Goal: Information Seeking & Learning: Learn about a topic

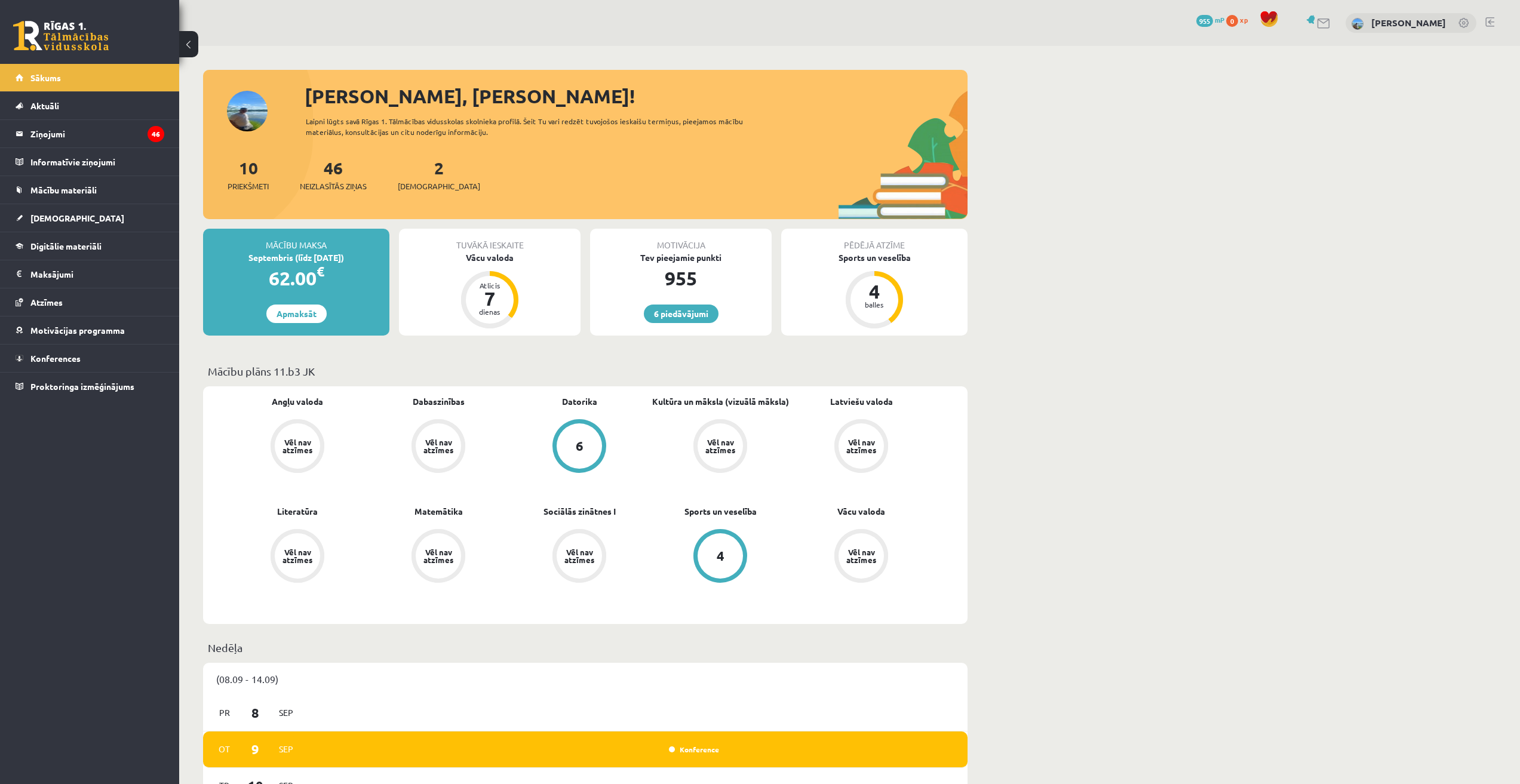
click at [426, 169] on div "2 Ieskaites" at bounding box center [439, 173] width 82 height 37
click at [422, 178] on div "2 Ieskaites" at bounding box center [439, 173] width 82 height 37
click at [419, 187] on span "[DEMOGRAPHIC_DATA]" at bounding box center [439, 187] width 82 height 12
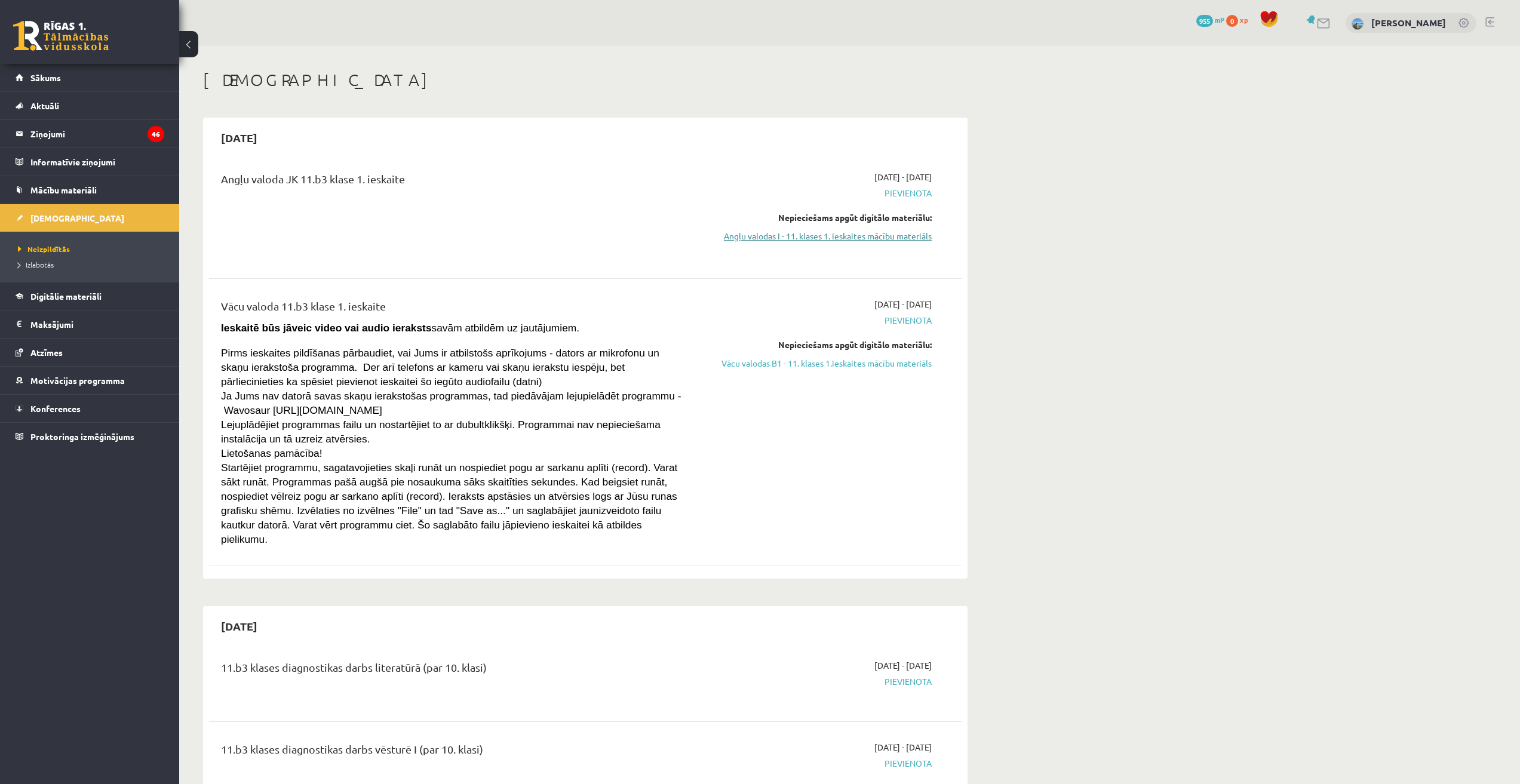
click at [893, 232] on link "Angļu valodas I - 11. klases 1. ieskaites mācību materiāls" at bounding box center [819, 236] width 225 height 13
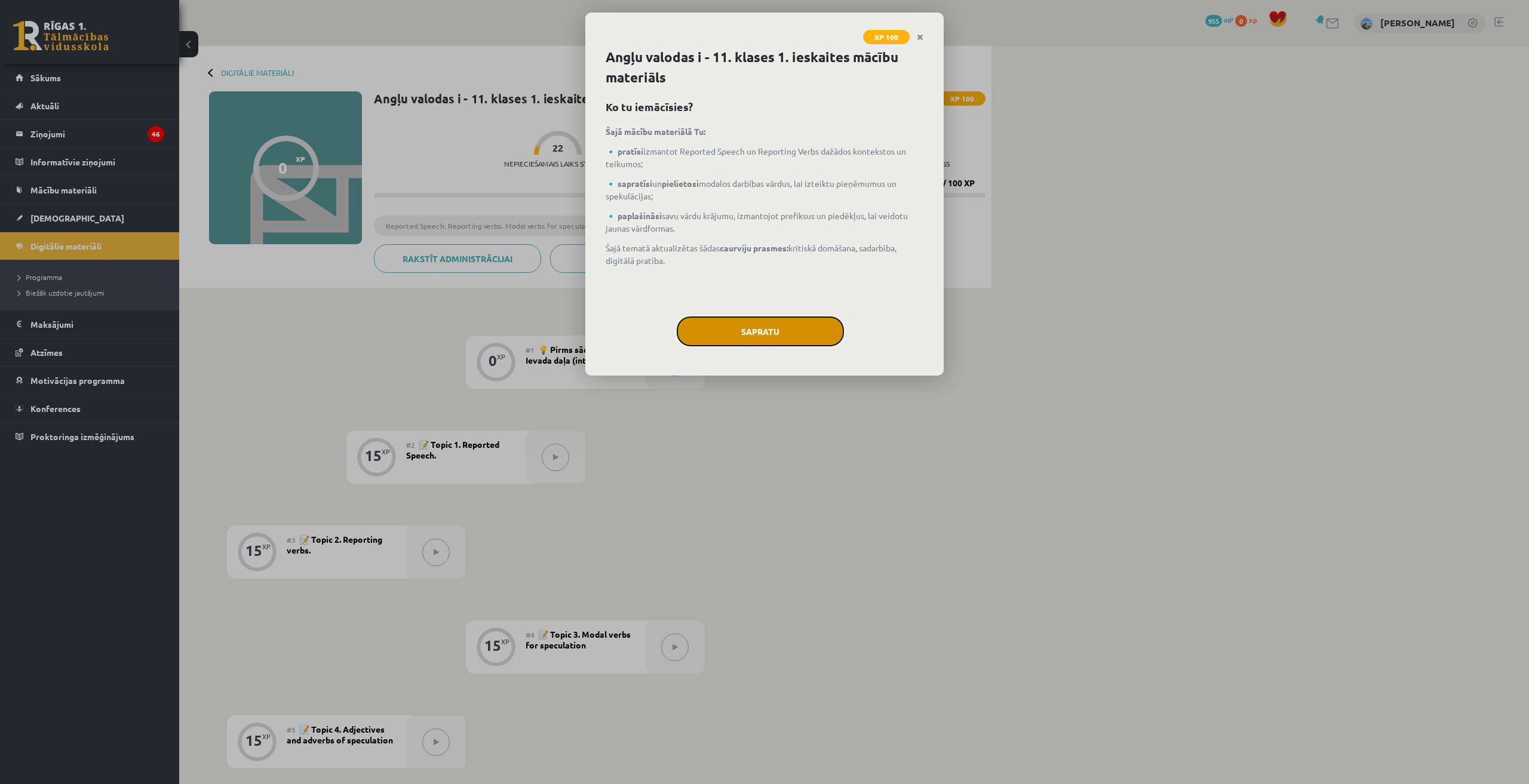
click at [773, 324] on button "Sapratu" at bounding box center [759, 331] width 167 height 30
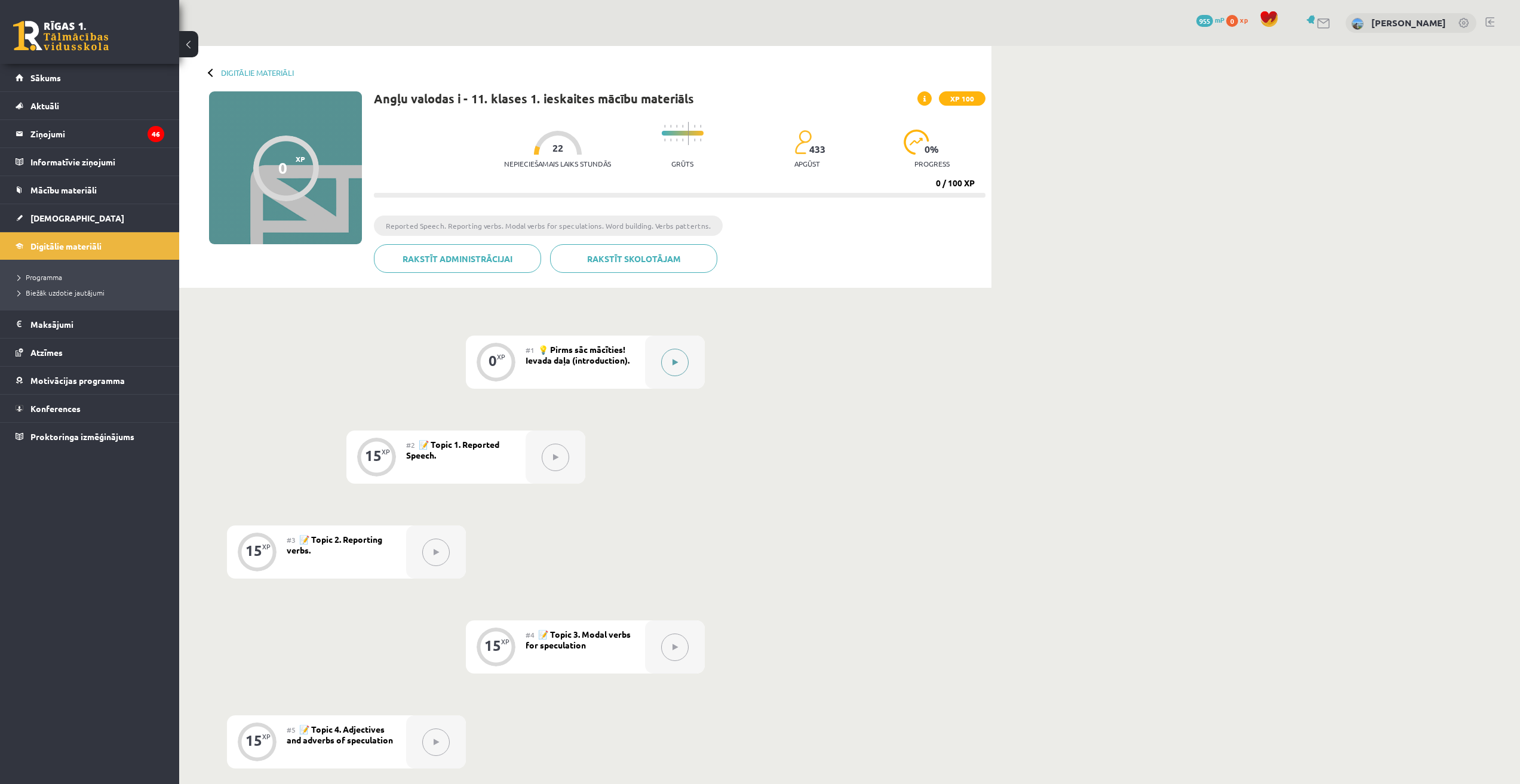
click at [678, 358] on button at bounding box center [675, 362] width 27 height 27
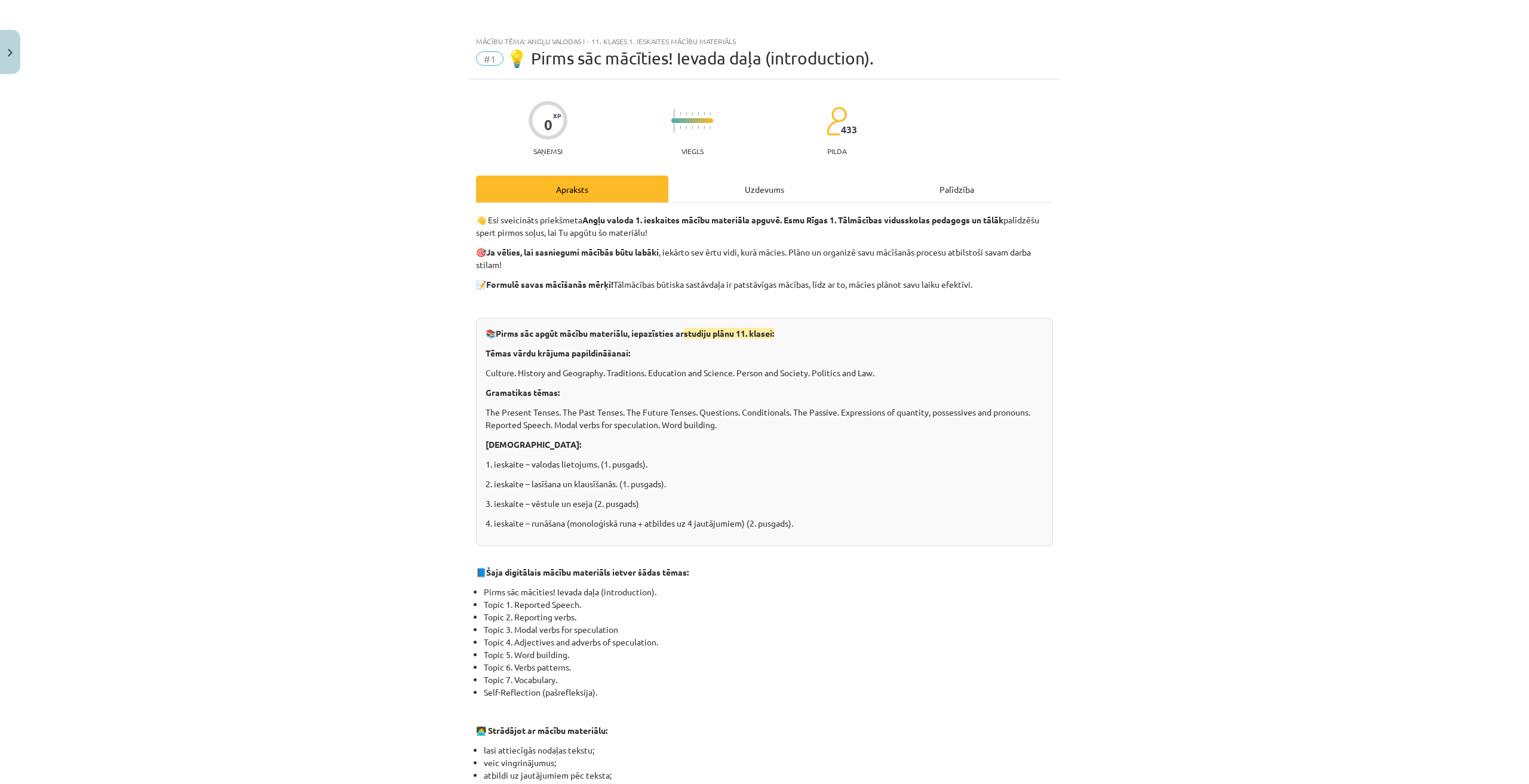
scroll to position [472, 0]
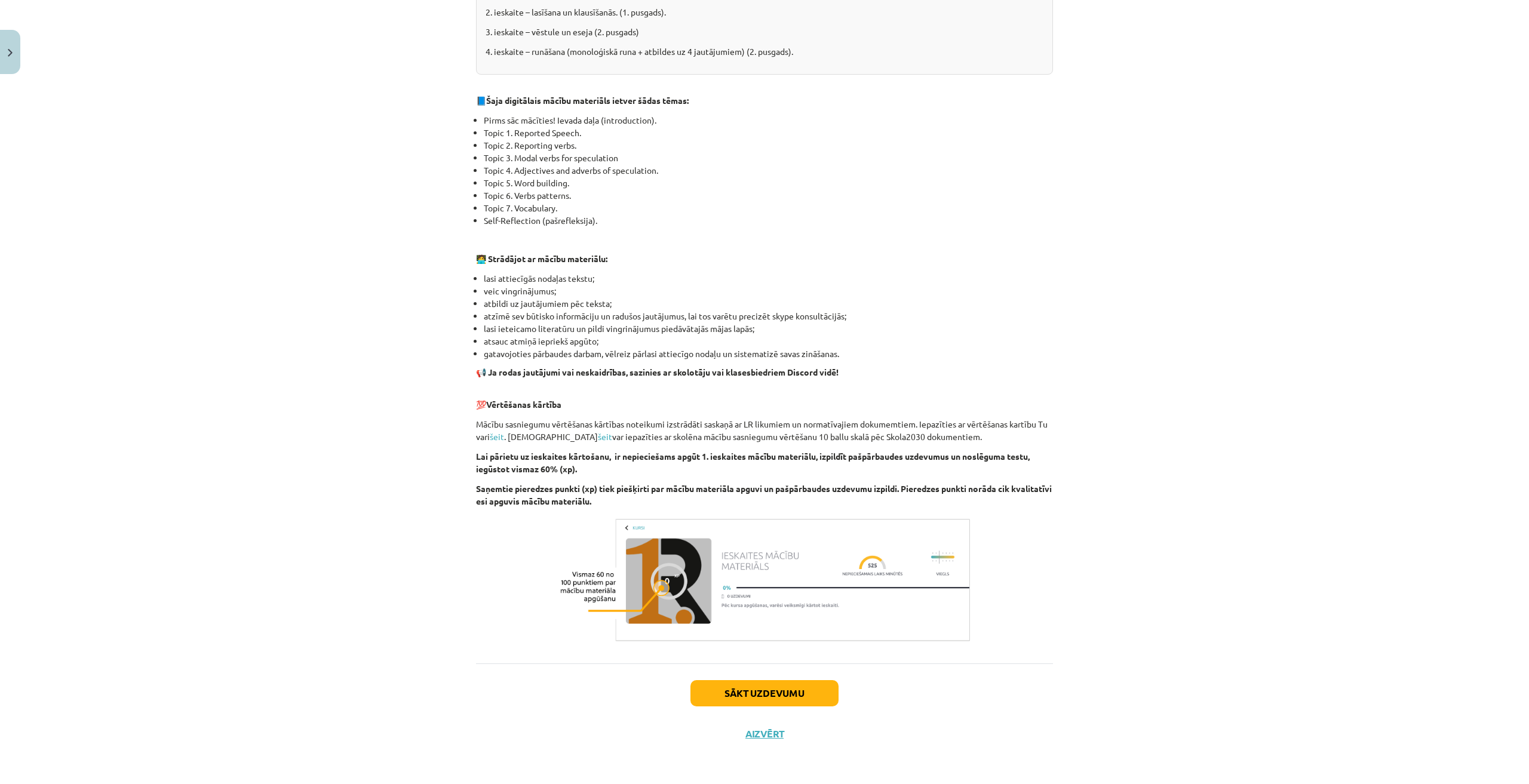
click at [779, 678] on div "Sākt uzdevumu Aizvērt" at bounding box center [764, 705] width 577 height 84
click at [779, 690] on button "Sākt uzdevumu" at bounding box center [764, 692] width 148 height 27
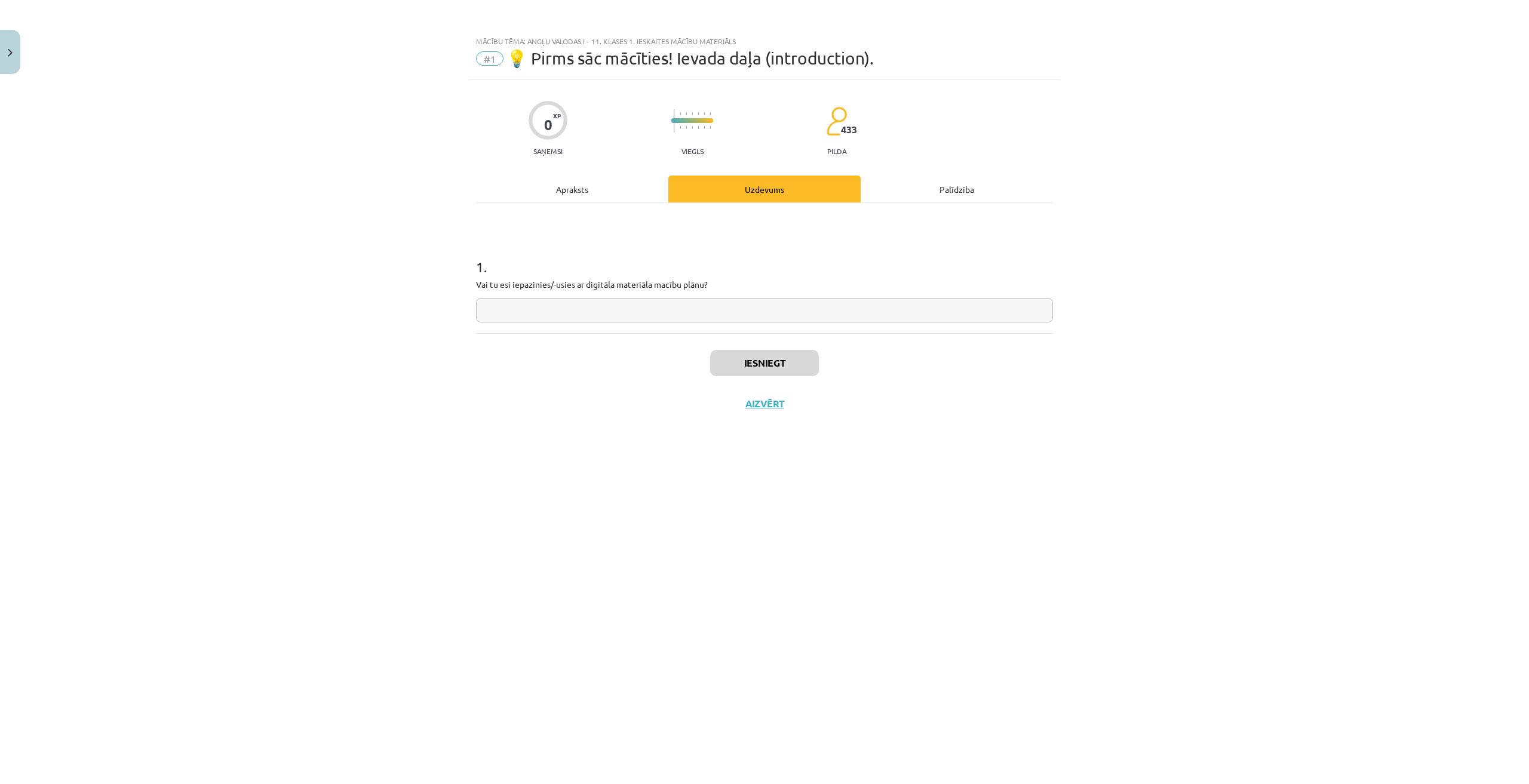
scroll to position [0, 0]
click at [580, 309] on input "text" at bounding box center [764, 310] width 577 height 25
type input "**"
click at [776, 359] on button "Iesniegt" at bounding box center [764, 363] width 109 height 27
click at [770, 417] on button "Nākamā nodarbība" at bounding box center [764, 412] width 117 height 27
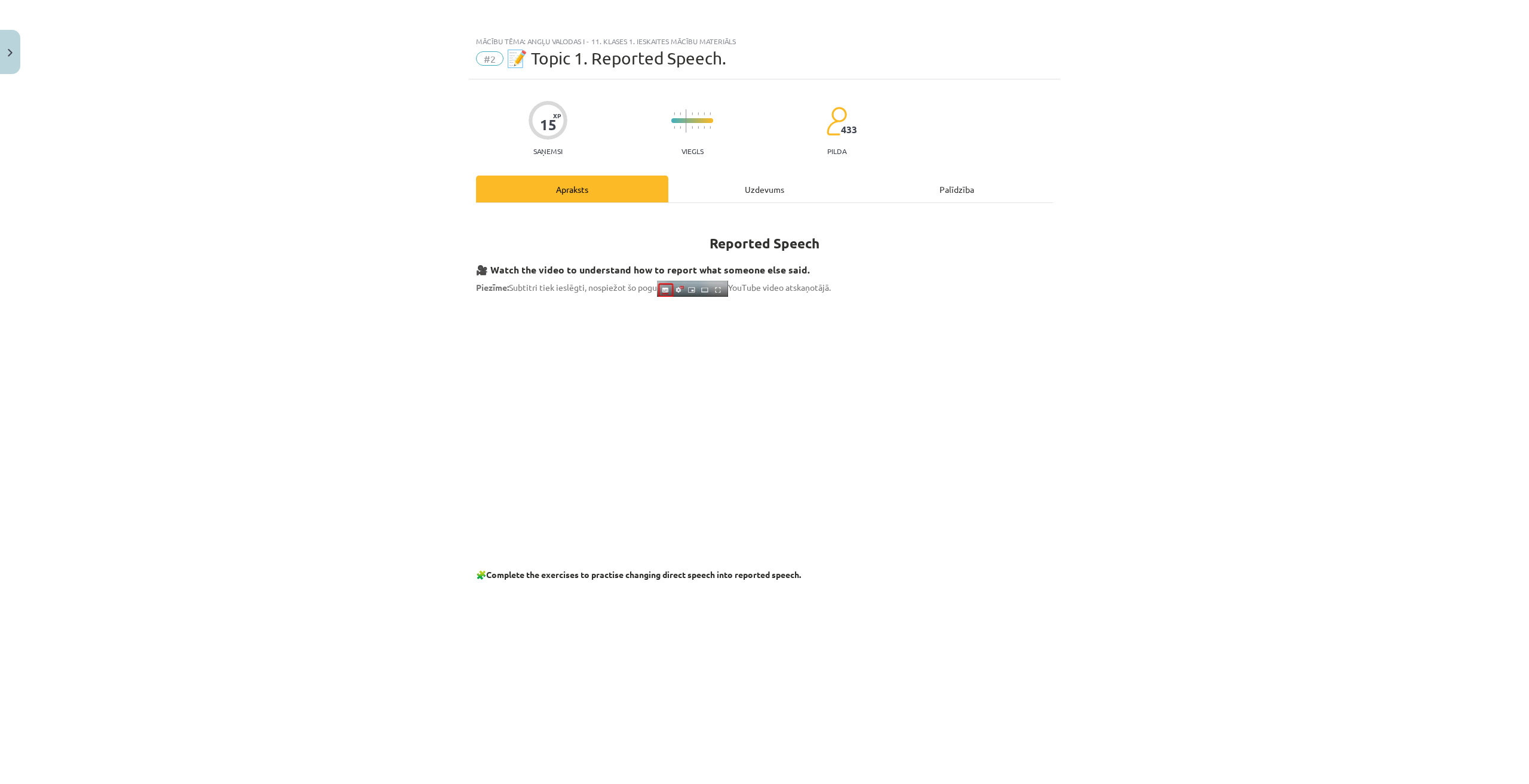
scroll to position [830, 0]
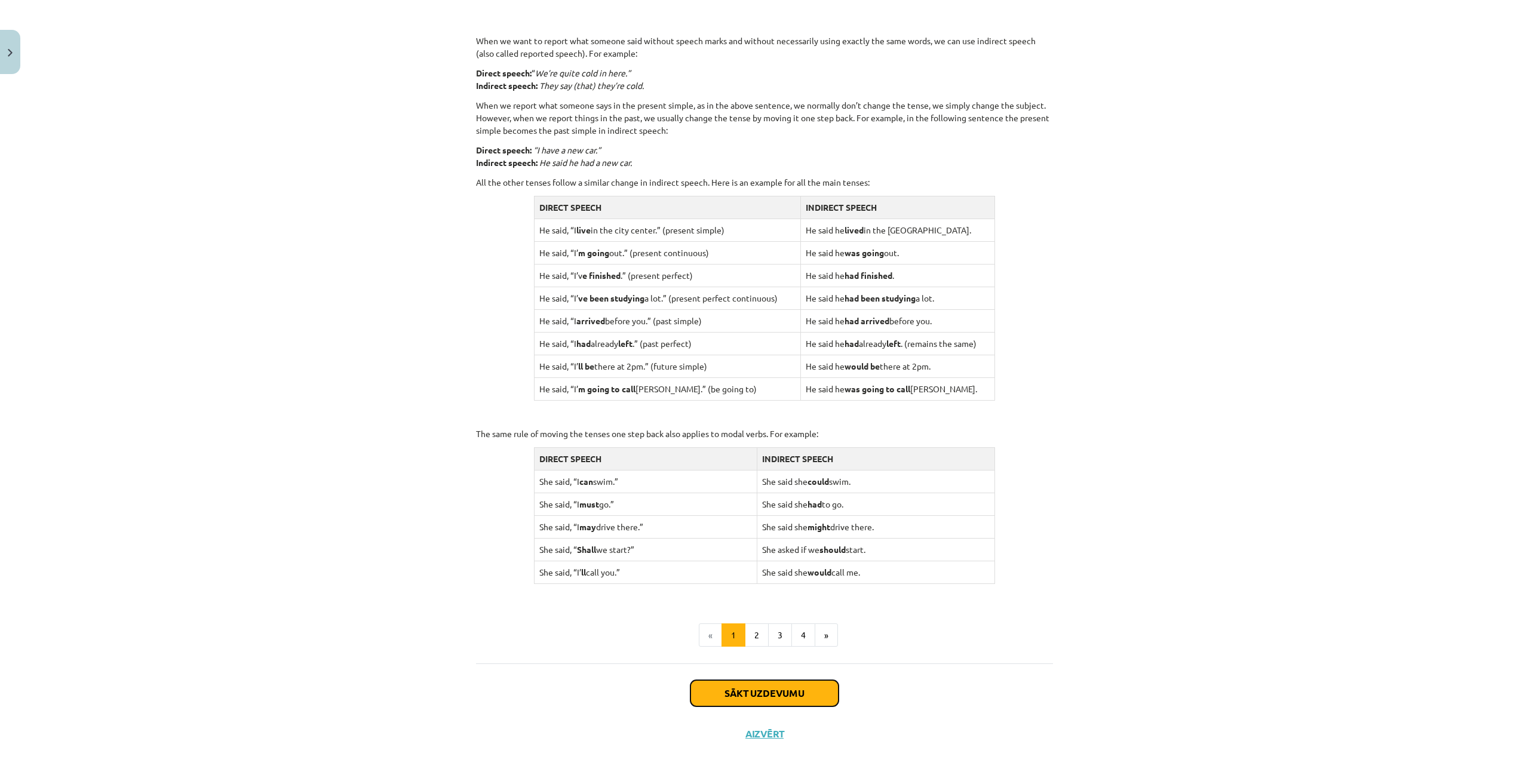
click at [770, 699] on button "Sākt uzdevumu" at bounding box center [764, 692] width 148 height 27
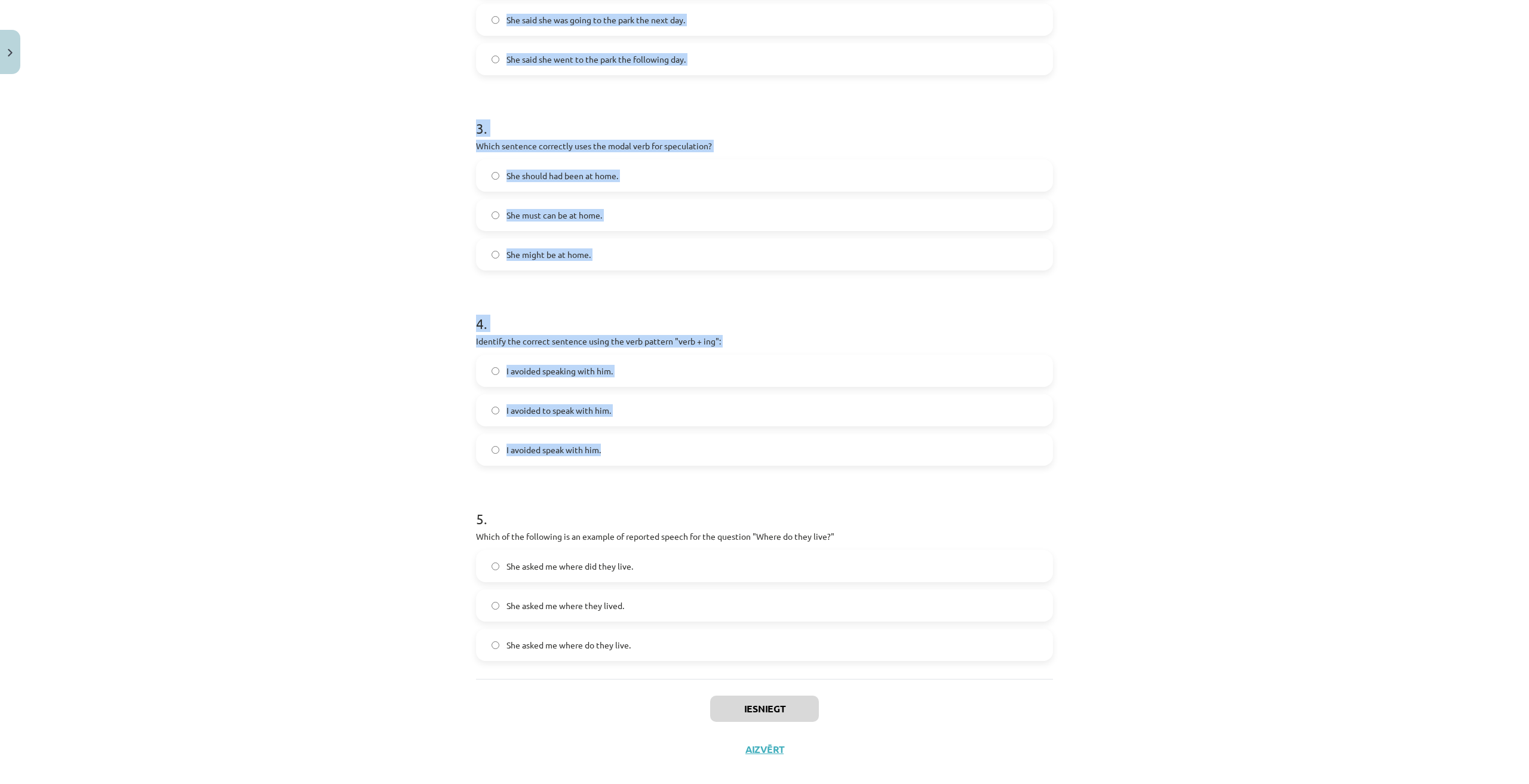
scroll to position [544, 0]
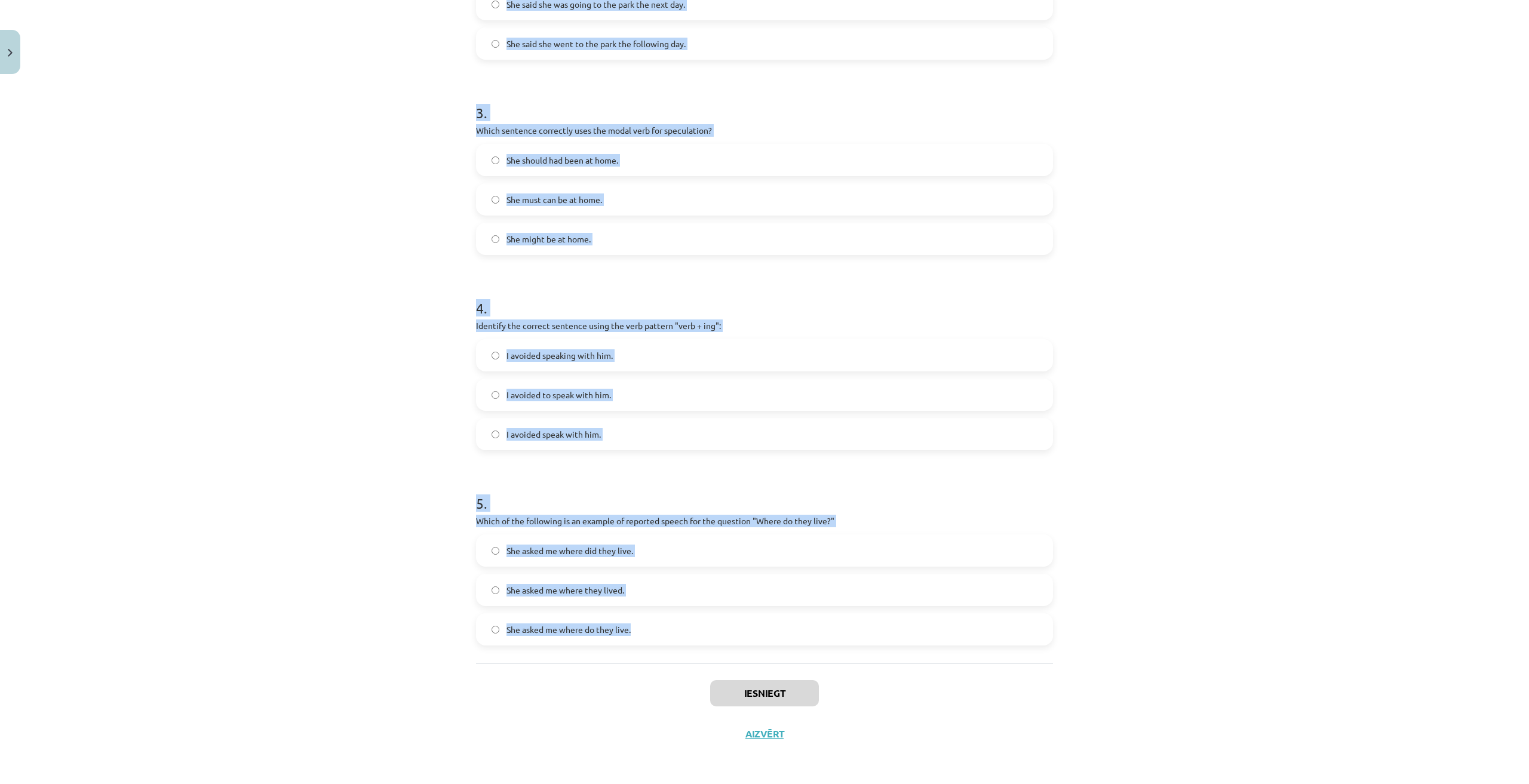
drag, startPoint x: 467, startPoint y: 248, endPoint x: 751, endPoint y: 659, distance: 499.6
click at [751, 659] on div "15 XP Saņemsi Viegls 433 pilda Apraksts Uzdevums Palīdzība 1 . Which of the fol…" at bounding box center [764, 145] width 592 height 1219
copy form "Which of the following sentences correctly uses reported speech? He says that h…"
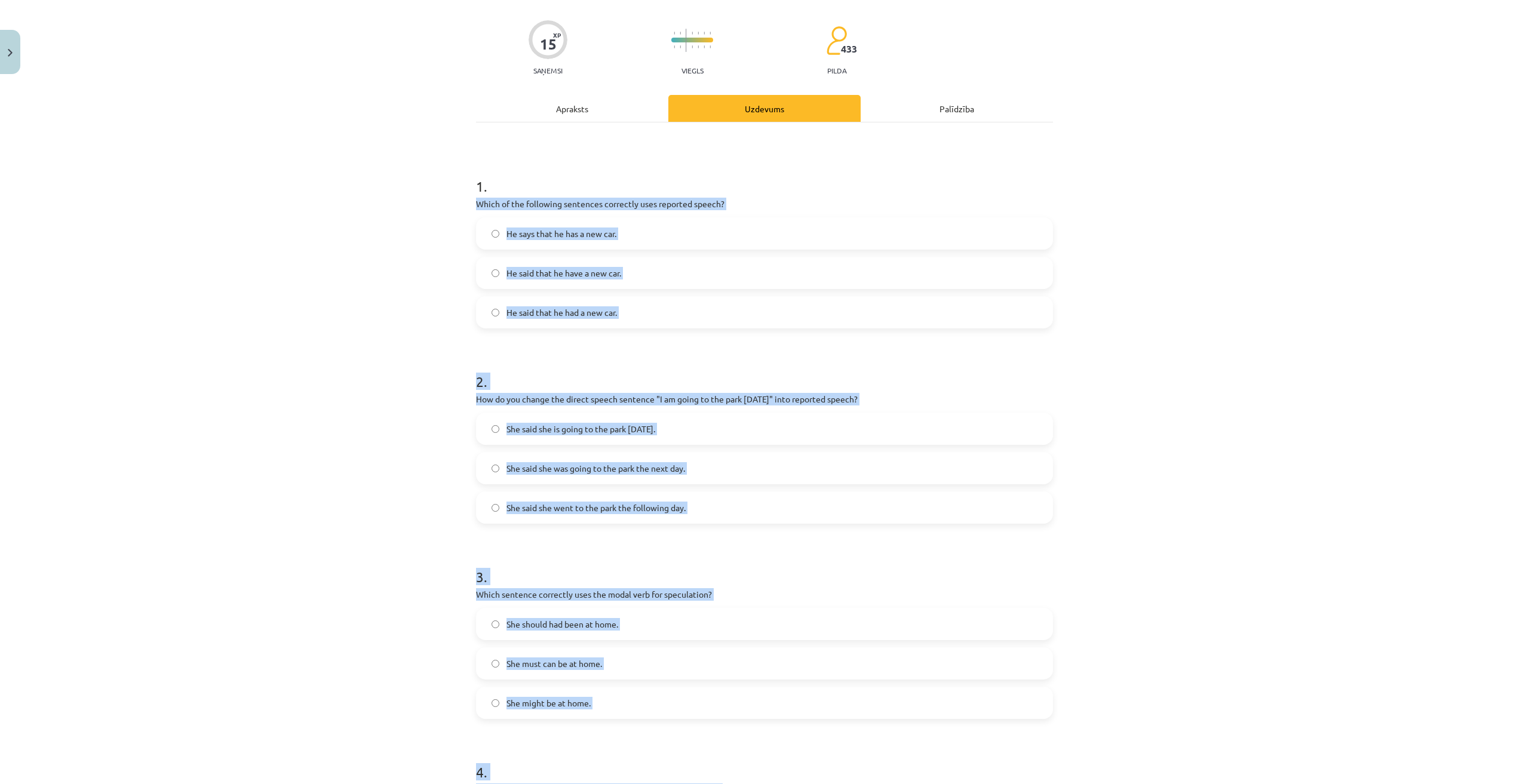
scroll to position [0, 0]
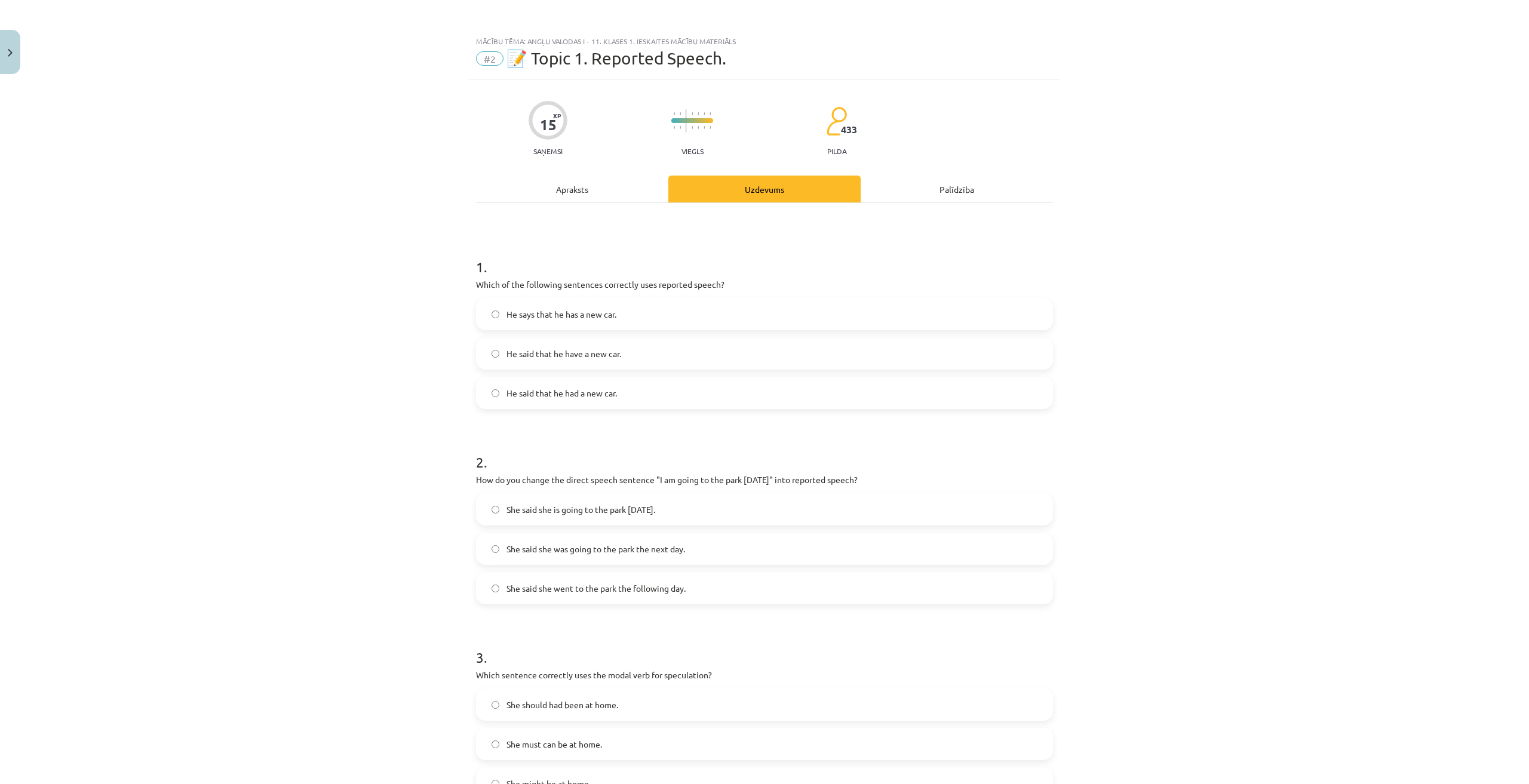
click at [359, 273] on div "Mācību tēma: Angļu valodas i - 11. klases 1. ieskaites mācību materiāls #2 📝 To…" at bounding box center [764, 392] width 1529 height 784
click at [629, 348] on label "He said that he have a new car." at bounding box center [764, 353] width 574 height 30
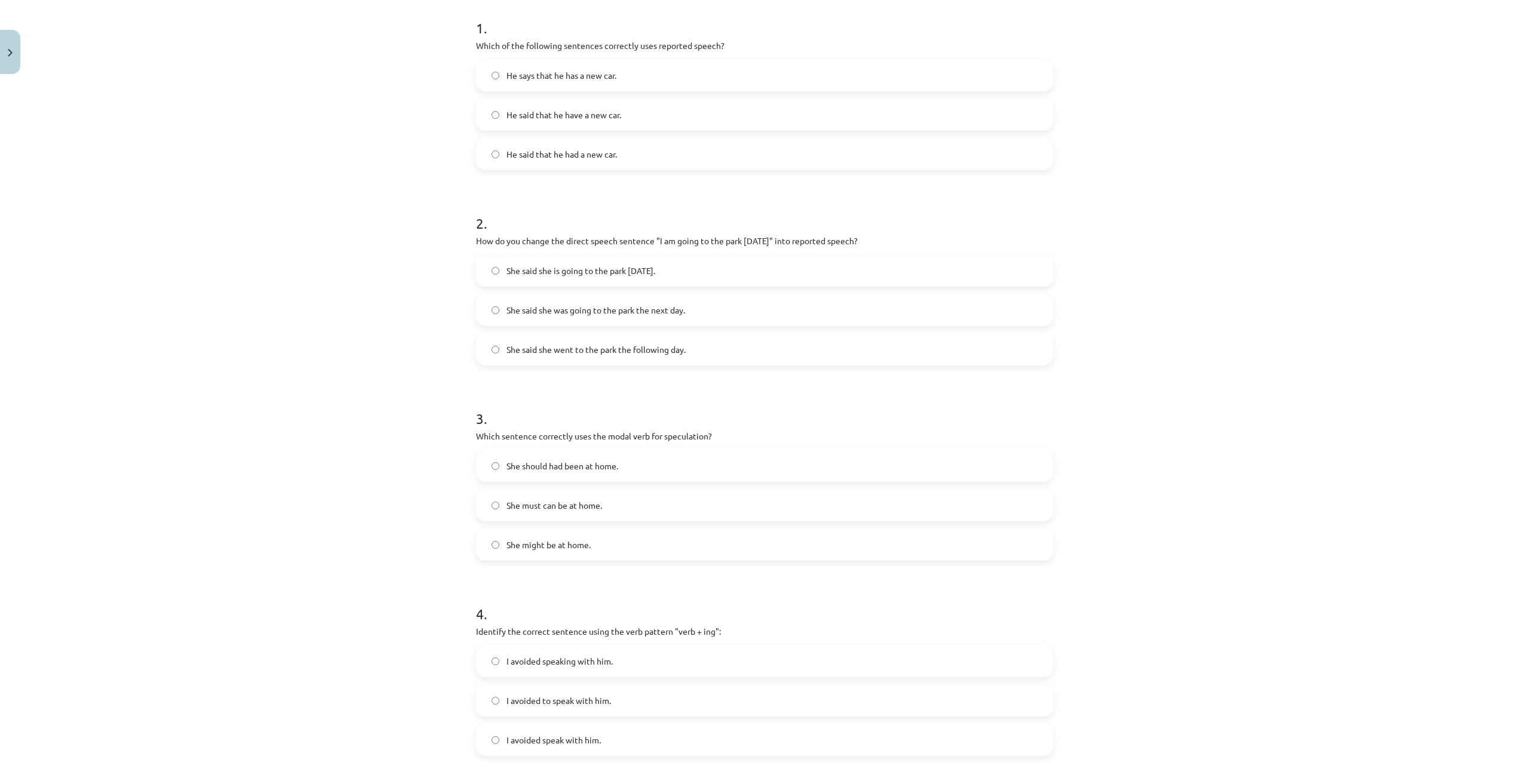
click at [664, 311] on span "She said she was going to the park the next day." at bounding box center [595, 310] width 179 height 13
click at [532, 541] on span "She might be at home." at bounding box center [548, 544] width 84 height 13
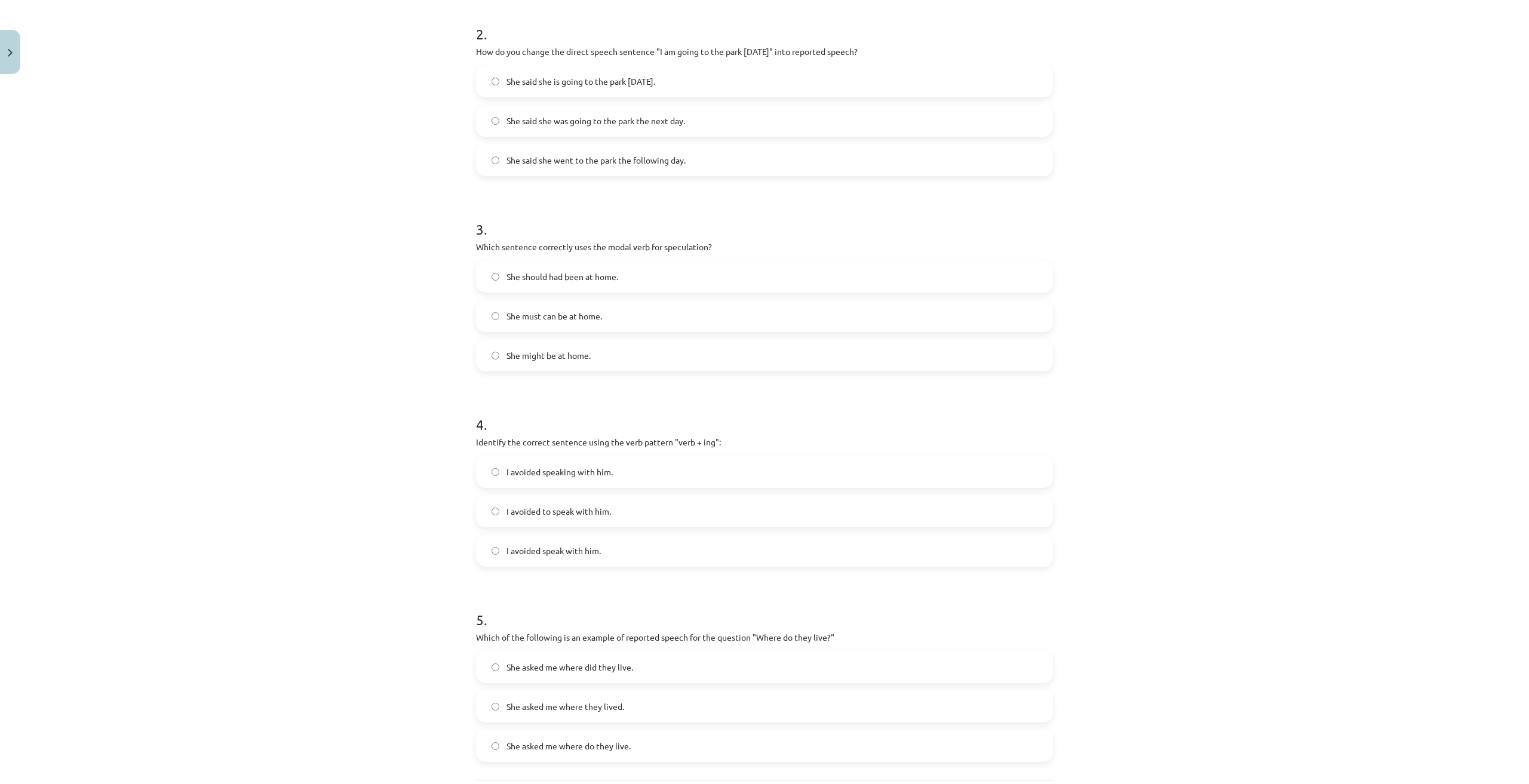
scroll to position [478, 0]
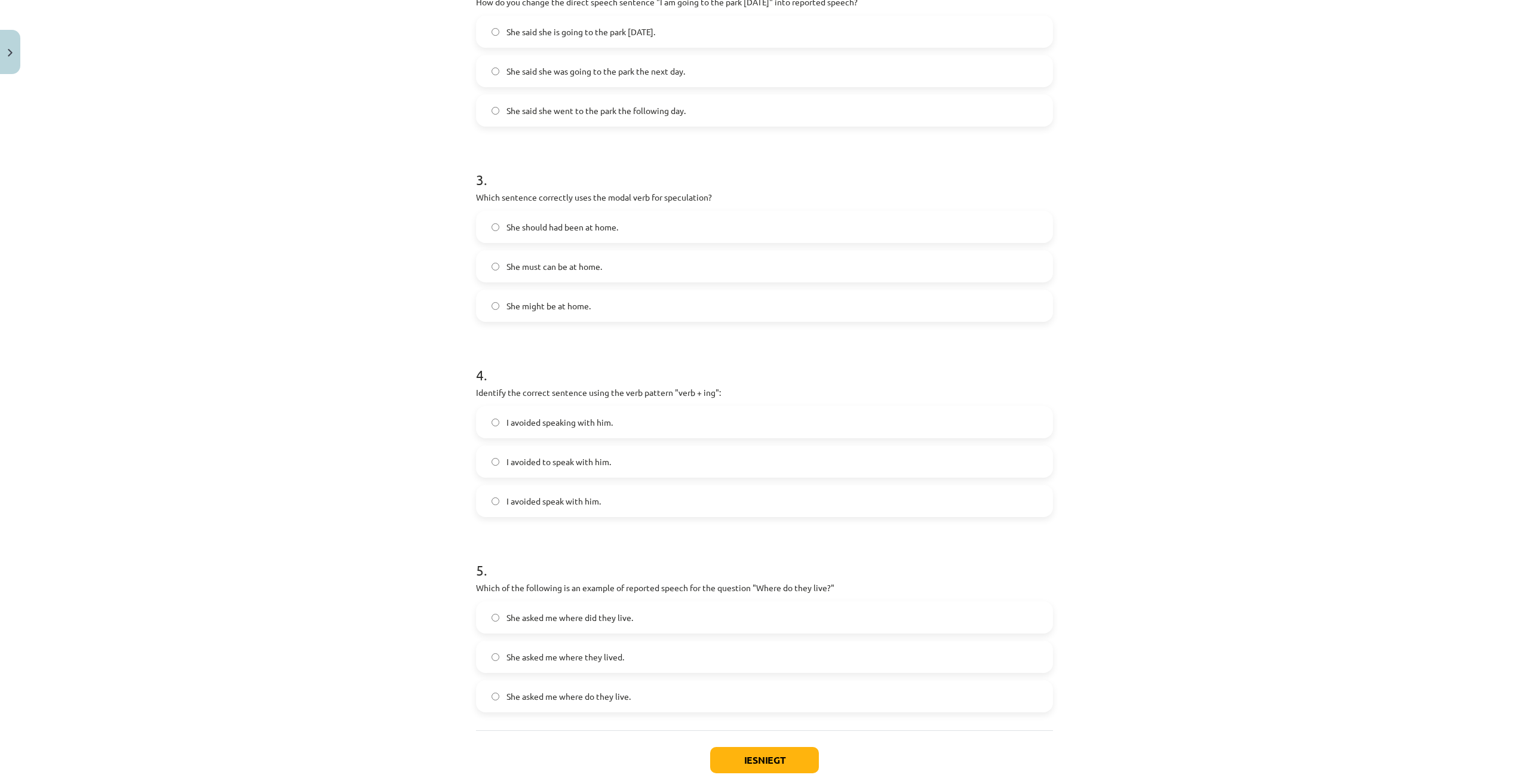
click at [577, 430] on label "I avoided speaking with him." at bounding box center [764, 422] width 574 height 30
click at [597, 466] on span "I avoided to speak with him." at bounding box center [558, 461] width 104 height 13
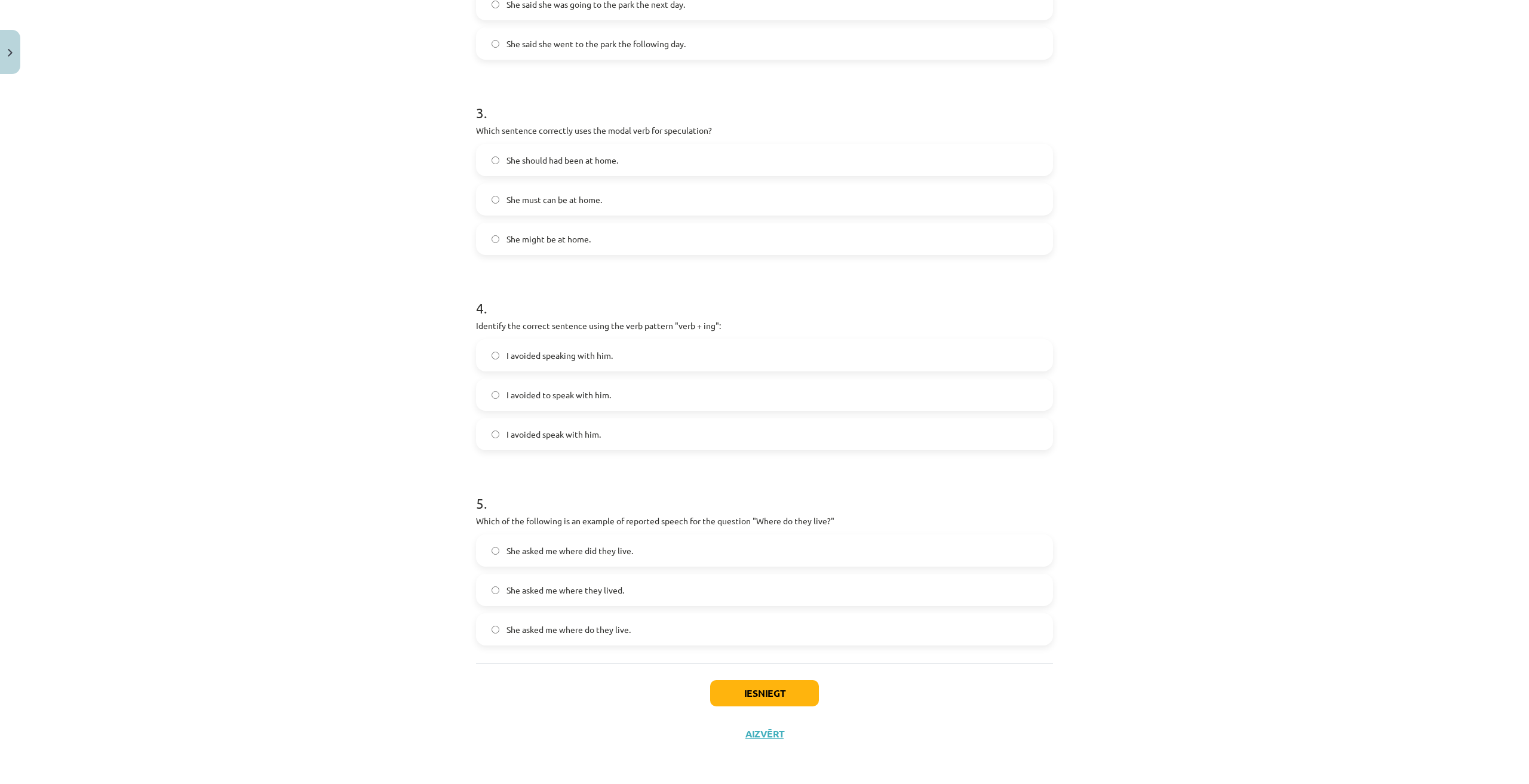
click at [638, 603] on label "She asked me where they lived." at bounding box center [764, 590] width 574 height 30
click at [746, 699] on button "Iesniegt" at bounding box center [764, 692] width 109 height 27
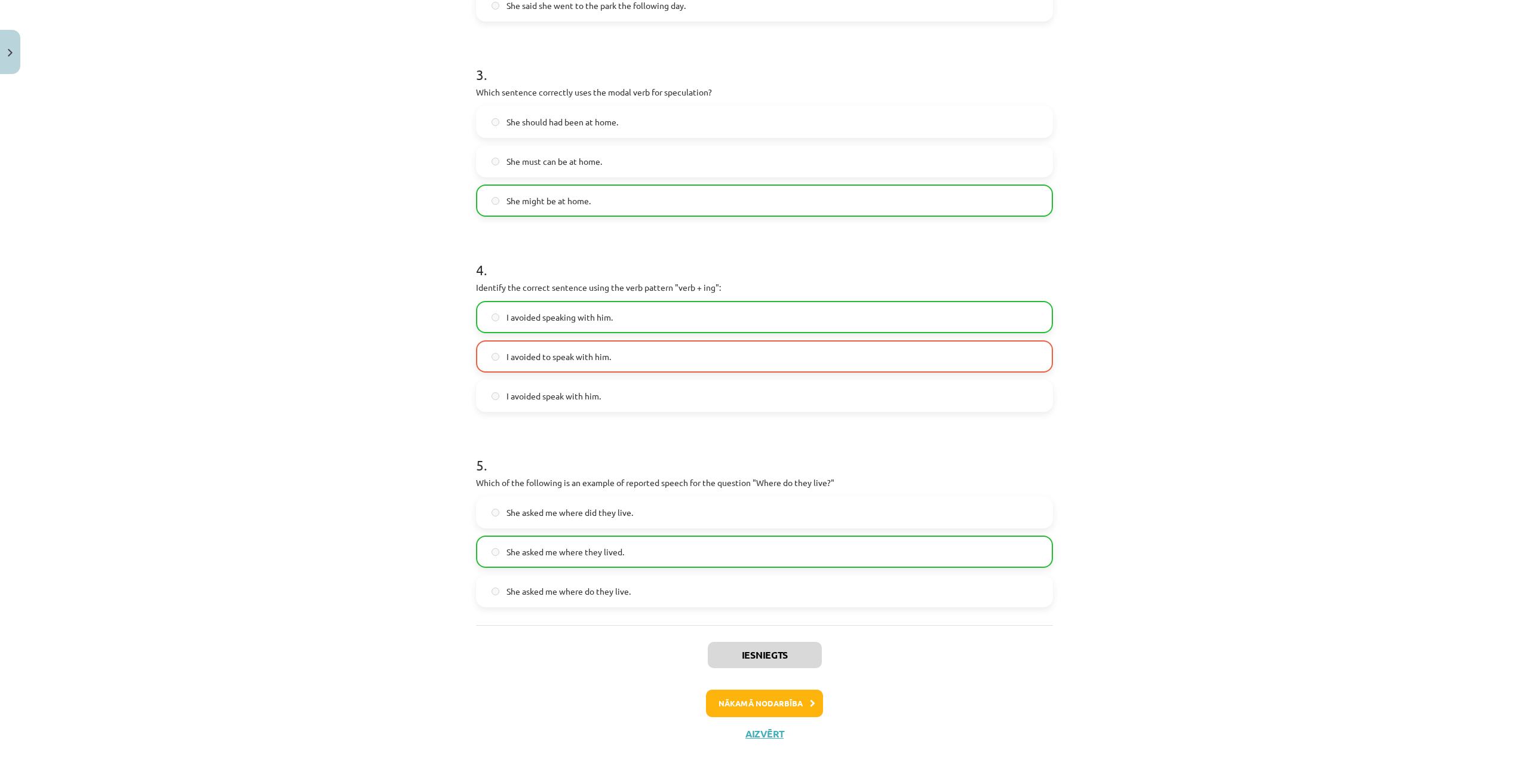
scroll to position [0, 0]
click at [794, 691] on button "Nākamā nodarbība" at bounding box center [764, 704] width 117 height 27
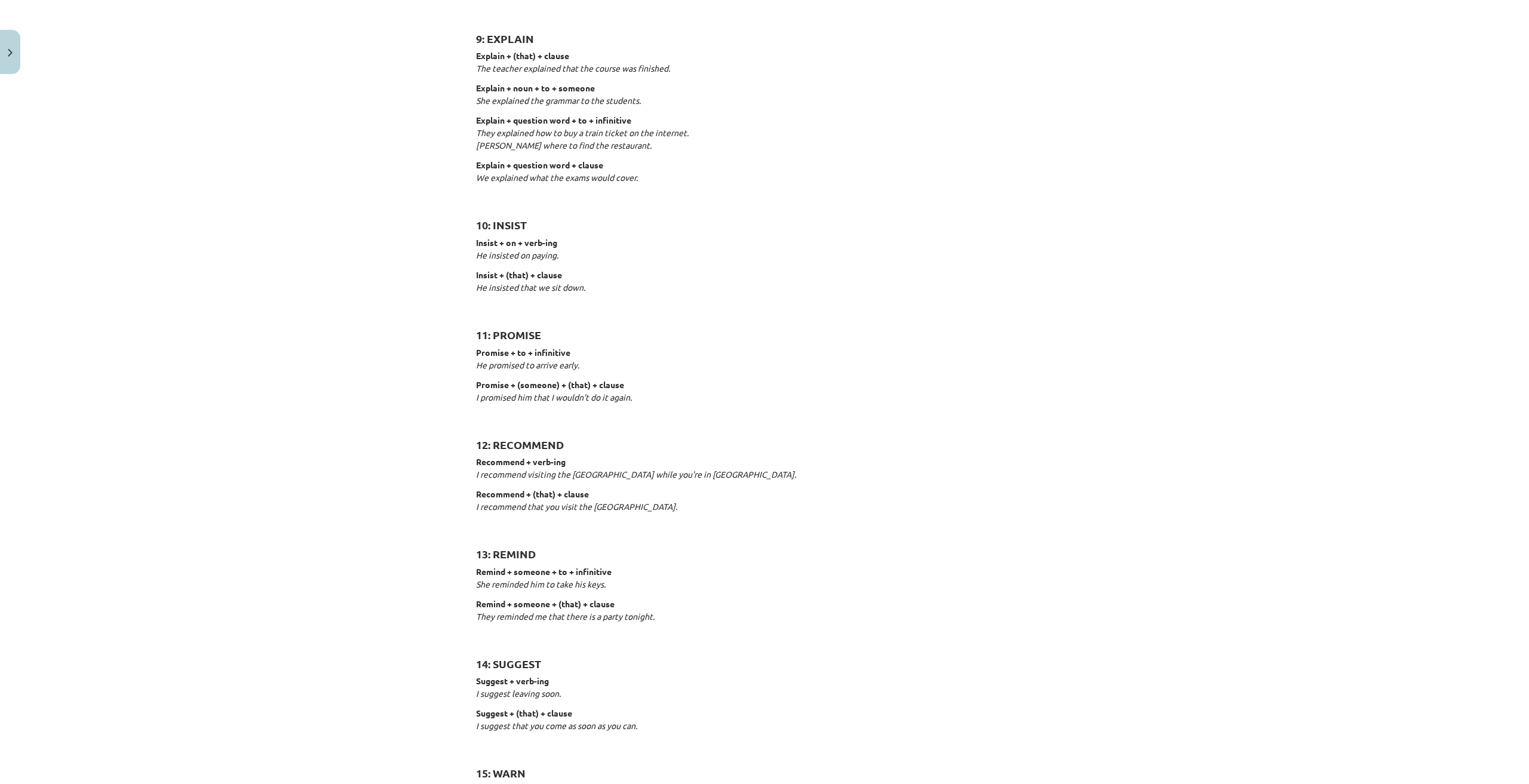
scroll to position [1521, 0]
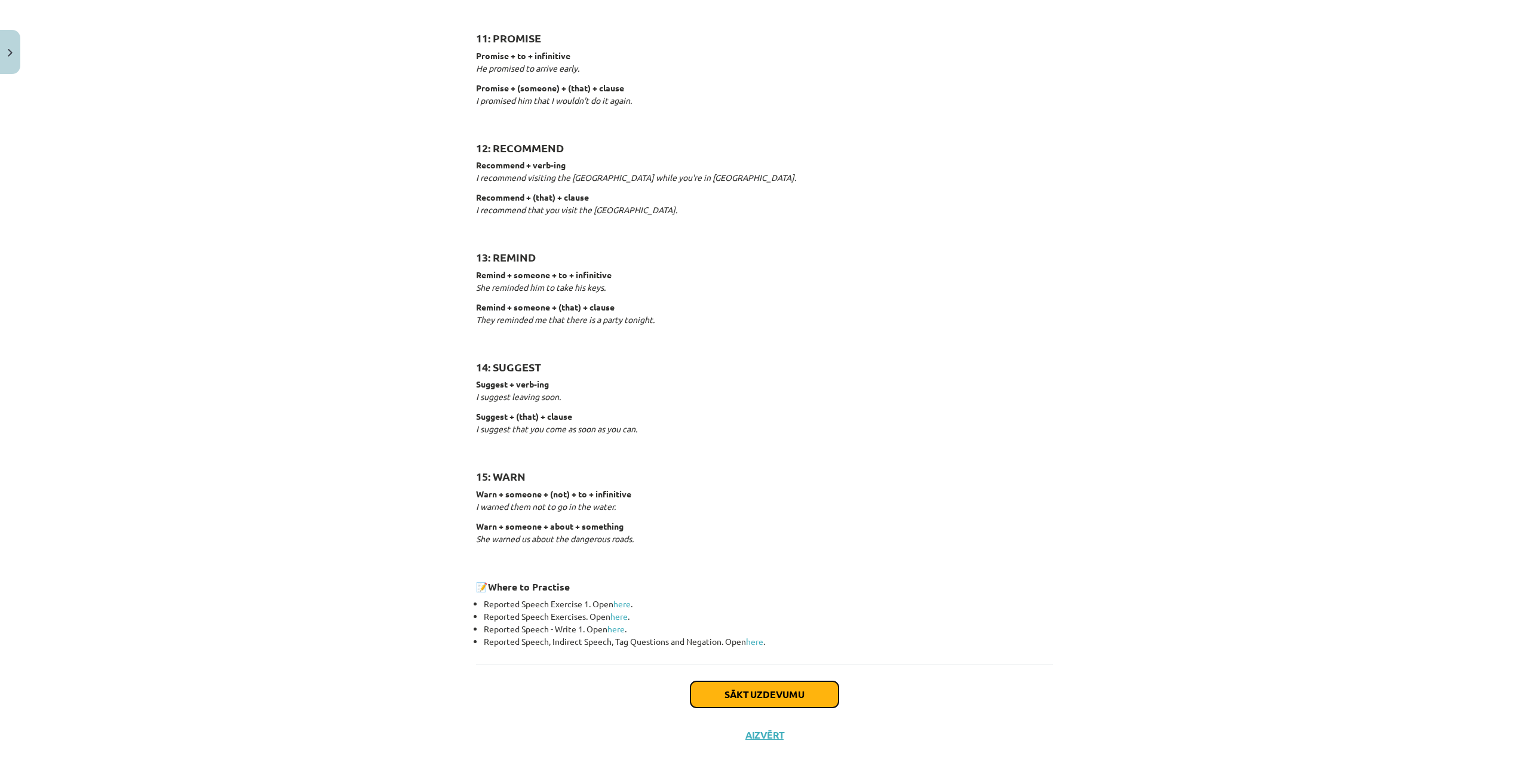
click at [824, 700] on button "Sākt uzdevumu" at bounding box center [764, 694] width 148 height 27
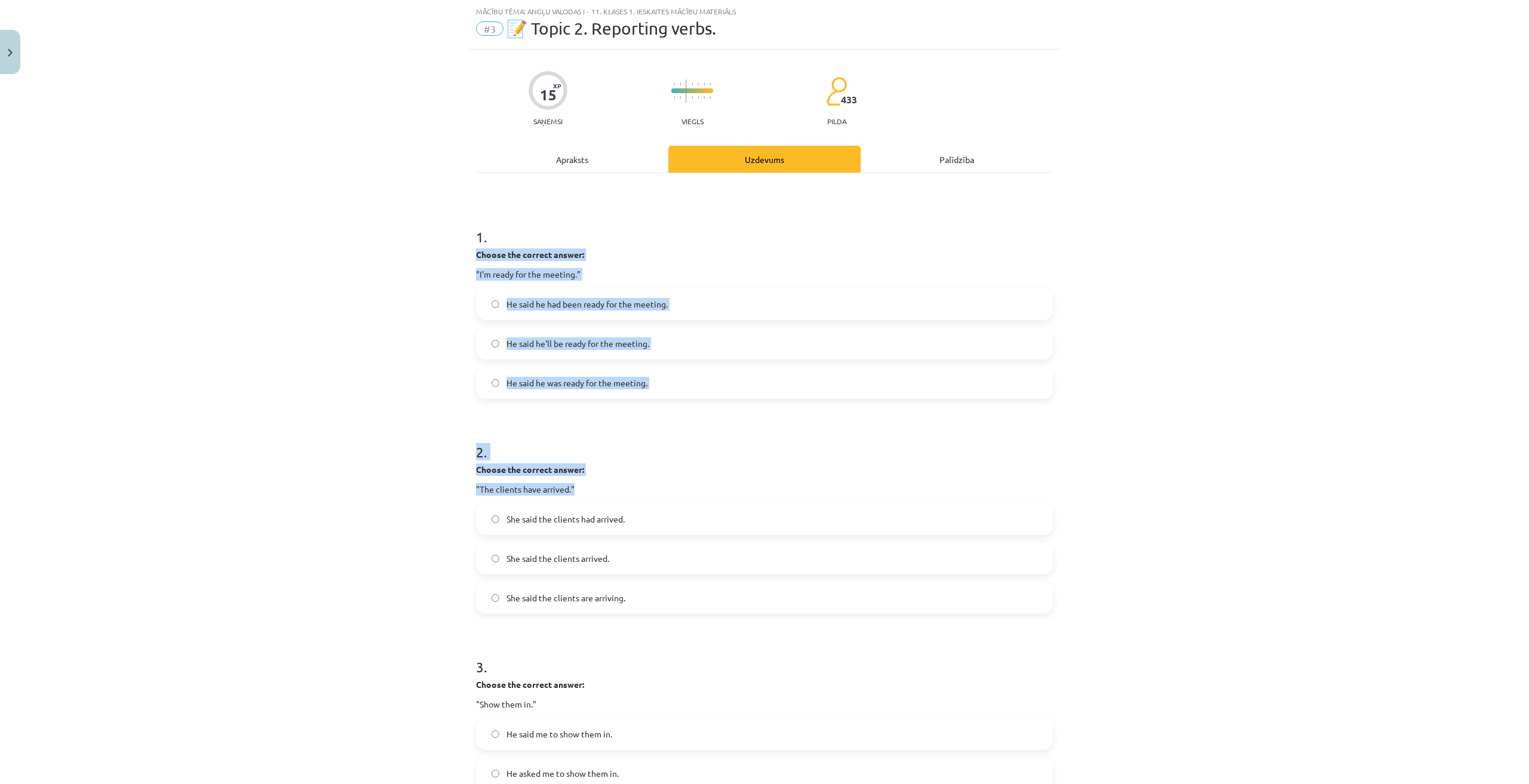
scroll to position [643, 0]
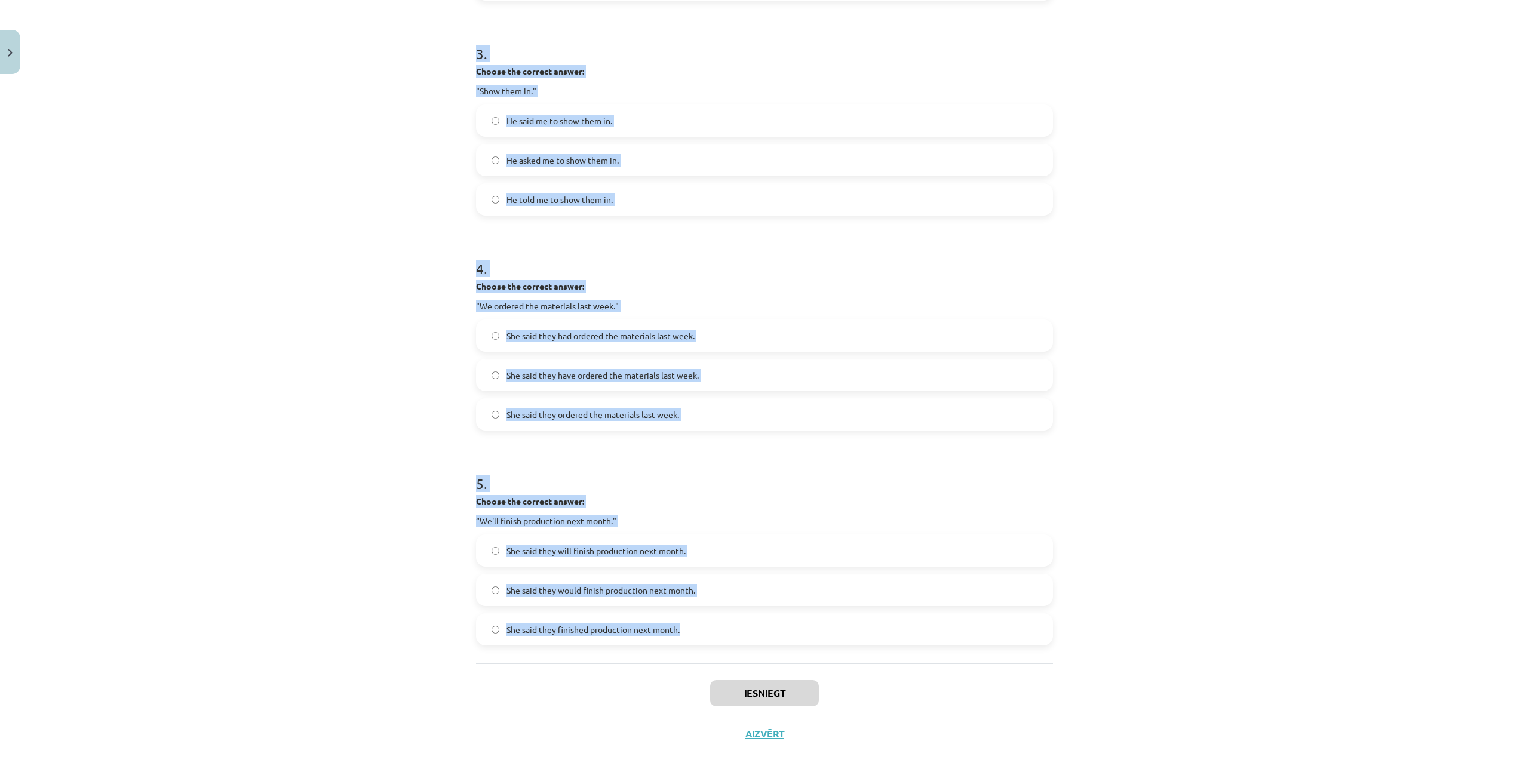
drag, startPoint x: 454, startPoint y: 252, endPoint x: 784, endPoint y: 629, distance: 501.0
click at [784, 629] on div "Mācību tēma: Angļu valodas i - 11. klases 1. ieskaites mācību materiāls #3 📝 To…" at bounding box center [764, 392] width 1529 height 784
copy form "Choose the correct answer: "I'm ready for the meeting." He said he had been rea…"
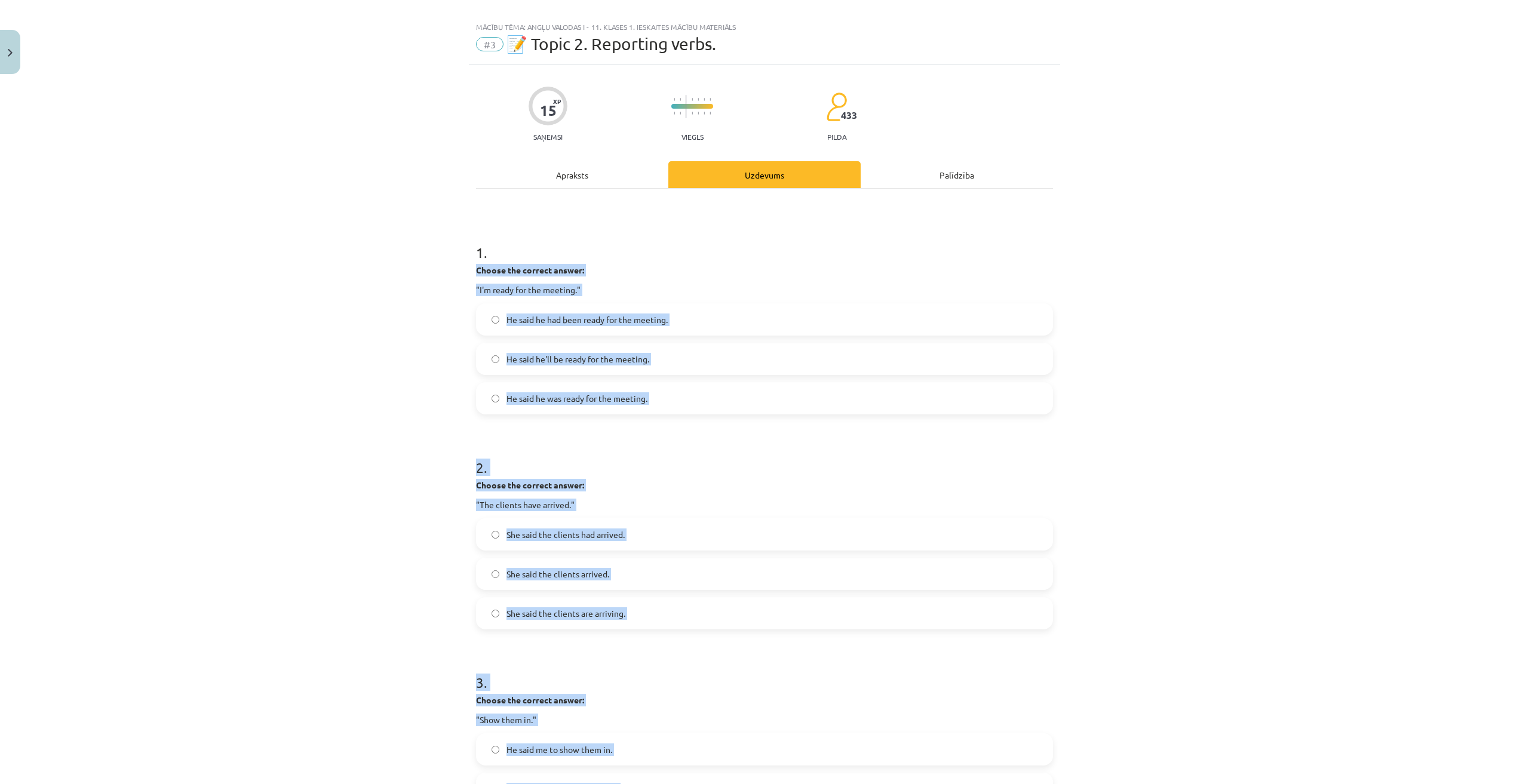
scroll to position [0, 0]
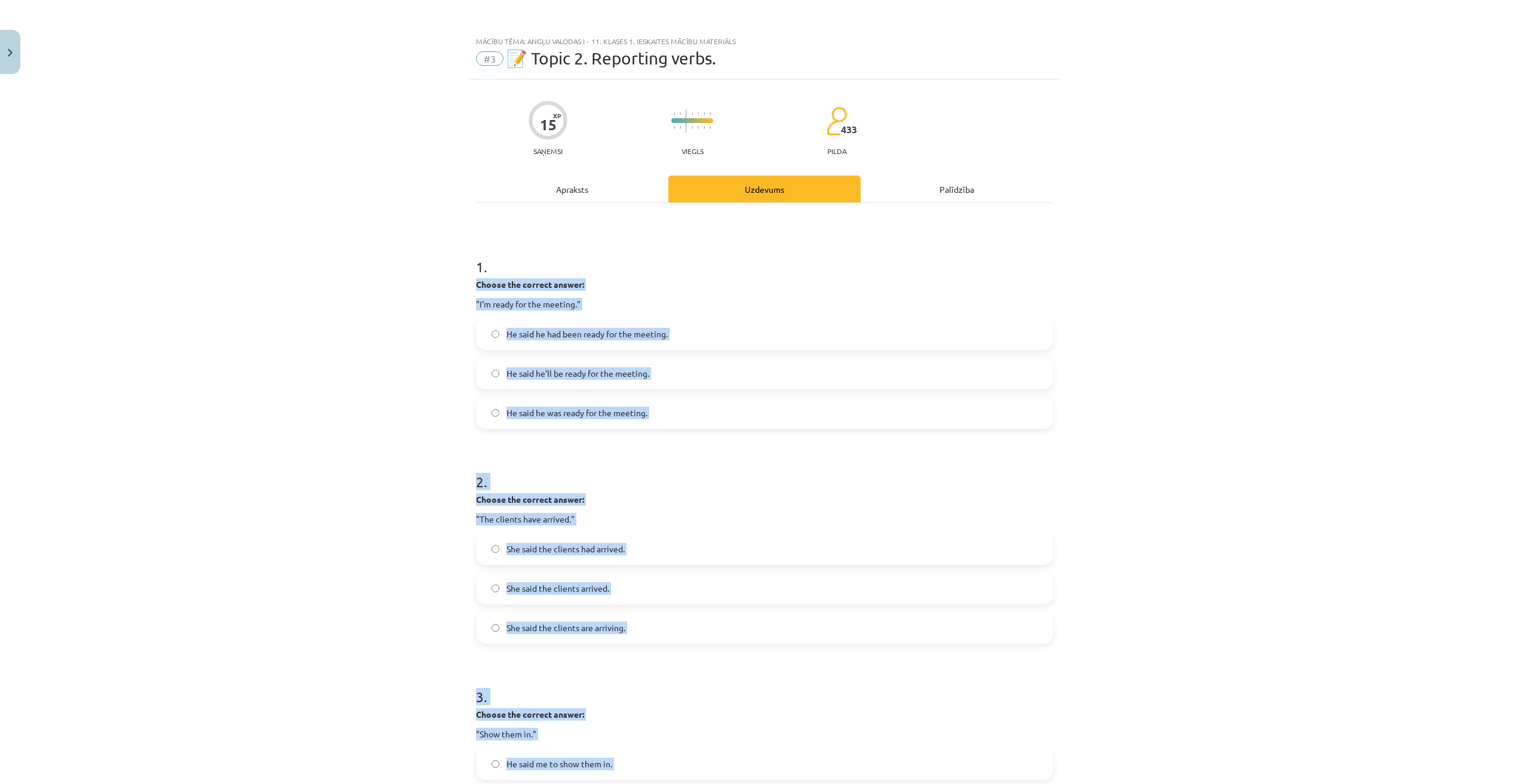
click at [360, 298] on div "Mācību tēma: Angļu valodas i - 11. klases 1. ieskaites mācību materiāls #3 📝 To…" at bounding box center [764, 392] width 1529 height 784
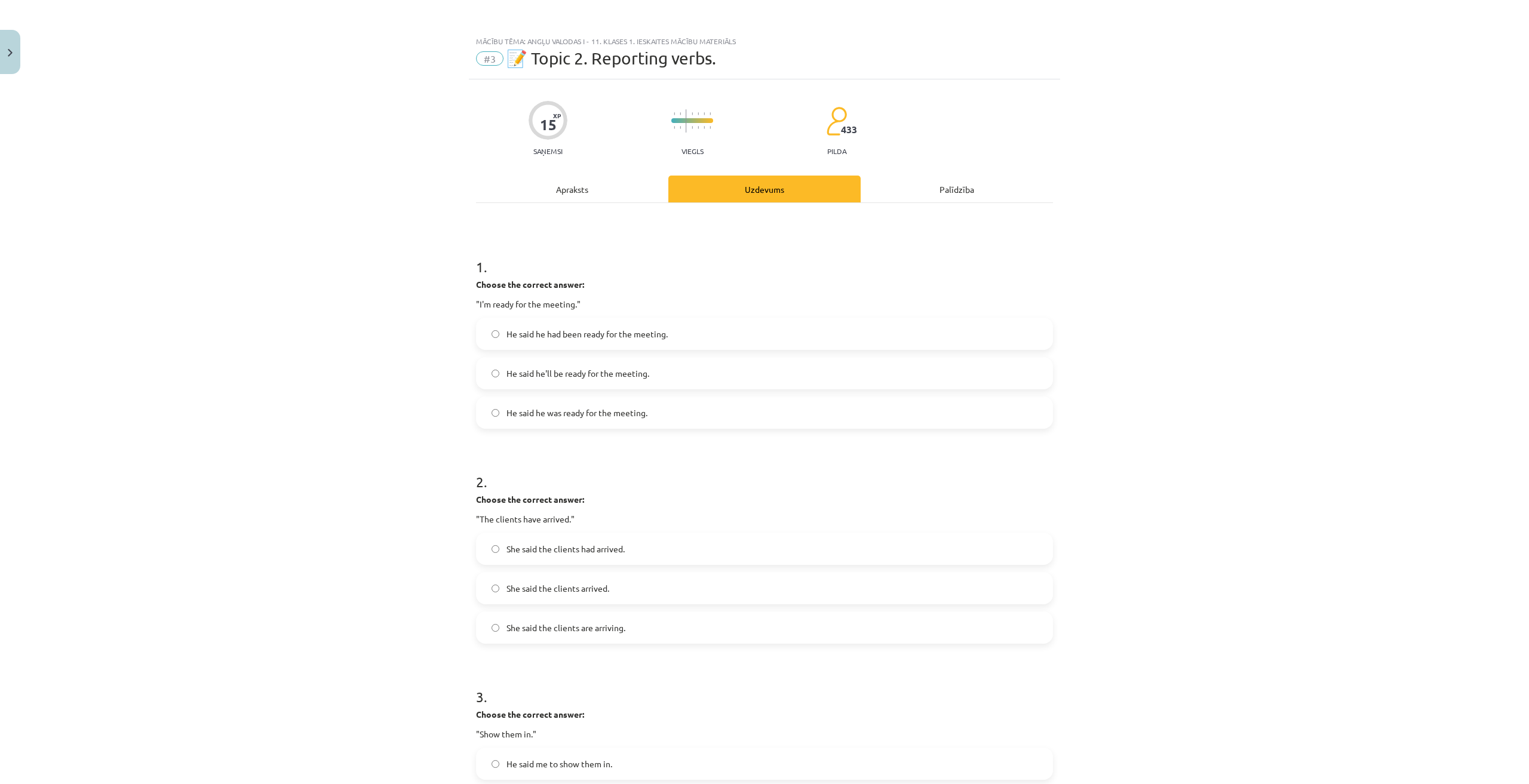
click at [652, 406] on label "He said he was ready for the meeting." at bounding box center [764, 413] width 574 height 30
click at [646, 546] on label "She said the clients had arrived." at bounding box center [764, 549] width 574 height 30
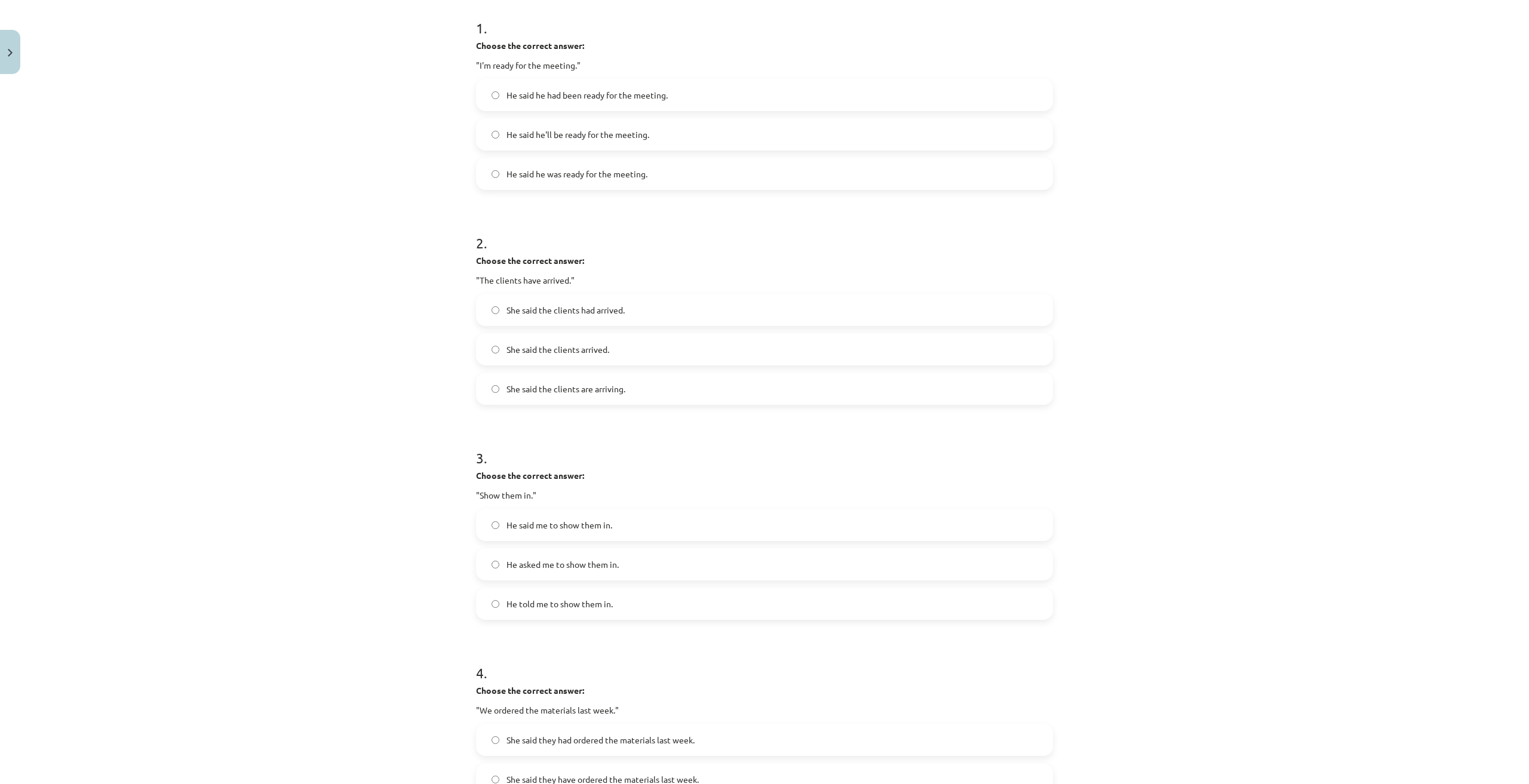
click at [600, 611] on label "He told me to show them in." at bounding box center [764, 603] width 574 height 30
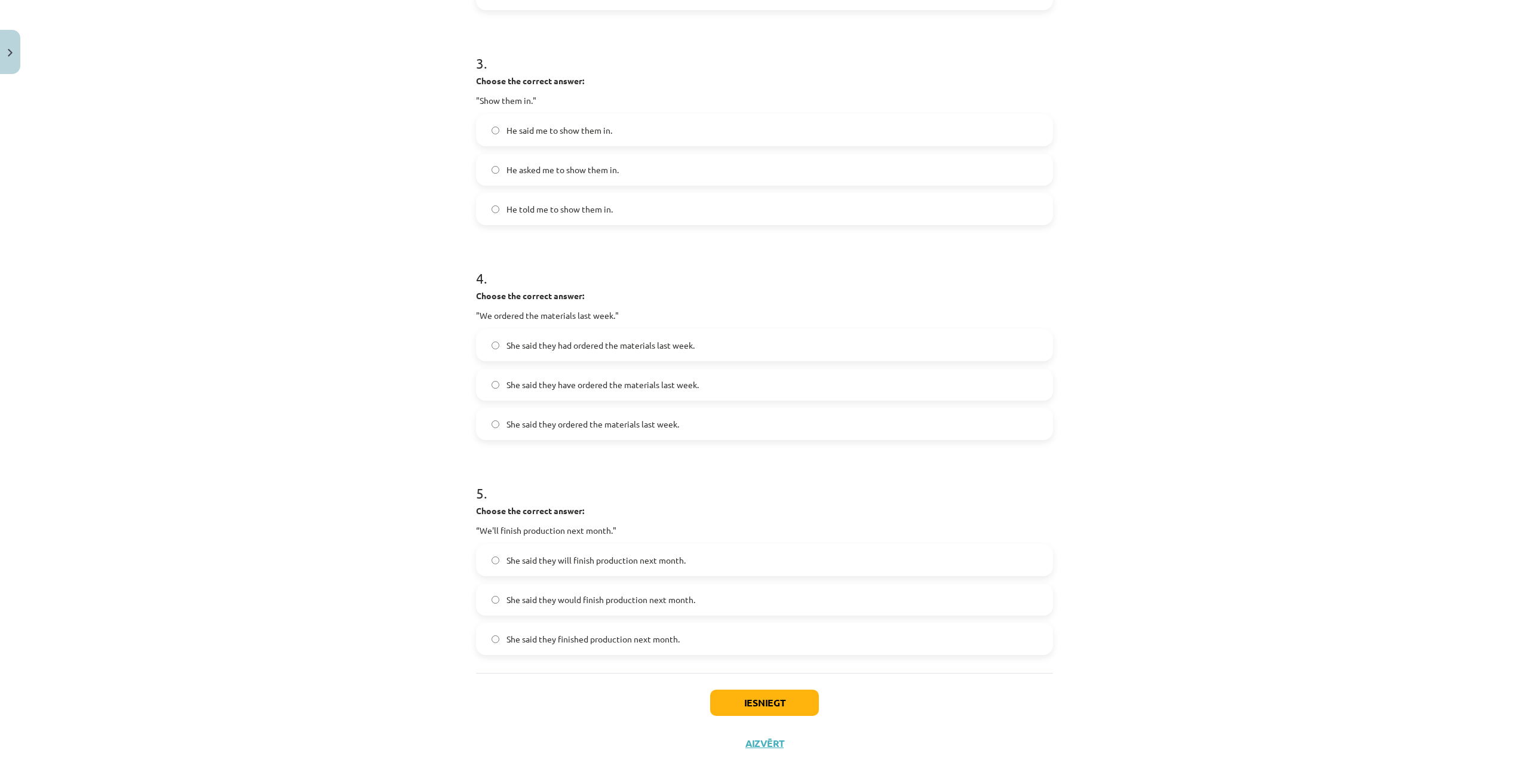
scroll to position [643, 0]
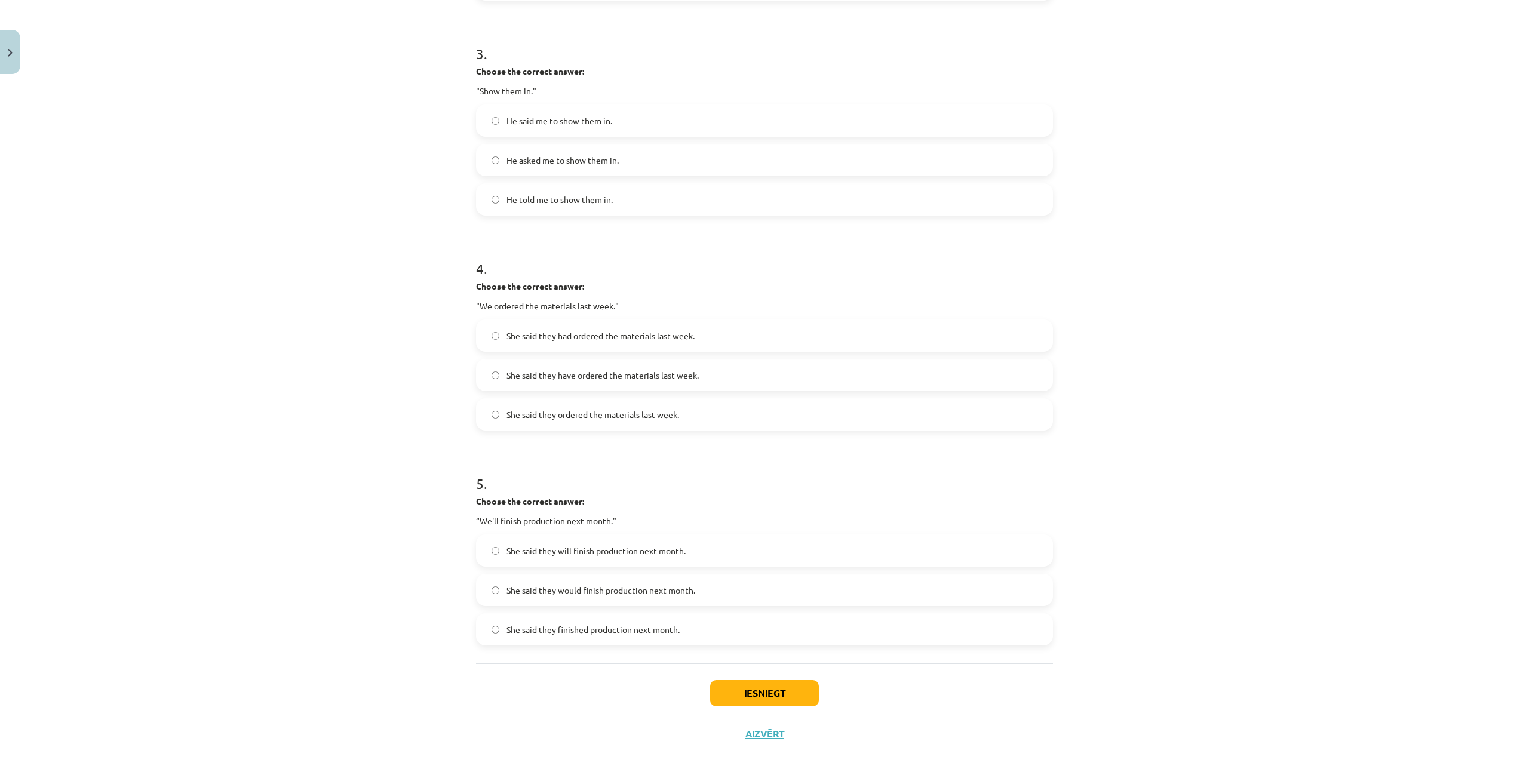
click at [671, 330] on span "She said they had ordered the materials last week." at bounding box center [600, 336] width 188 height 13
click at [632, 364] on label "She said they have ordered the materials last week." at bounding box center [764, 375] width 574 height 30
click at [657, 546] on span "She said they will finish production next month." at bounding box center [595, 550] width 179 height 13
click at [689, 599] on label "She said they would finish production next month." at bounding box center [764, 590] width 574 height 30
click at [764, 705] on button "Iesniegt" at bounding box center [764, 692] width 109 height 27
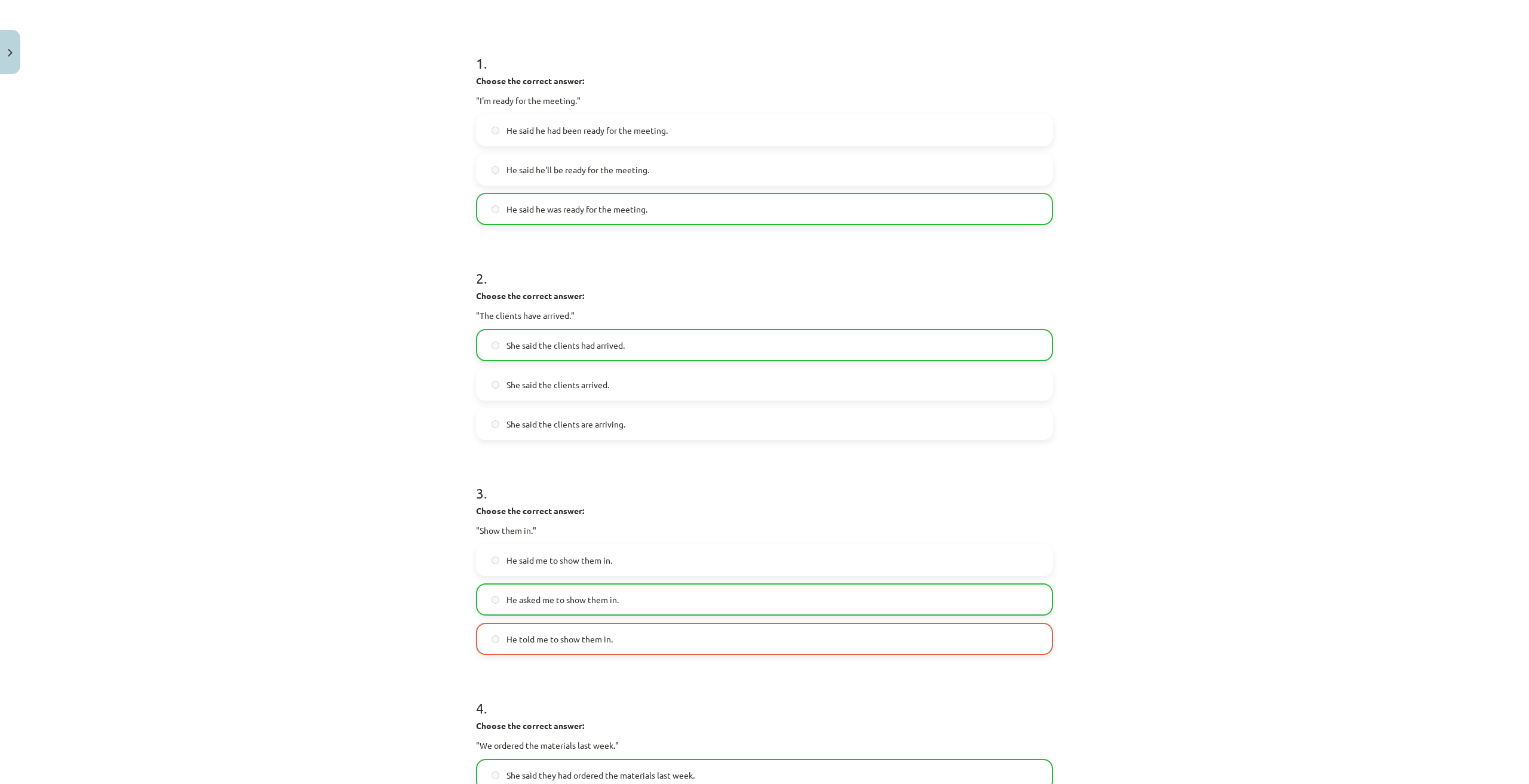
scroll to position [681, 0]
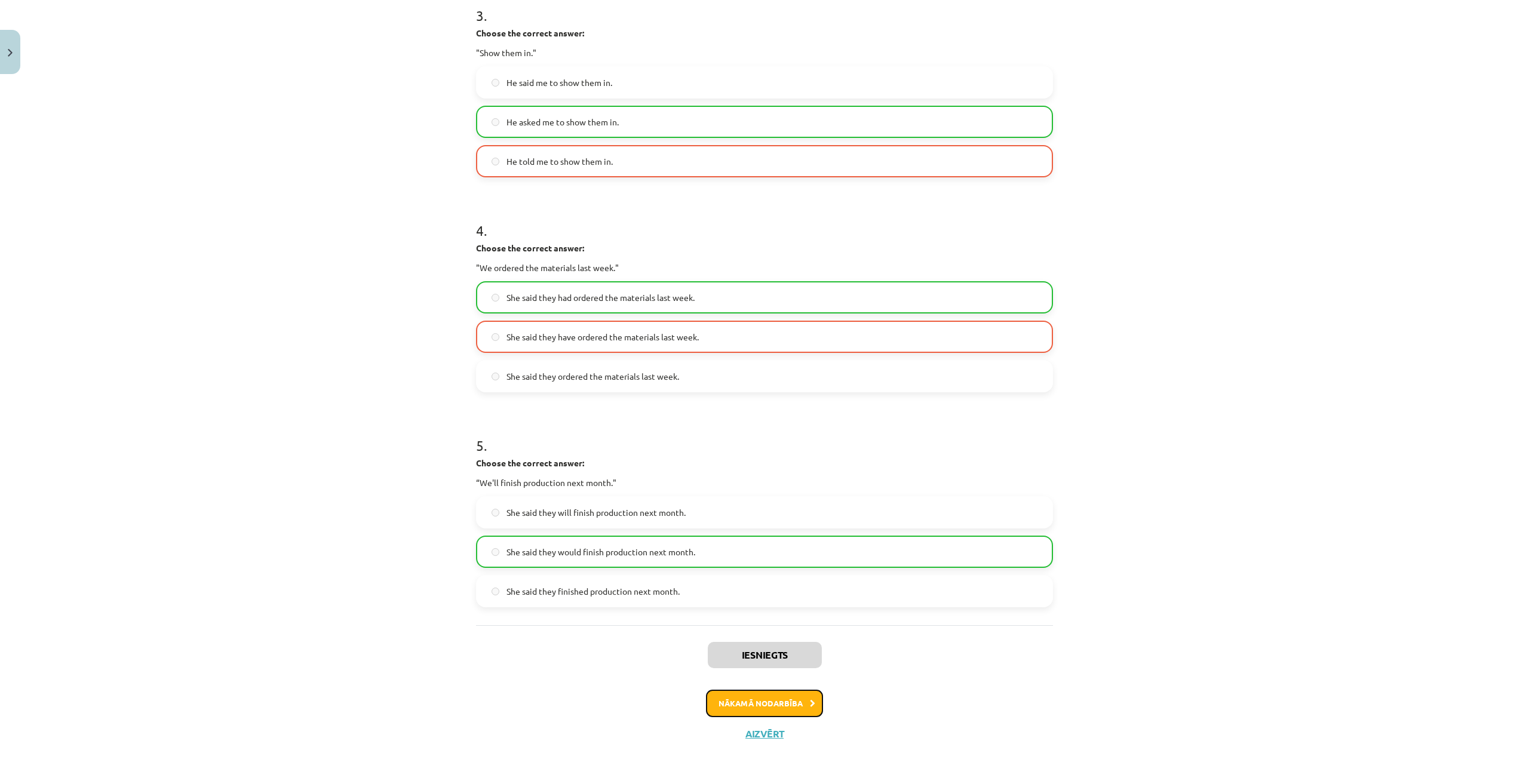
click at [787, 699] on button "Nākamā nodarbība" at bounding box center [764, 704] width 117 height 27
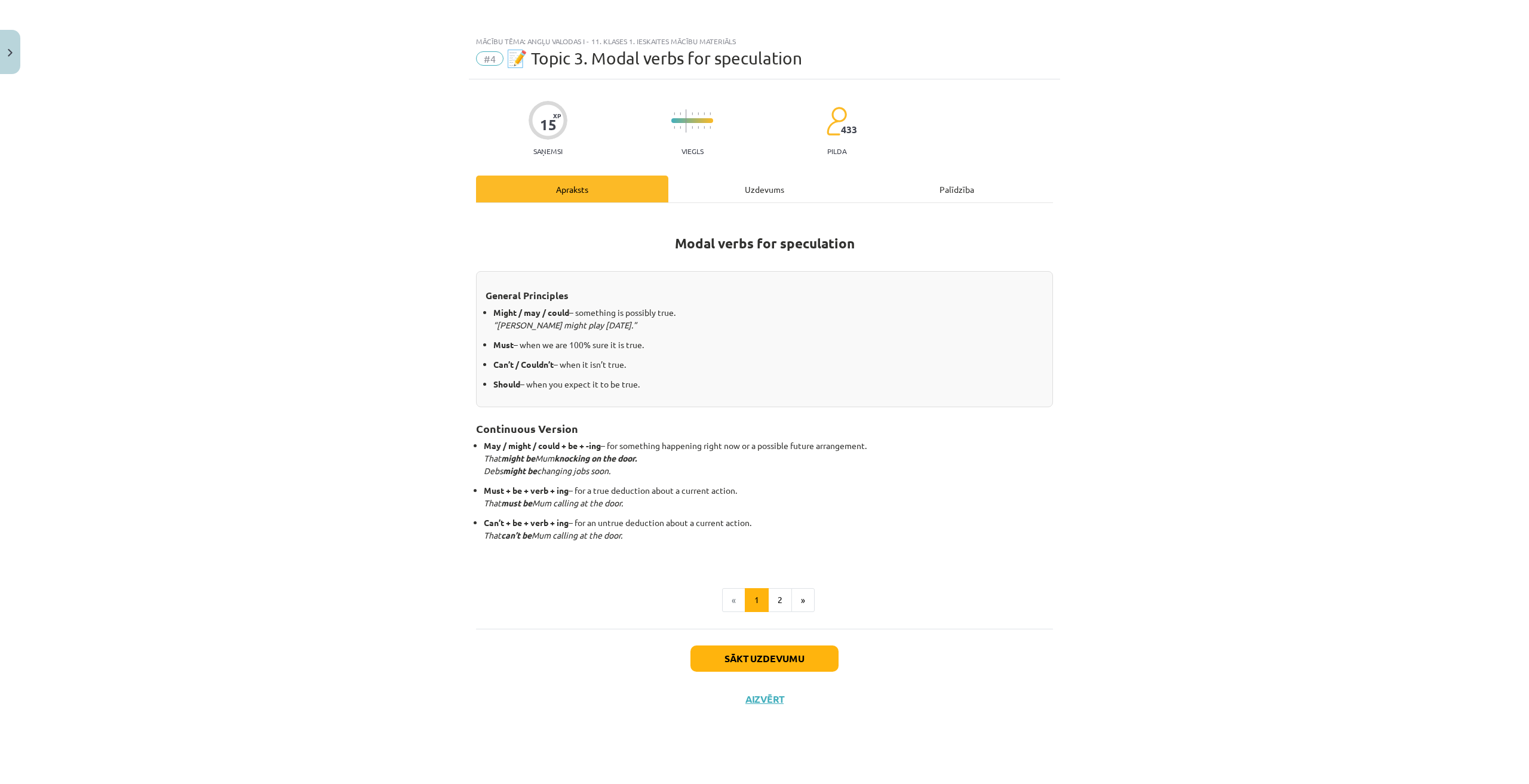
scroll to position [0, 0]
click at [782, 656] on button "Sākt uzdevumu" at bounding box center [764, 658] width 148 height 27
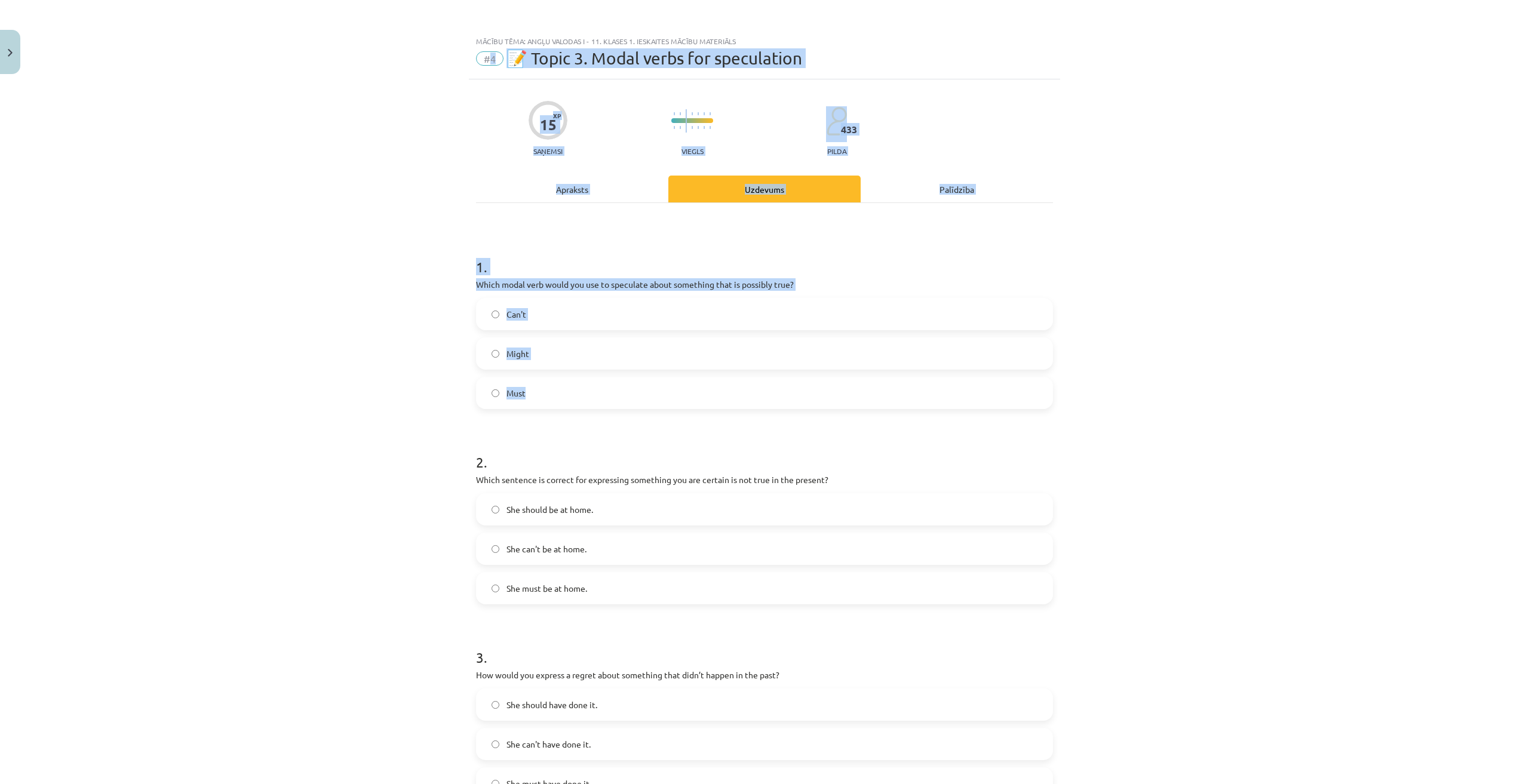
drag, startPoint x: 487, startPoint y: 60, endPoint x: 1144, endPoint y: 394, distance: 737.0
click at [1144, 394] on div "Mācību tēma: Angļu valodas i - 11. klases 1. ieskaites mācību materiāls #4 📝 To…" at bounding box center [764, 392] width 1529 height 784
click at [968, 110] on div "15 XP Saņemsi Viegls 433 pilda" at bounding box center [764, 125] width 577 height 62
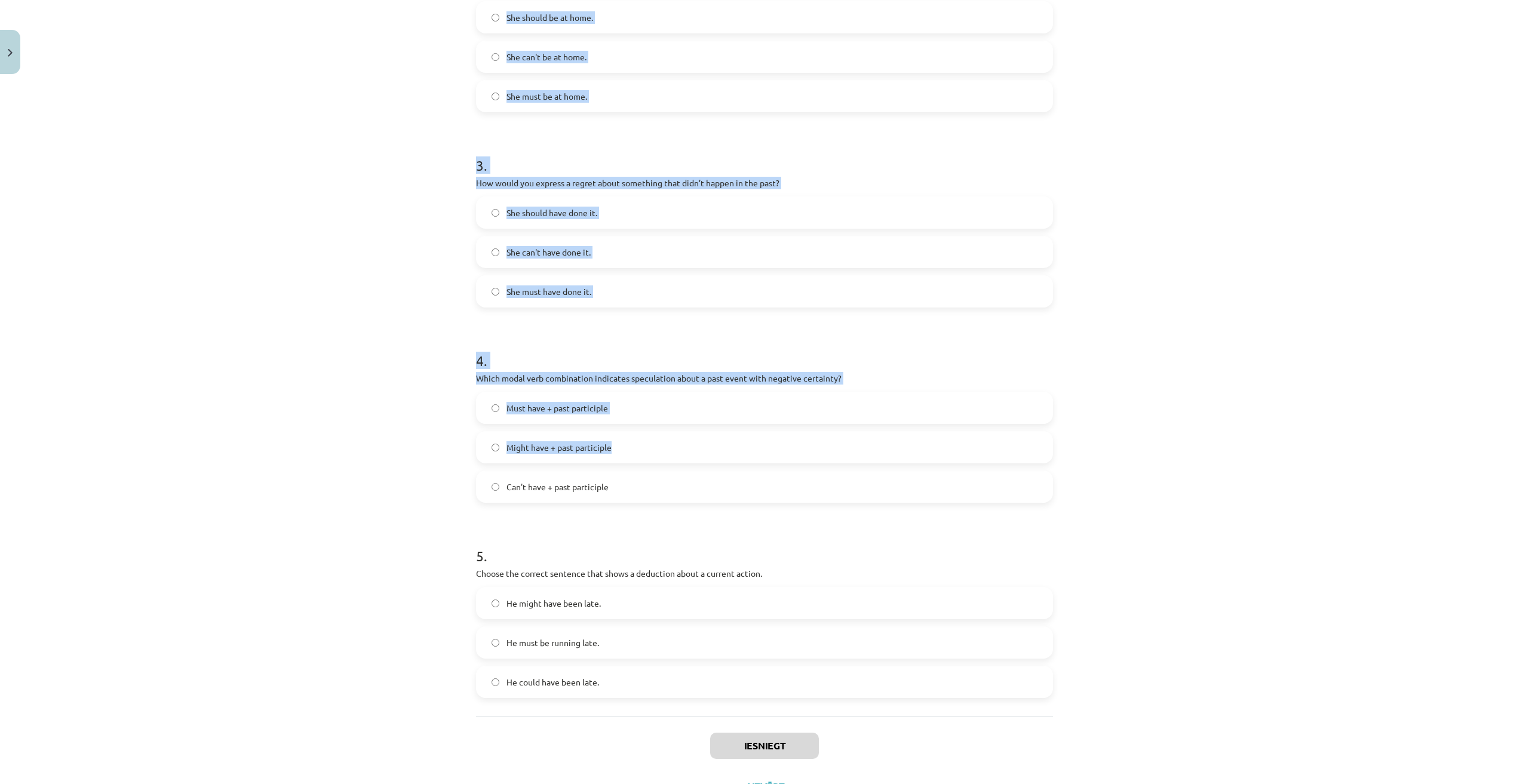
scroll to position [544, 0]
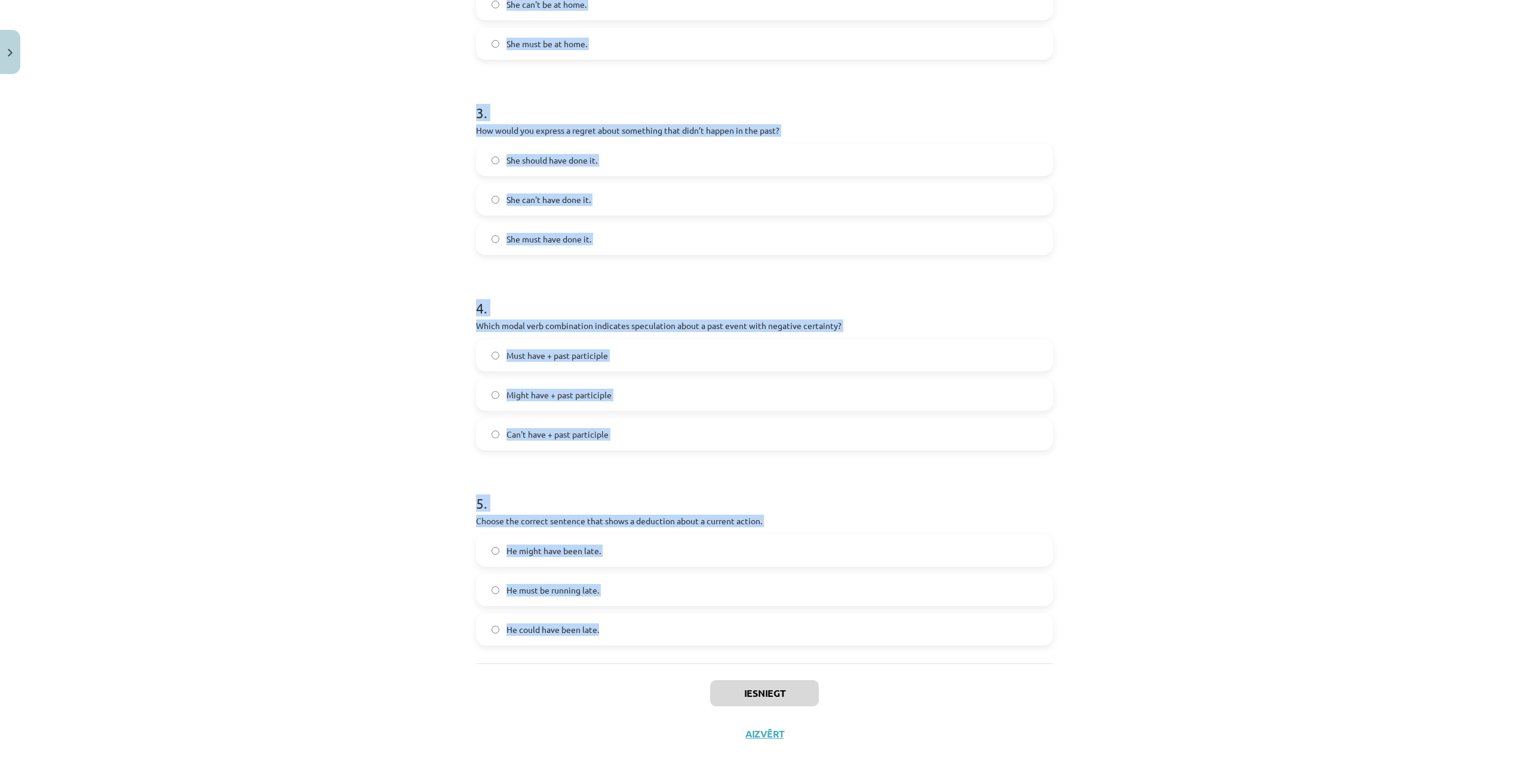
drag, startPoint x: 455, startPoint y: 278, endPoint x: 761, endPoint y: 641, distance: 474.8
click at [761, 641] on div "Mācību tēma: Angļu valodas i - 11. klases 1. ieskaites mācību materiāls #4 📝 To…" at bounding box center [764, 392] width 1529 height 784
copy form "Which modal verb would you use to speculate about something that is possibly tr…"
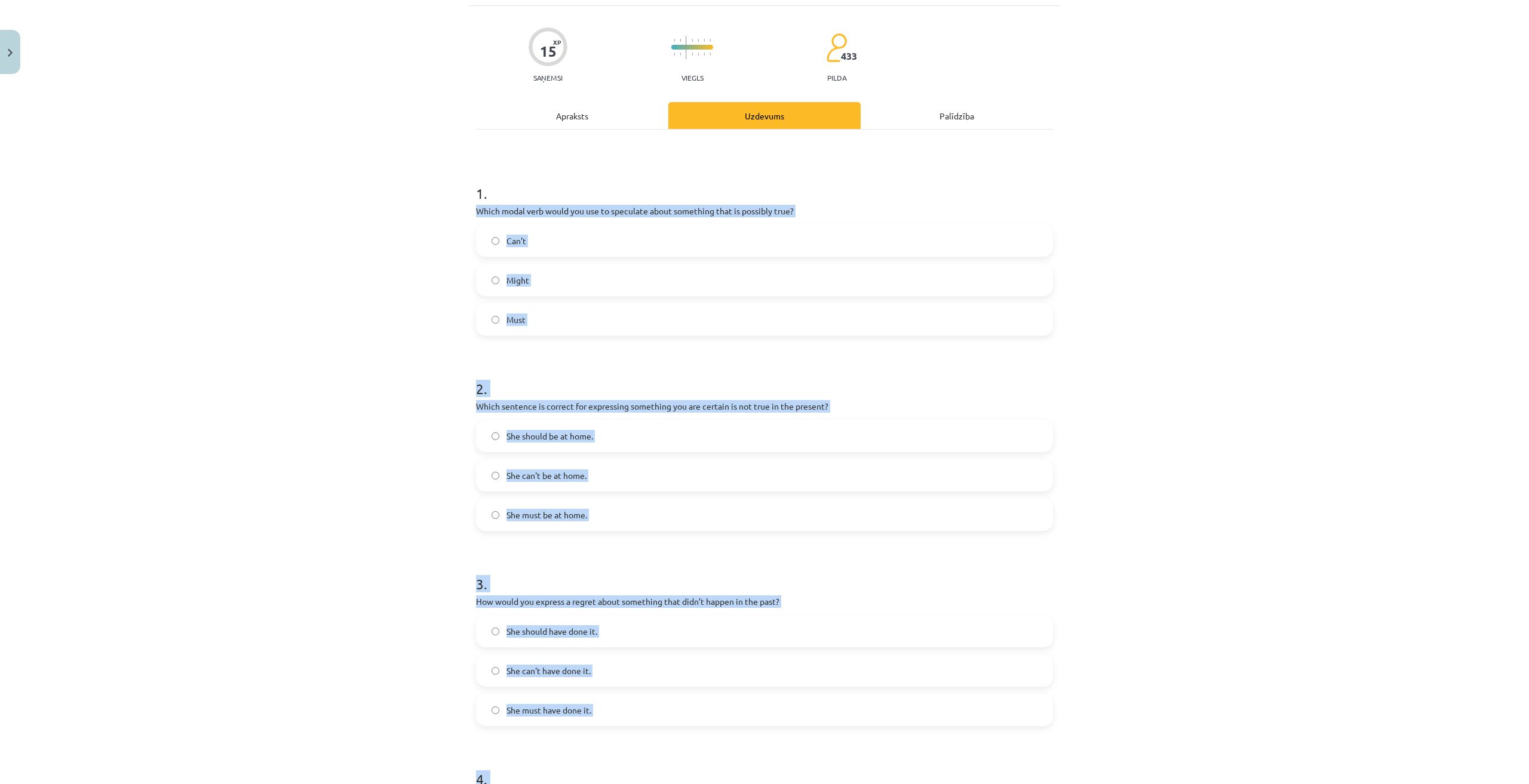
scroll to position [0, 0]
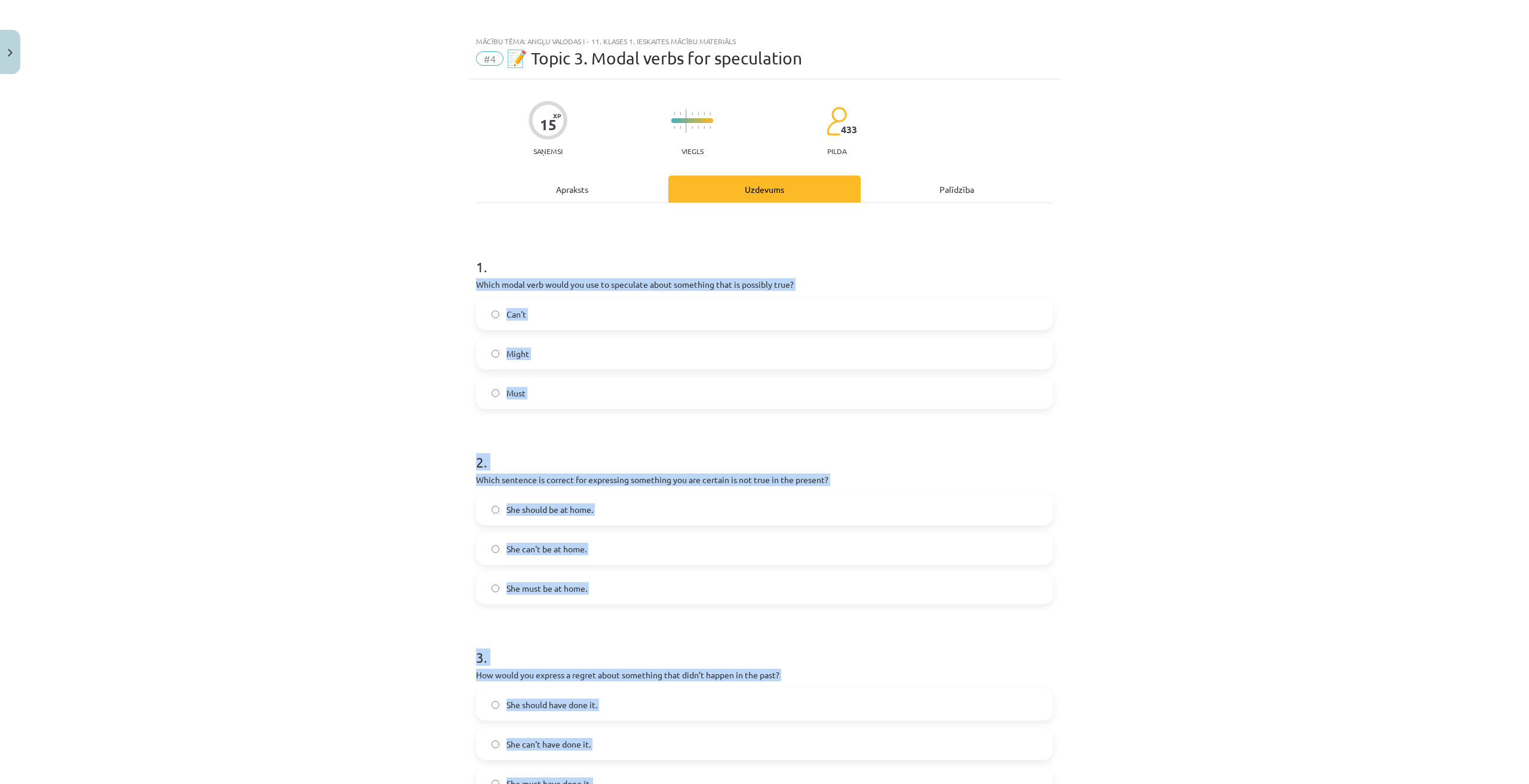
click at [362, 337] on div "Mācību tēma: Angļu valodas i - 11. klases 1. ieskaites mācību materiāls #4 📝 To…" at bounding box center [764, 392] width 1529 height 784
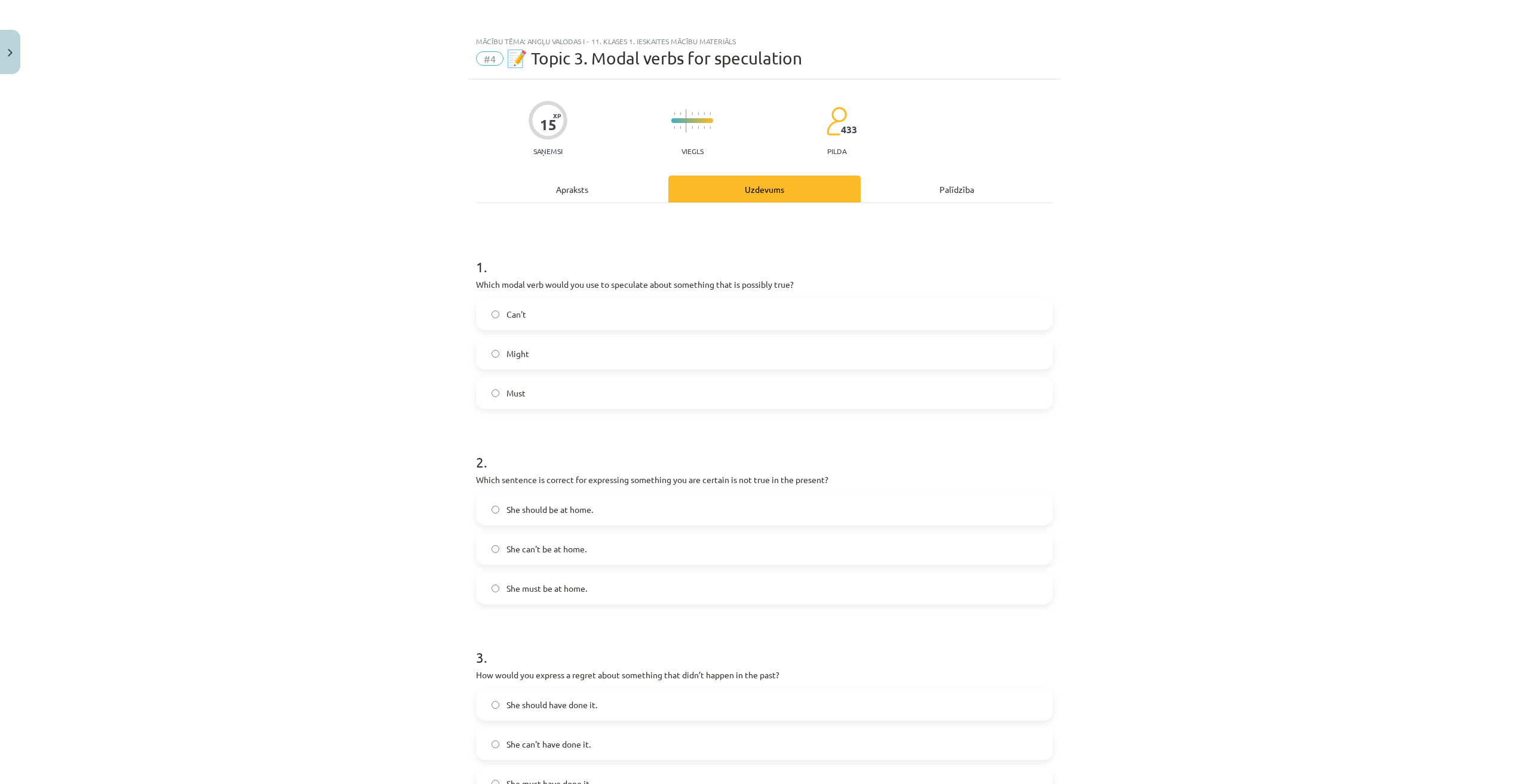
click at [561, 365] on label "Might" at bounding box center [764, 353] width 574 height 30
click at [617, 554] on label "She can't be at home." at bounding box center [764, 549] width 574 height 30
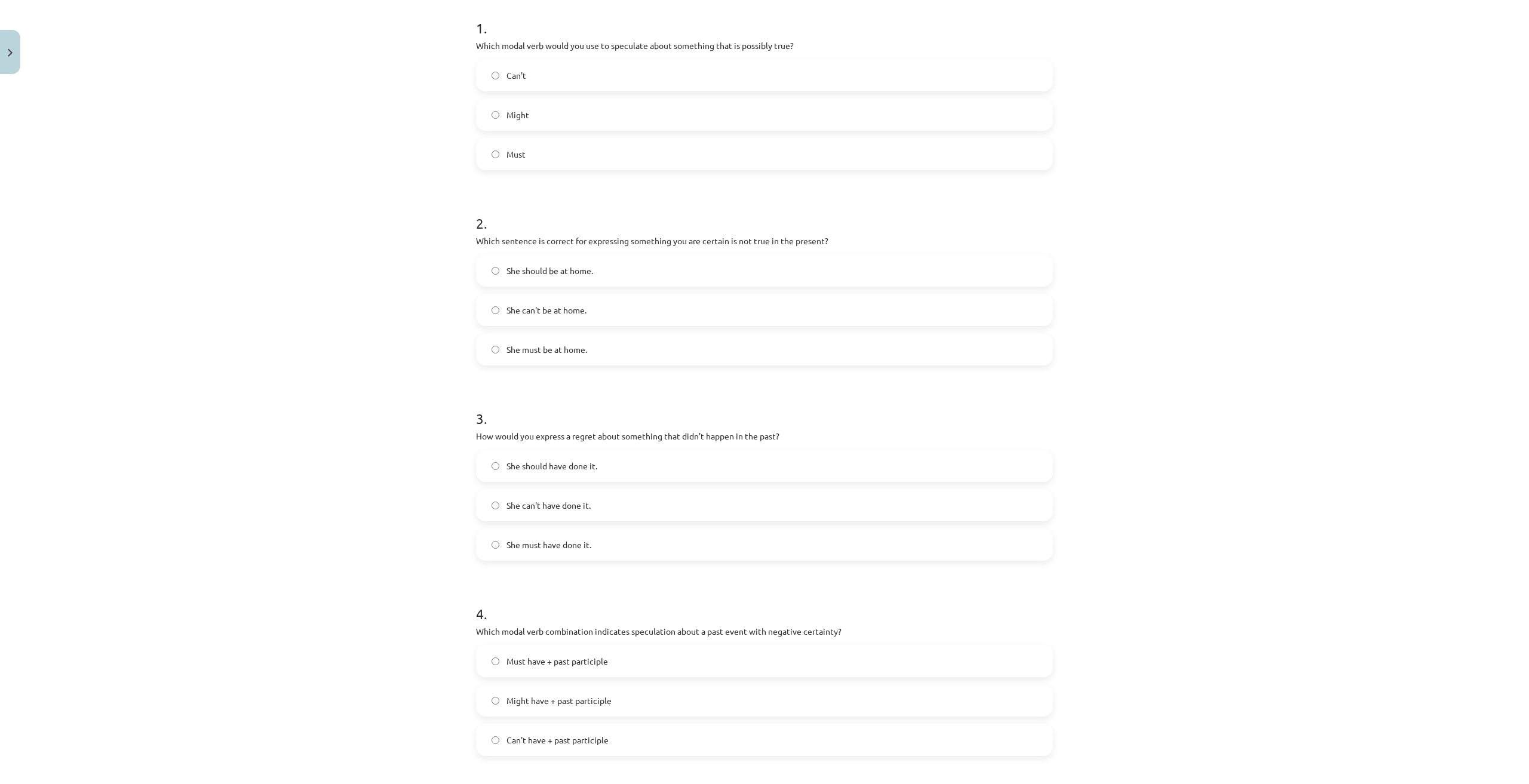
scroll to position [478, 0]
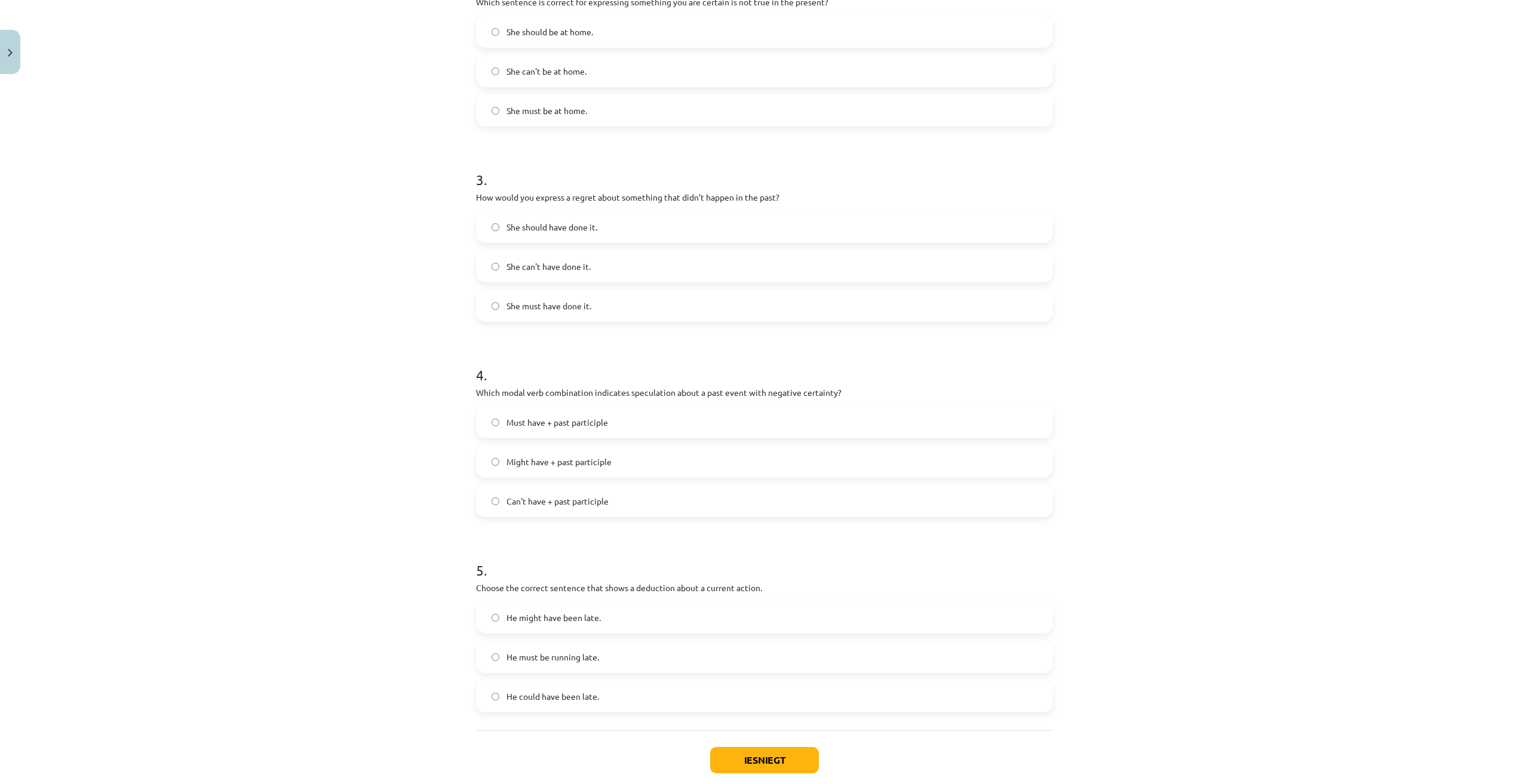
click at [617, 237] on label "She should have done it." at bounding box center [764, 227] width 574 height 30
click at [618, 495] on label "Can't have + past participle" at bounding box center [764, 501] width 574 height 30
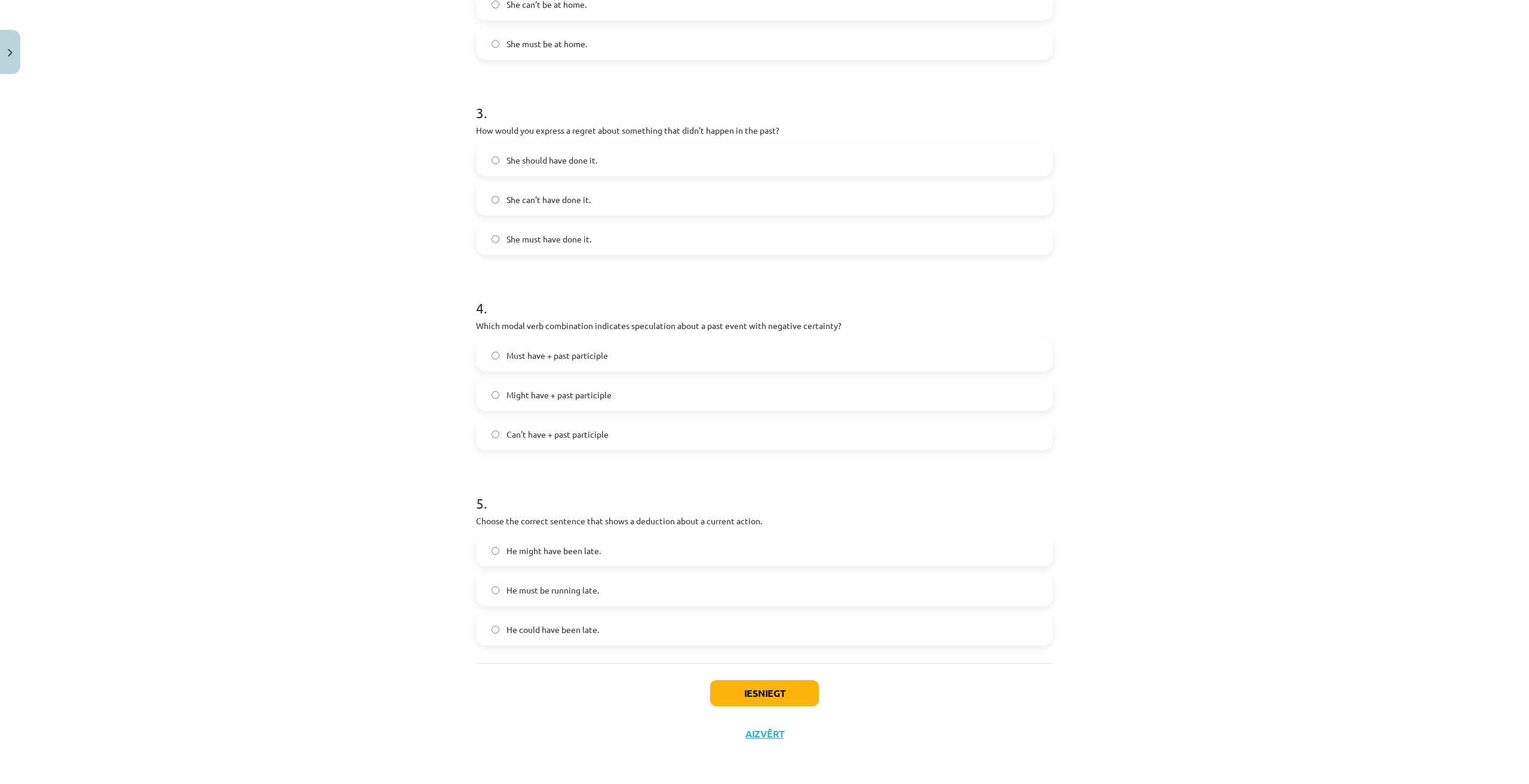
click at [651, 588] on label "He must be running late." at bounding box center [764, 590] width 574 height 30
click at [741, 691] on button "Iesniegt" at bounding box center [764, 692] width 109 height 27
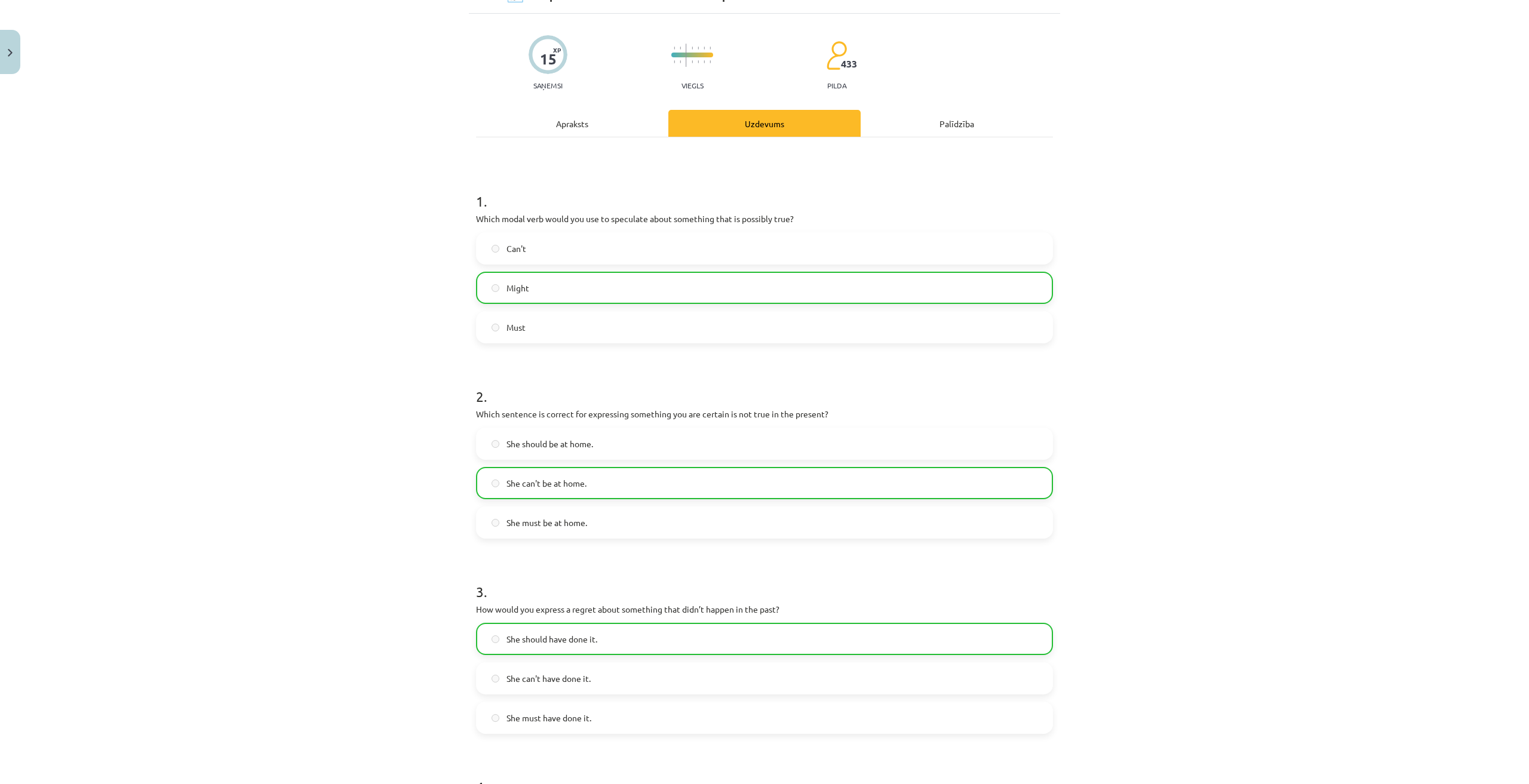
scroll to position [0, 0]
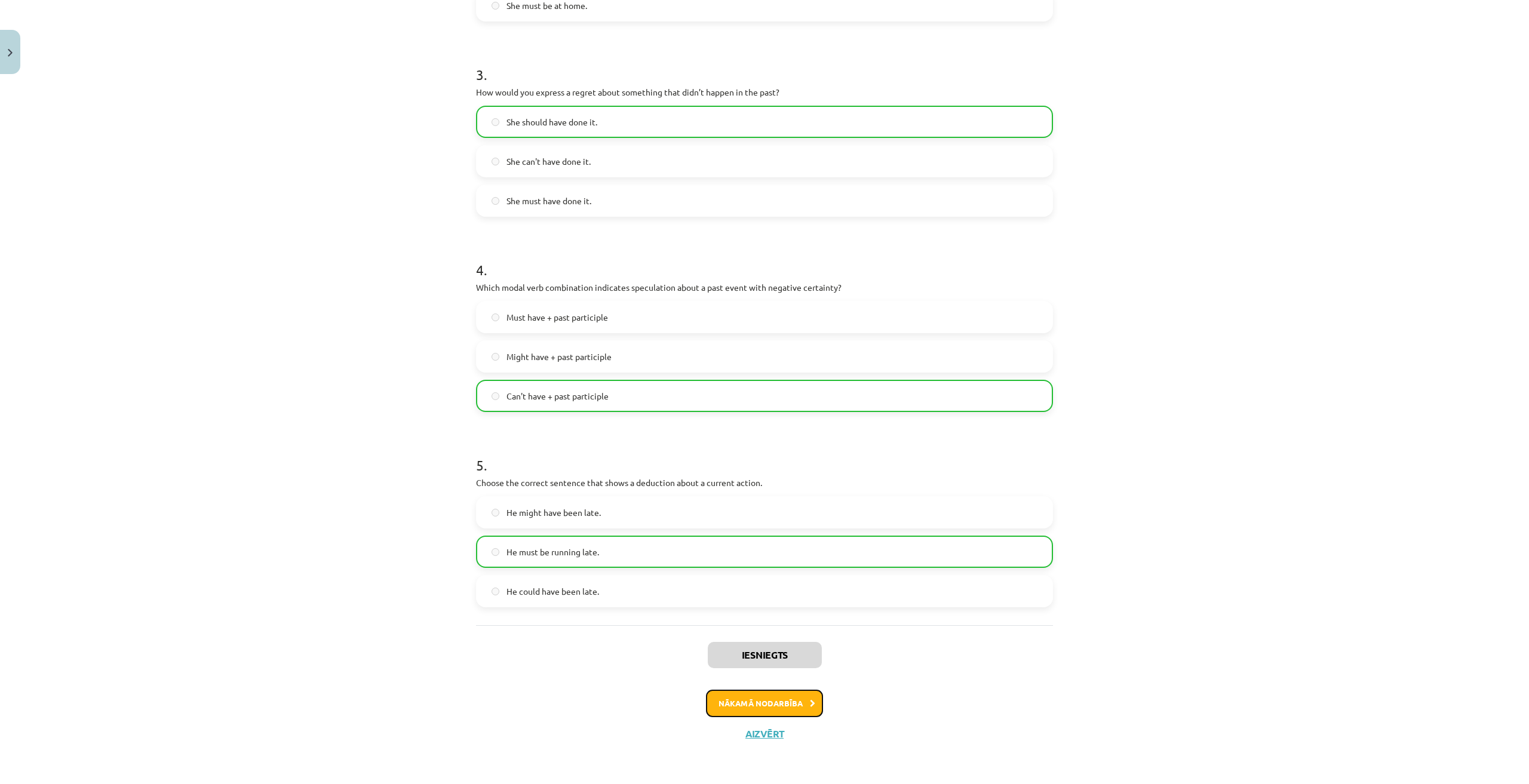
click at [781, 703] on button "Nākamā nodarbība" at bounding box center [764, 704] width 117 height 27
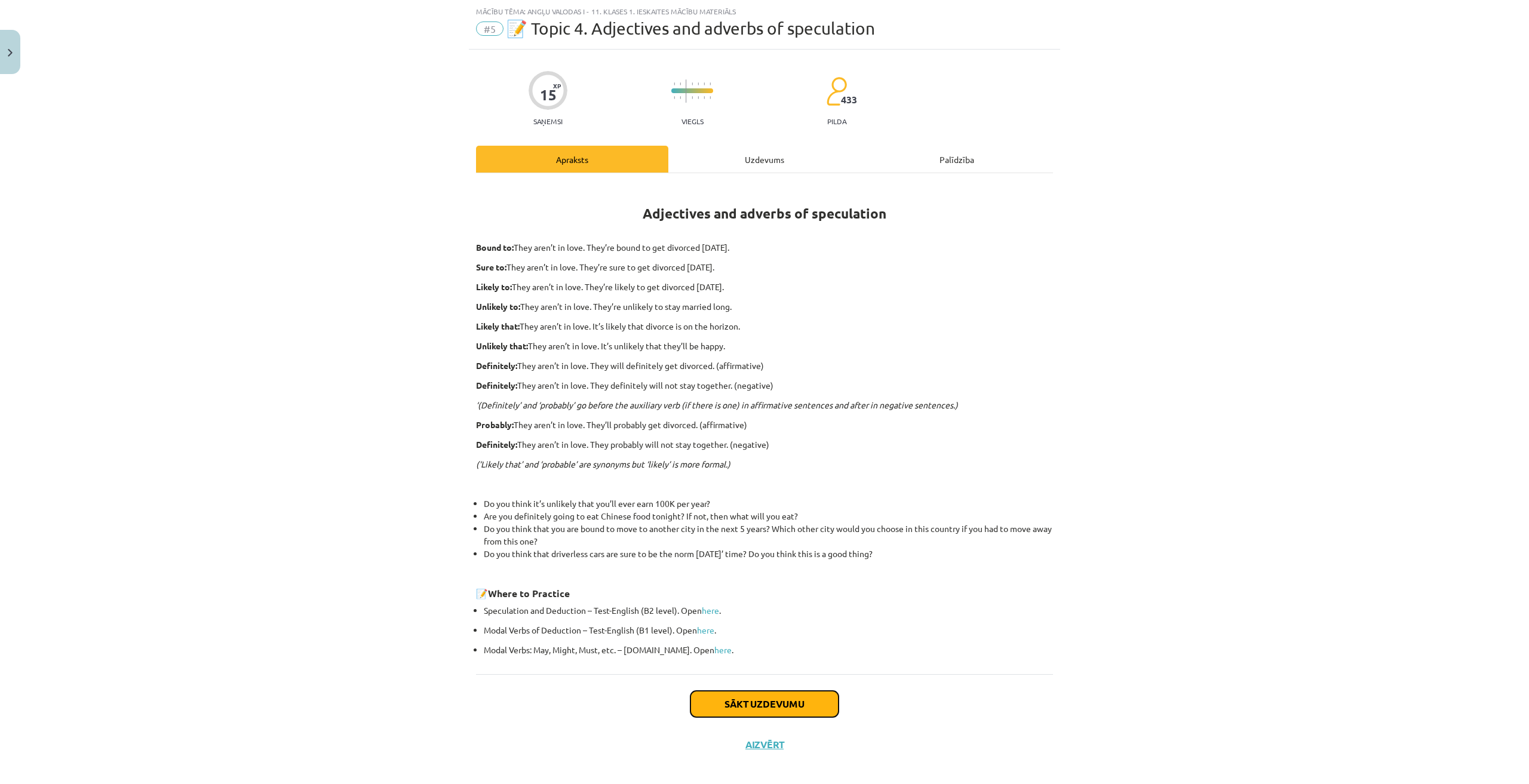
click at [781, 703] on button "Sākt uzdevumu" at bounding box center [764, 704] width 148 height 27
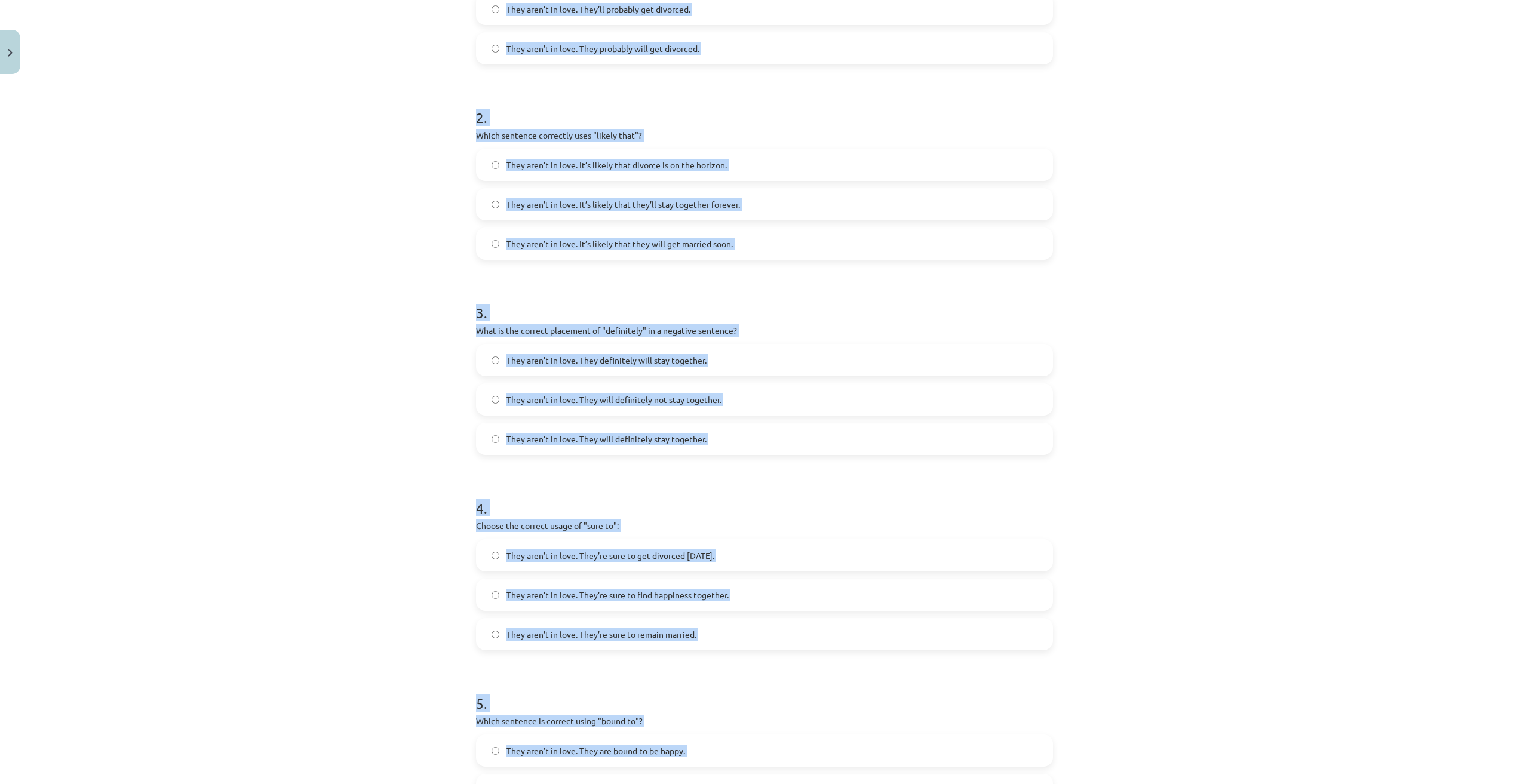
scroll to position [564, 0]
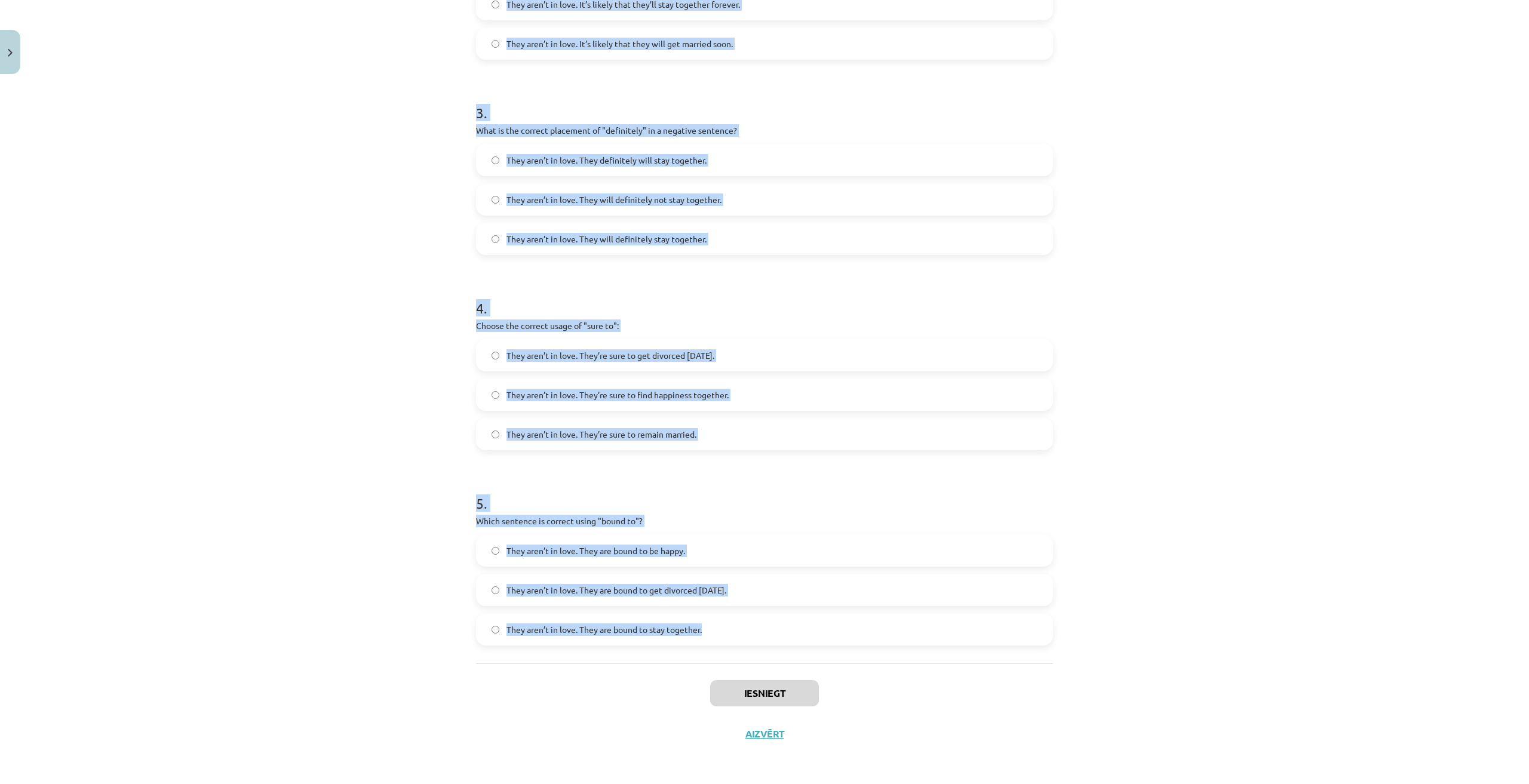
drag, startPoint x: 389, startPoint y: 248, endPoint x: 901, endPoint y: 633, distance: 640.6
click at [905, 643] on div "Mācību tēma: Angļu valodas i - 11. klases 1. ieskaites mācību materiāls #5 📝 To…" at bounding box center [764, 392] width 1529 height 784
copy form "Choose the correct sentence using "probably" in an affirmative context: They ar…"
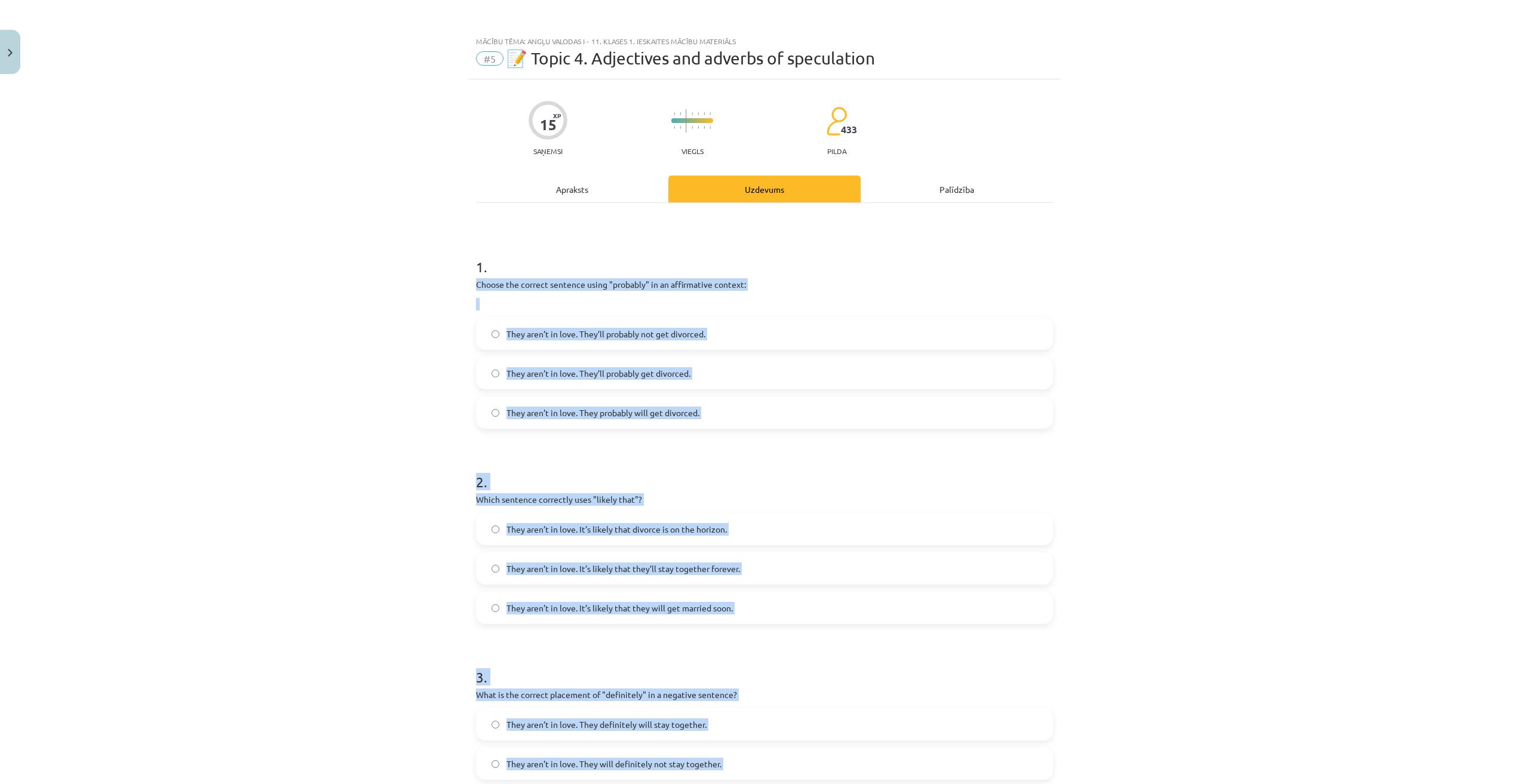
click at [291, 288] on div "Mācību tēma: Angļu valodas i - 11. klases 1. ieskaites mācību materiāls #5 📝 To…" at bounding box center [764, 392] width 1529 height 784
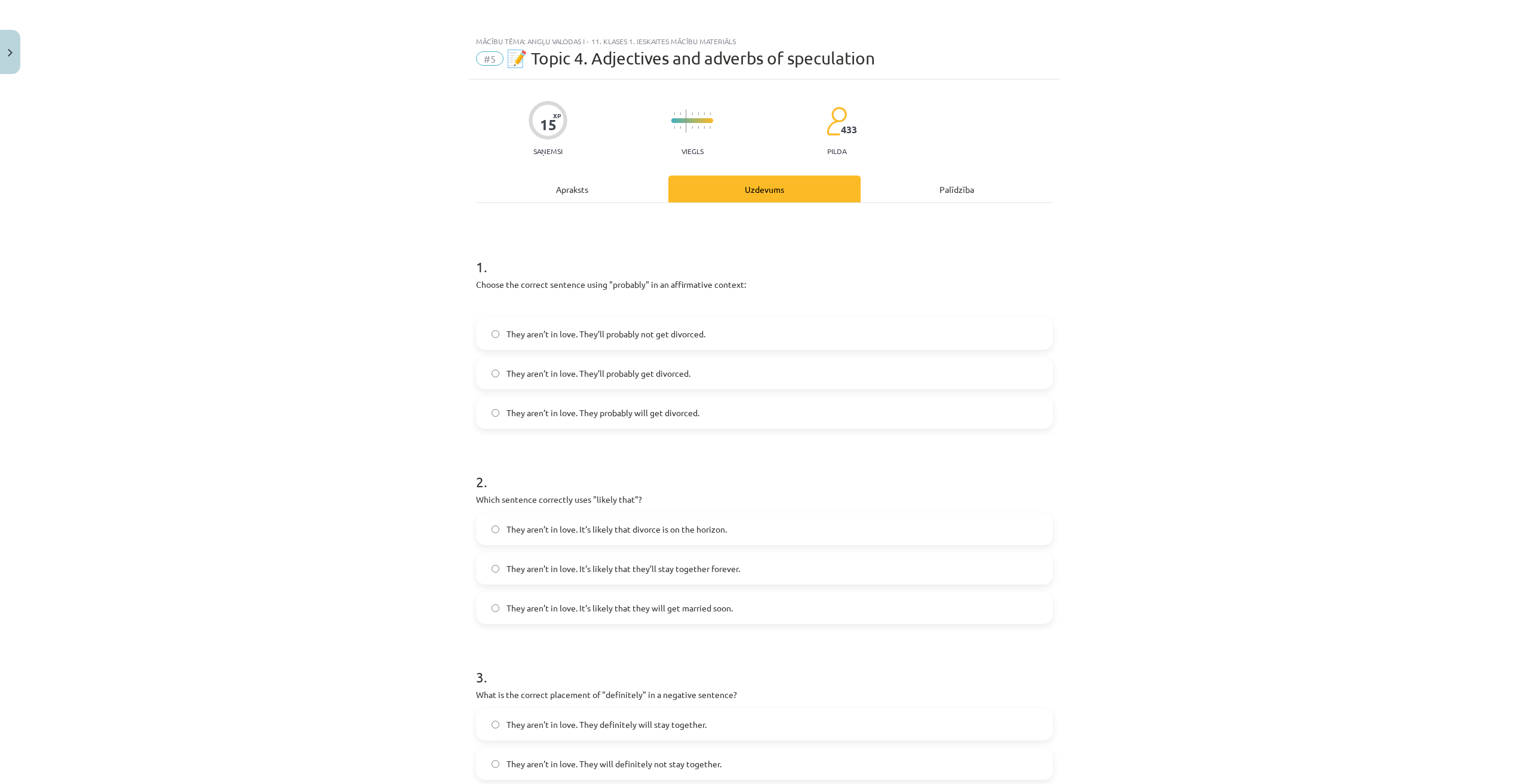
click at [621, 319] on label "They aren’t in love. They’ll probably not get divorced." at bounding box center [764, 333] width 574 height 30
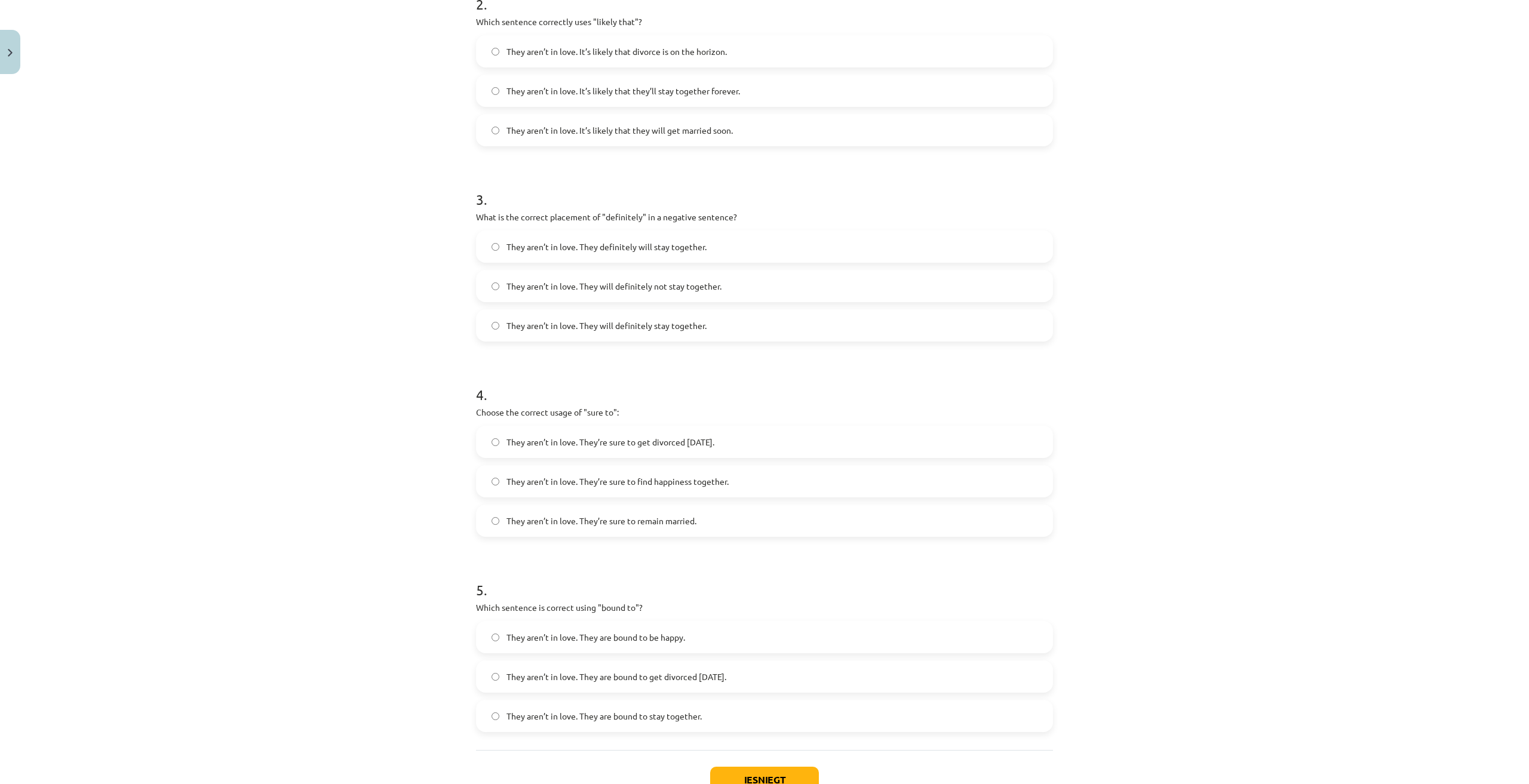
click at [575, 88] on span "They aren’t in love. It’s likely that they’ll stay together forever." at bounding box center [622, 91] width 234 height 13
click at [611, 246] on span "They aren’t in love. They definitely will stay together." at bounding box center [606, 246] width 200 height 13
click at [714, 442] on span "They aren’t in love. They’re sure to get divorced within six months." at bounding box center [610, 442] width 208 height 13
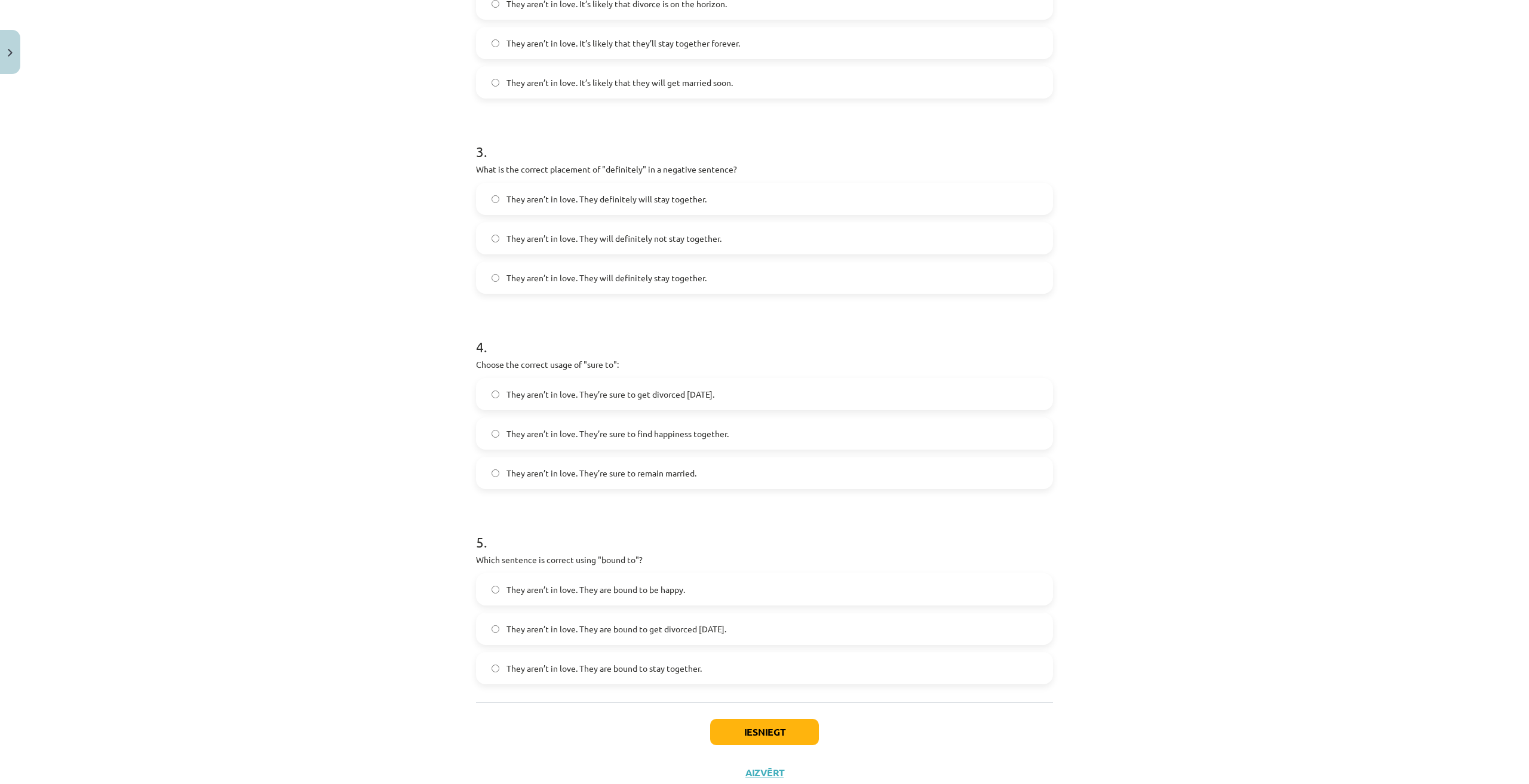
scroll to position [564, 0]
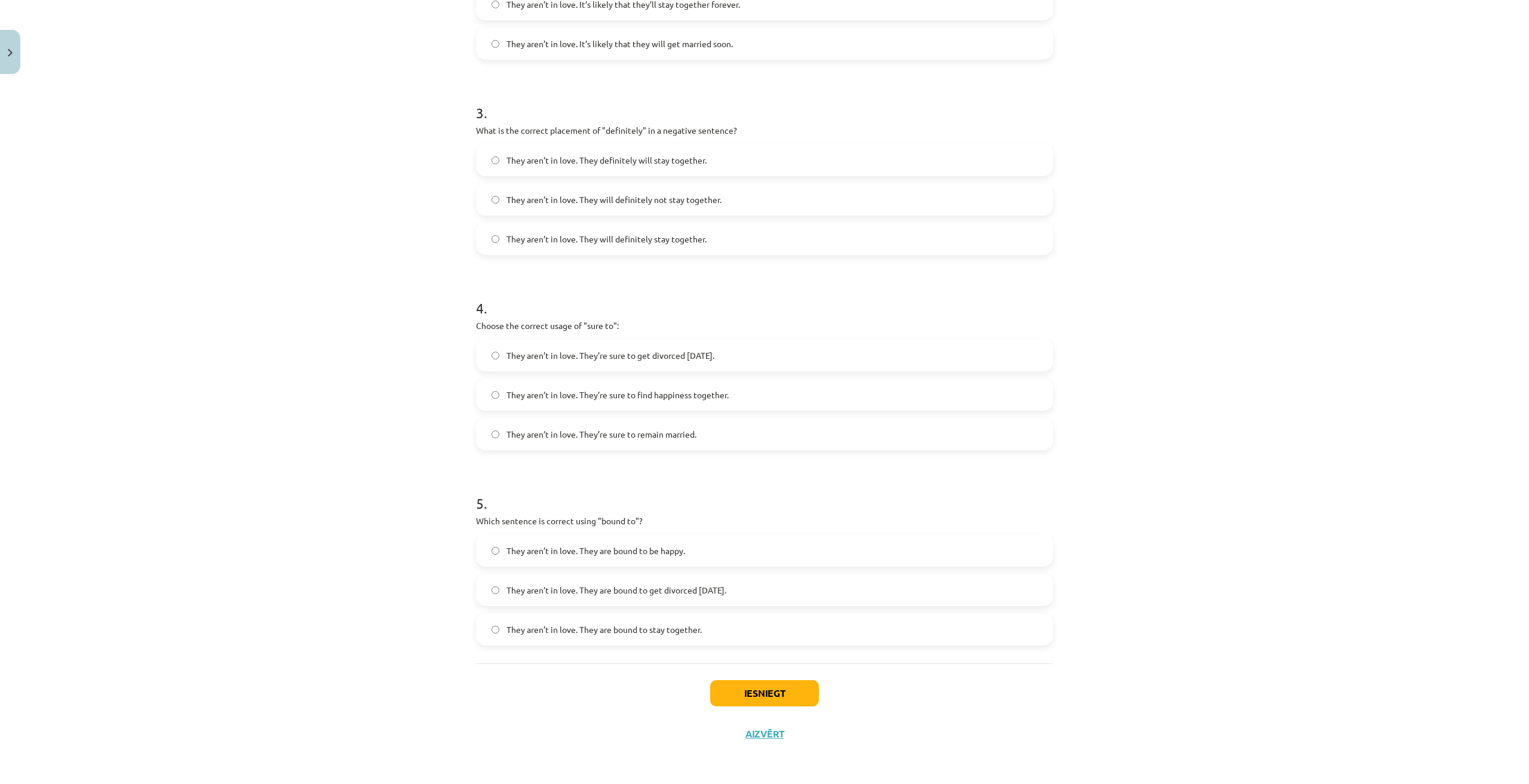
click at [692, 593] on span "They aren’t in love. They are bound to get divorced within six months." at bounding box center [616, 590] width 220 height 13
click at [785, 695] on button "Iesniegt" at bounding box center [764, 692] width 109 height 27
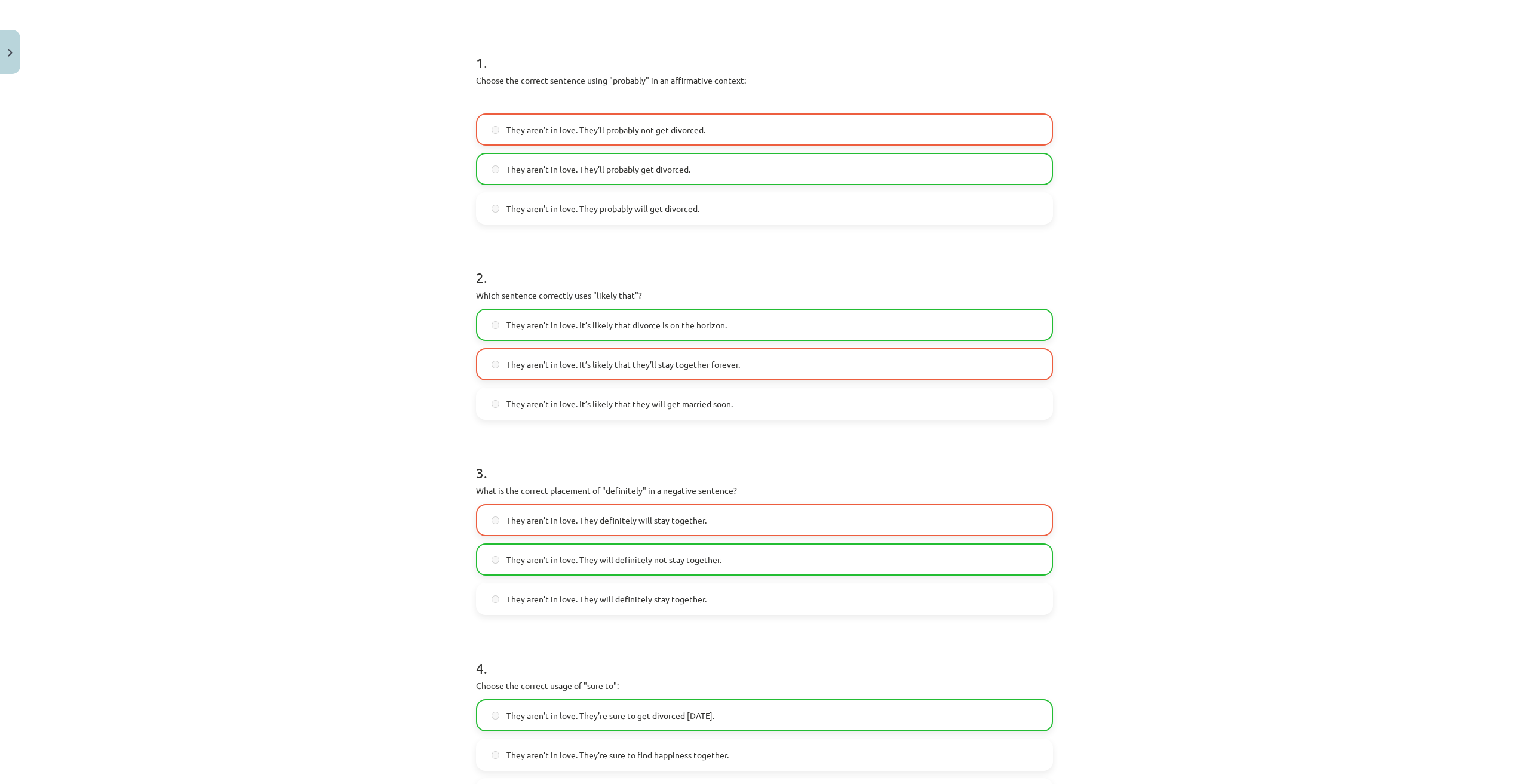
scroll to position [0, 0]
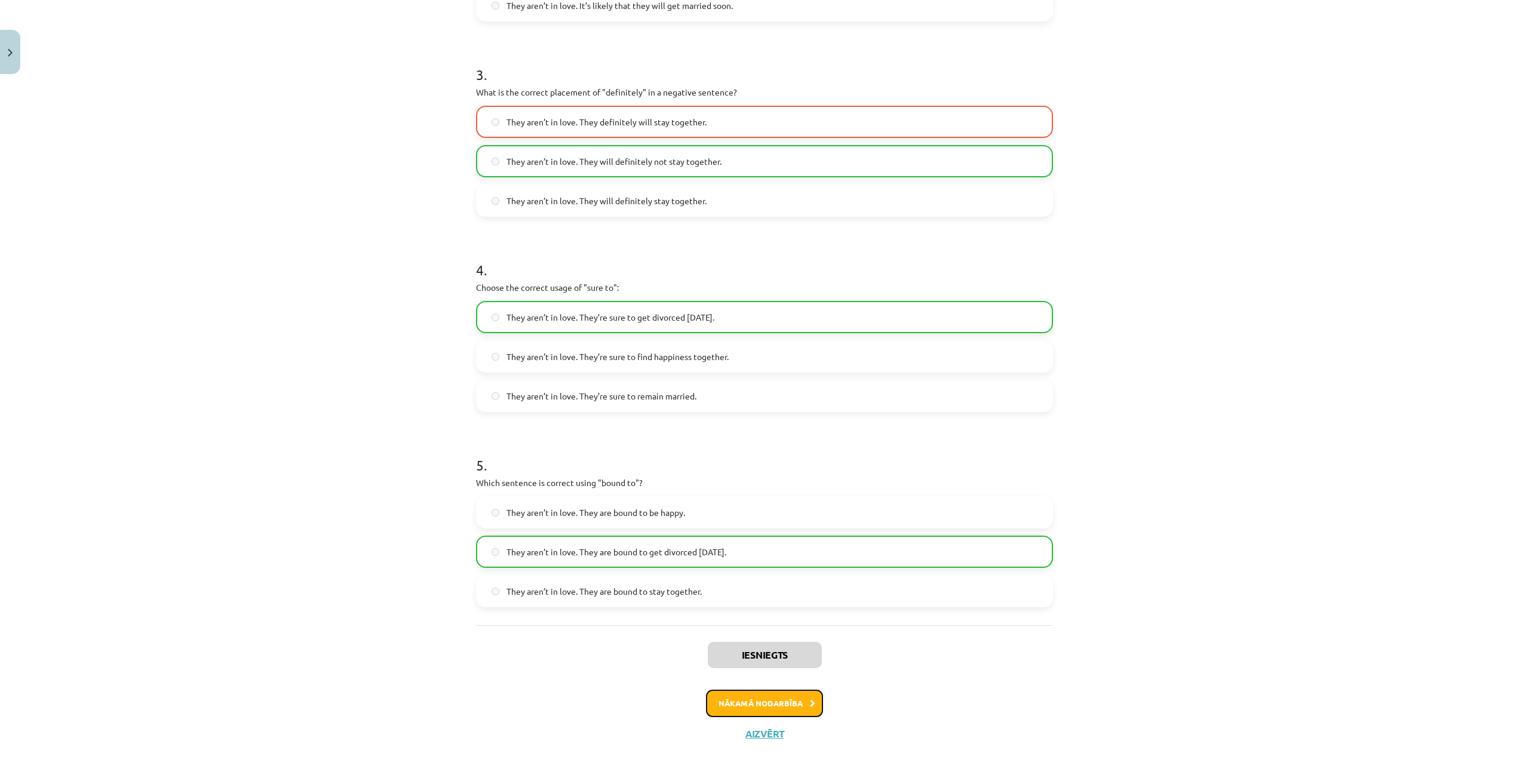
click at [749, 711] on button "Nākamā nodarbība" at bounding box center [764, 704] width 117 height 27
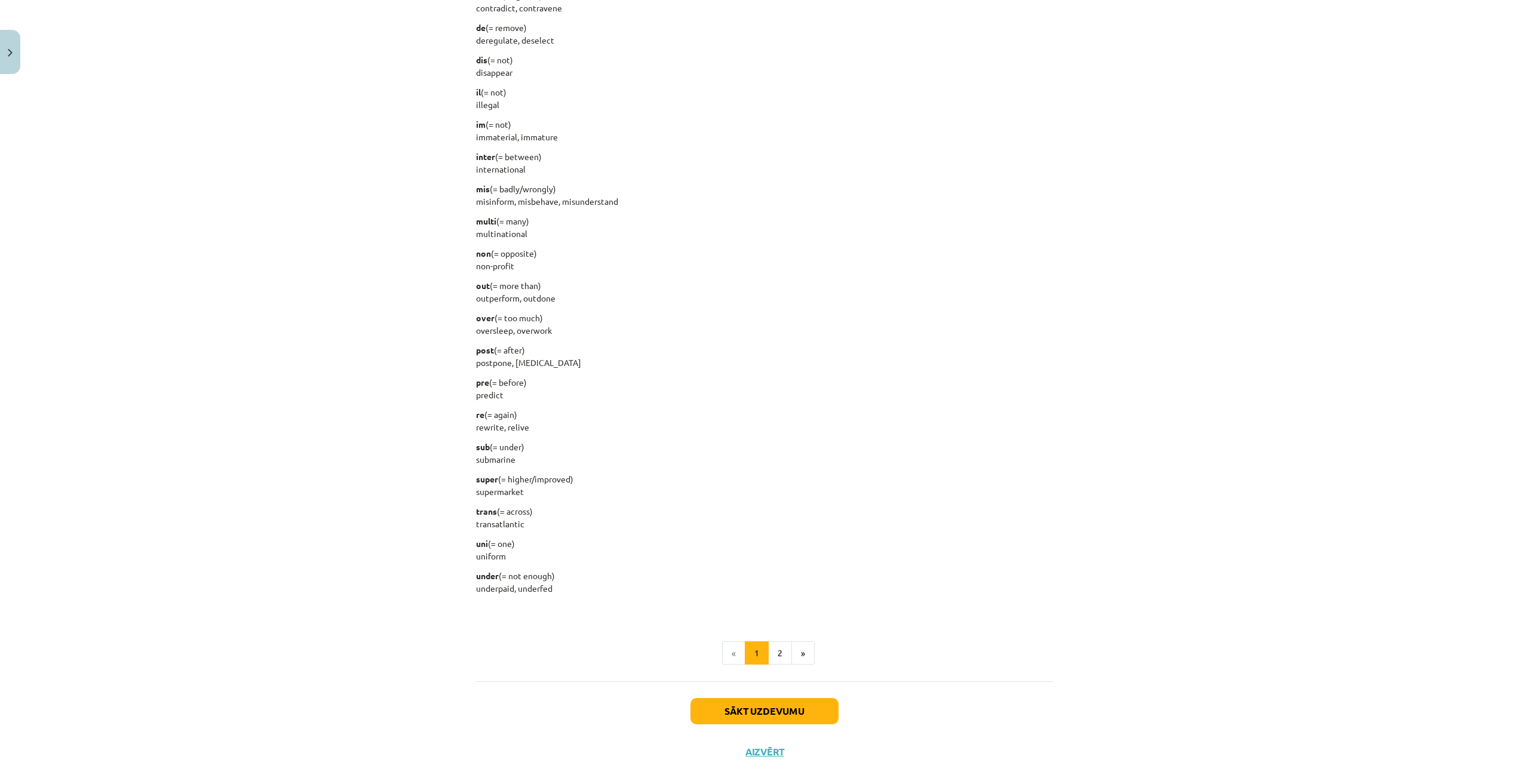
scroll to position [1165, 0]
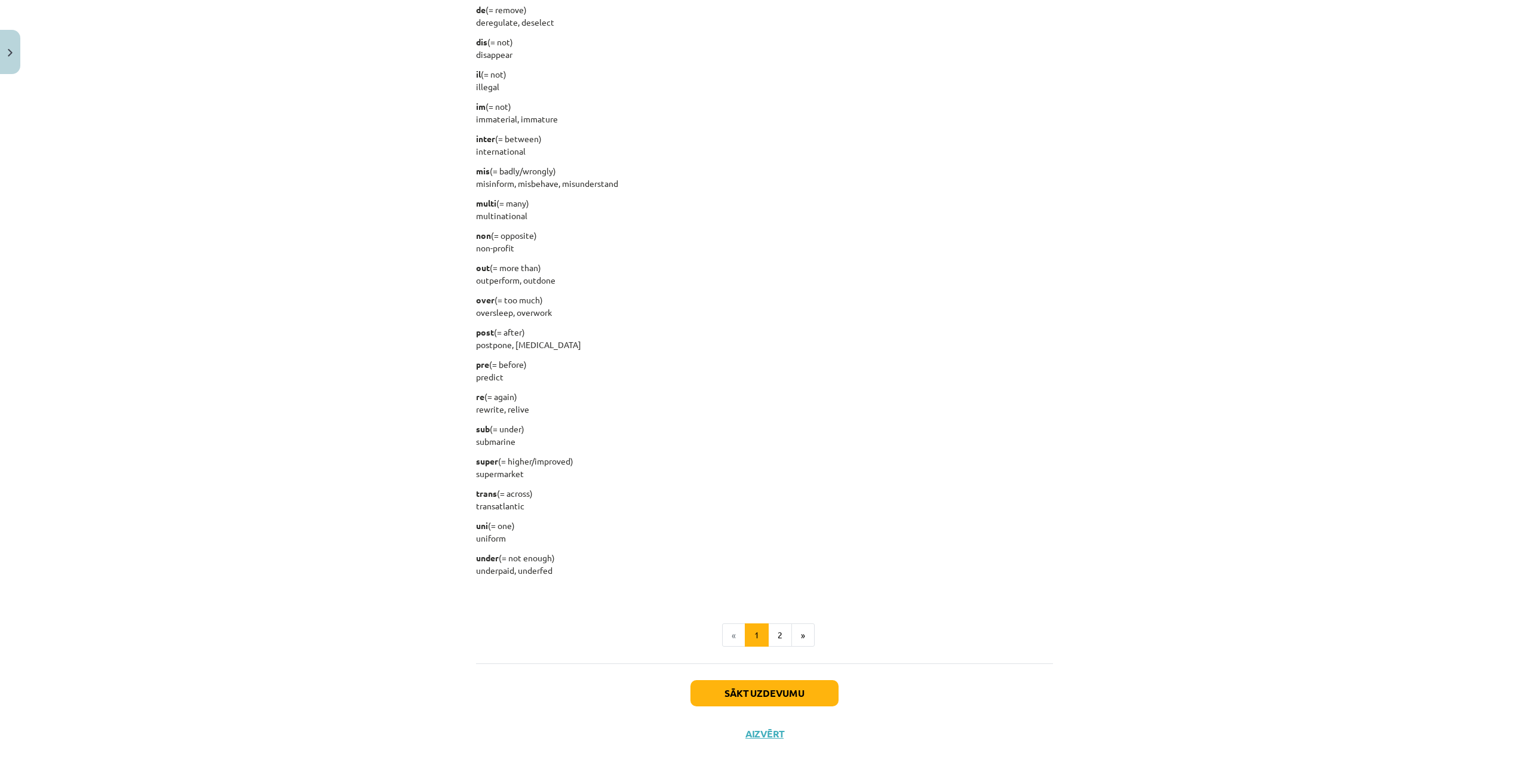
click at [766, 676] on div "Sākt uzdevumu Aizvērt" at bounding box center [764, 705] width 577 height 84
click at [763, 688] on button "Sākt uzdevumu" at bounding box center [764, 692] width 148 height 27
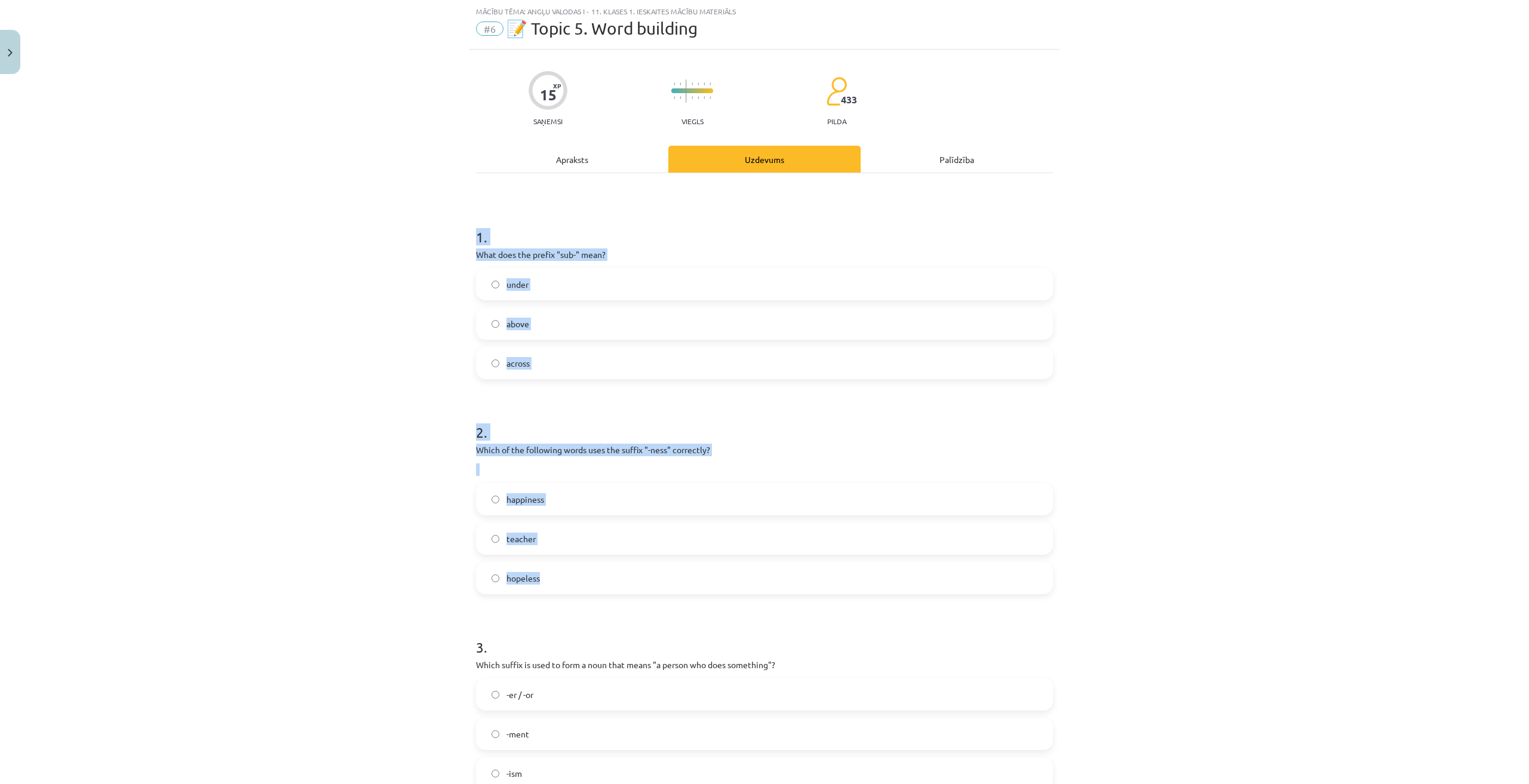
scroll to position [564, 0]
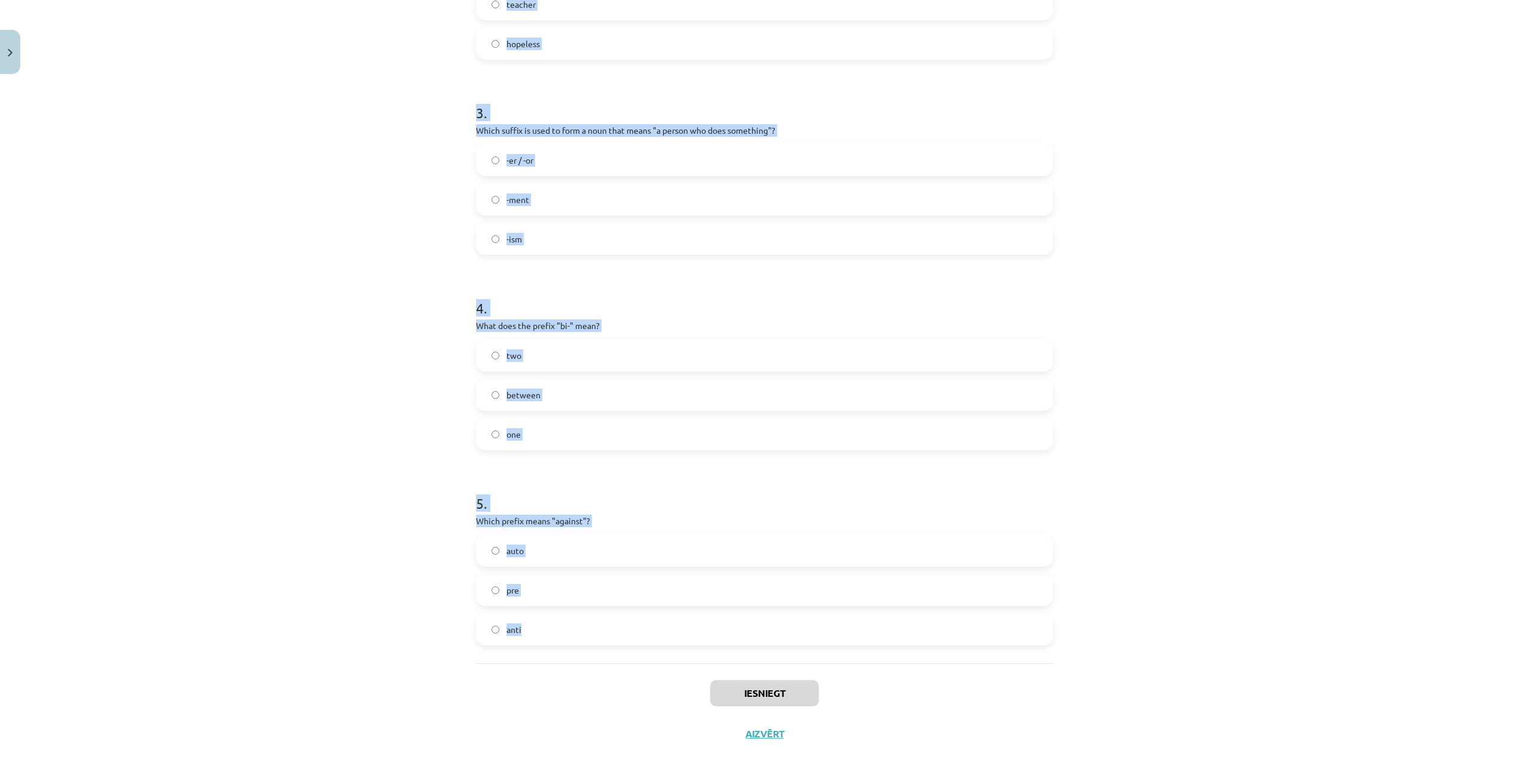
drag, startPoint x: 467, startPoint y: 242, endPoint x: 637, endPoint y: 653, distance: 444.8
click at [637, 653] on div "15 XP Saņemsi Viegls 433 pilda Apraksts Uzdevums Palīdzība 1 . What does the pr…" at bounding box center [764, 134] width 592 height 1238
copy form "1 . What does the prefix "sub-" mean? under above across 2 . Which of the follo…"
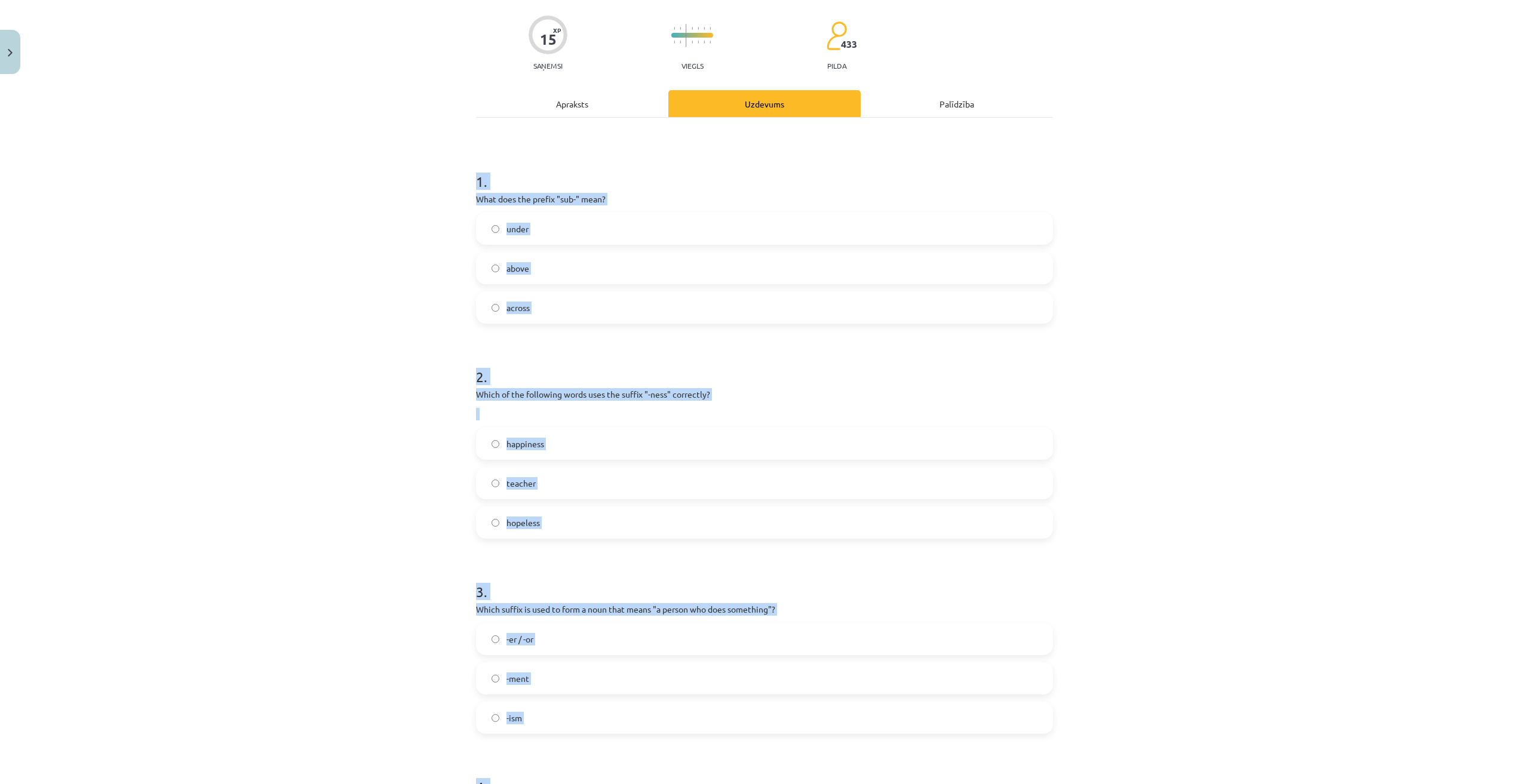
scroll to position [0, 0]
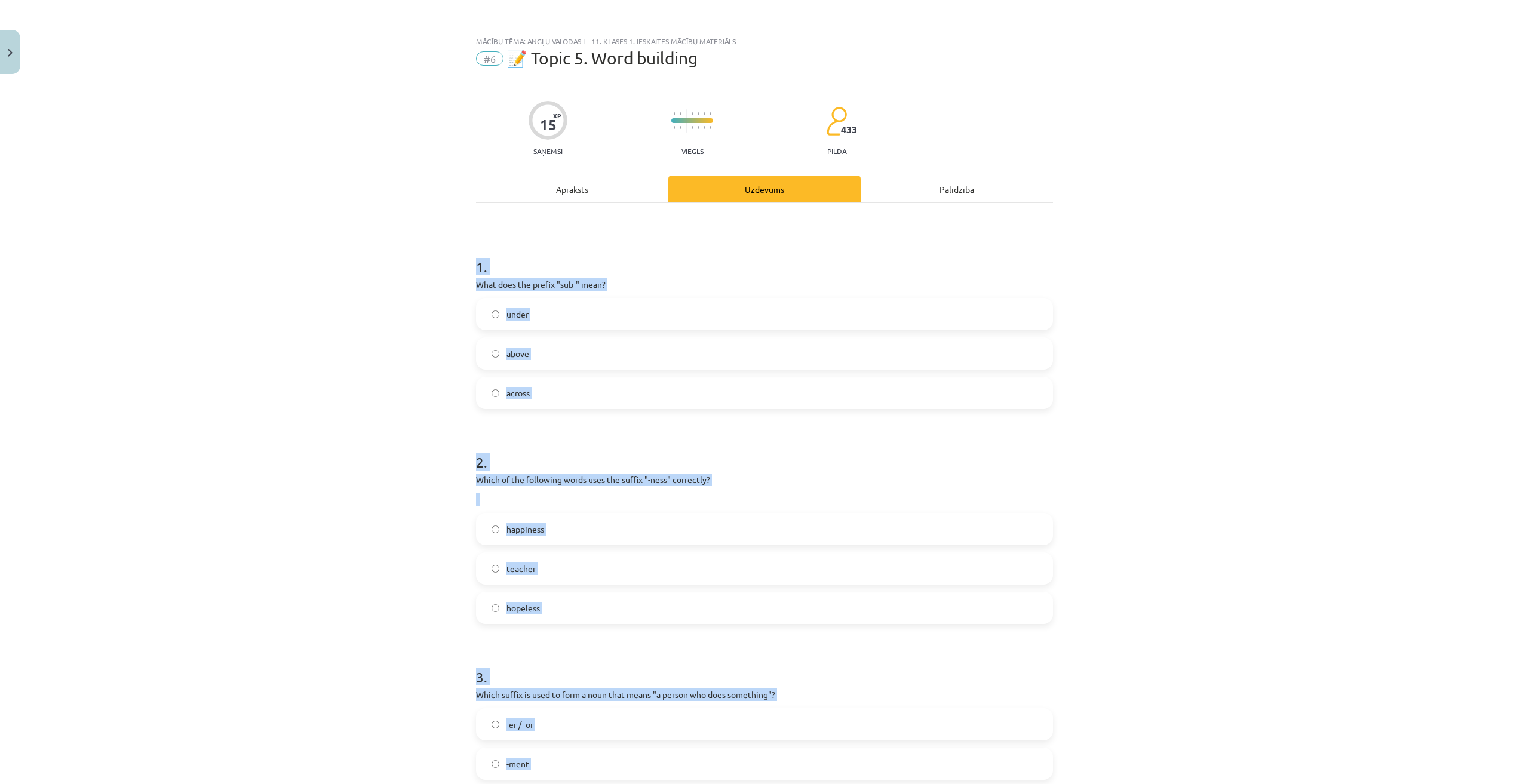
click at [314, 441] on div "Mācību tēma: Angļu valodas i - 11. klases 1. ieskaites mācību materiāls #6 📝 To…" at bounding box center [764, 392] width 1529 height 784
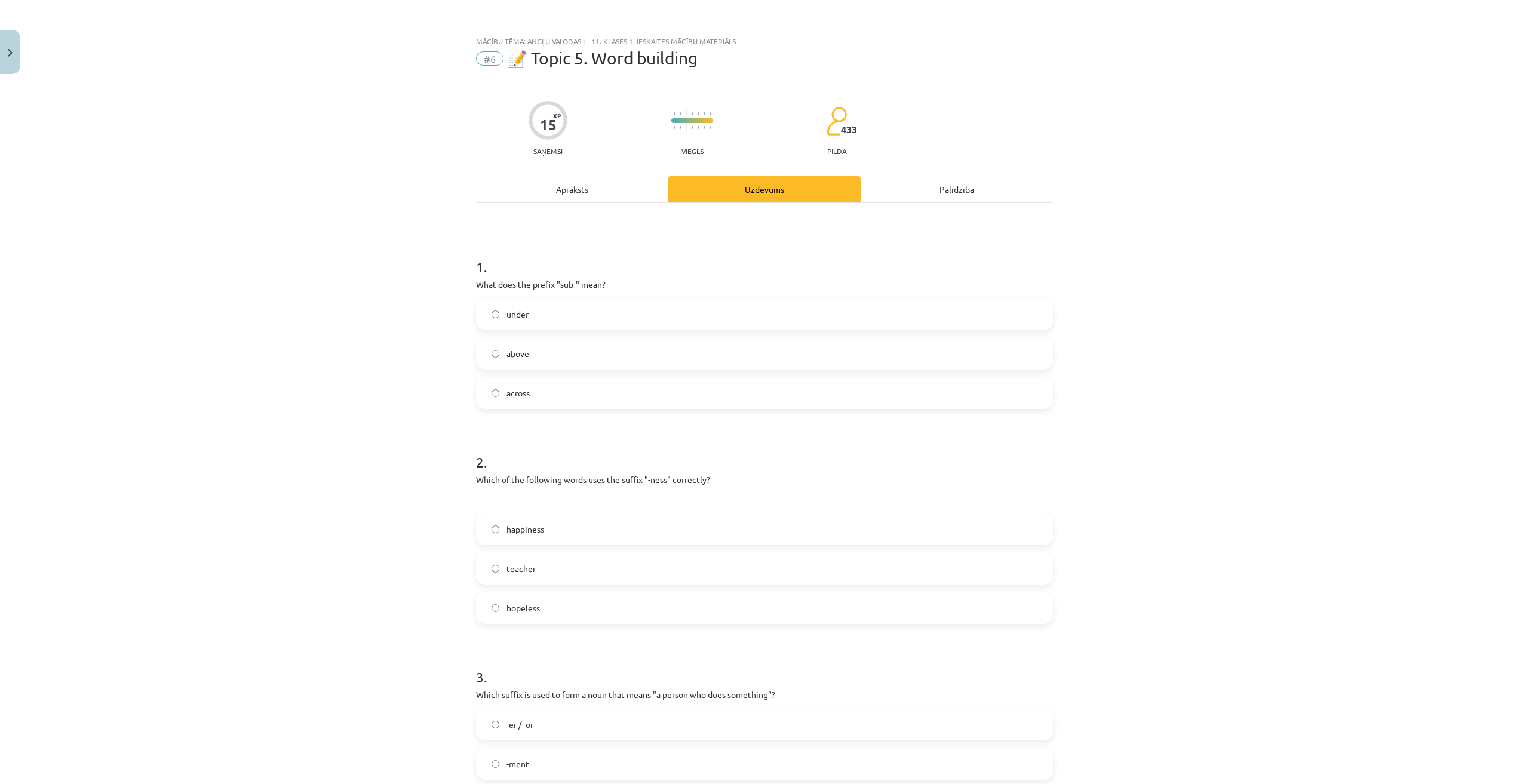
click at [540, 318] on label "under" at bounding box center [764, 313] width 574 height 30
click at [535, 349] on label "above" at bounding box center [764, 353] width 574 height 30
click at [544, 310] on label "under" at bounding box center [764, 313] width 574 height 30
click at [557, 532] on label "happiness" at bounding box center [764, 529] width 574 height 30
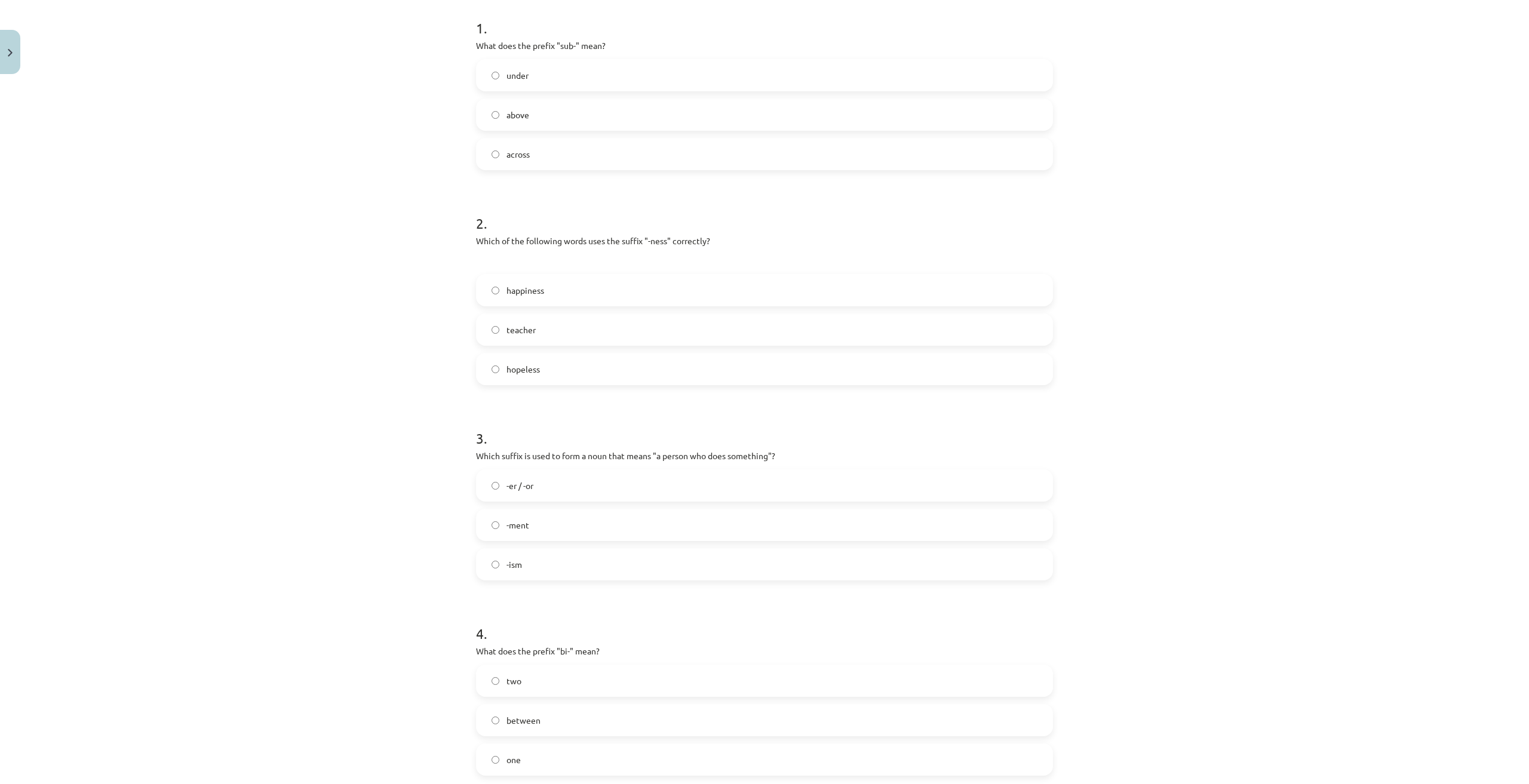
click at [569, 495] on label "-er / -or" at bounding box center [764, 485] width 574 height 30
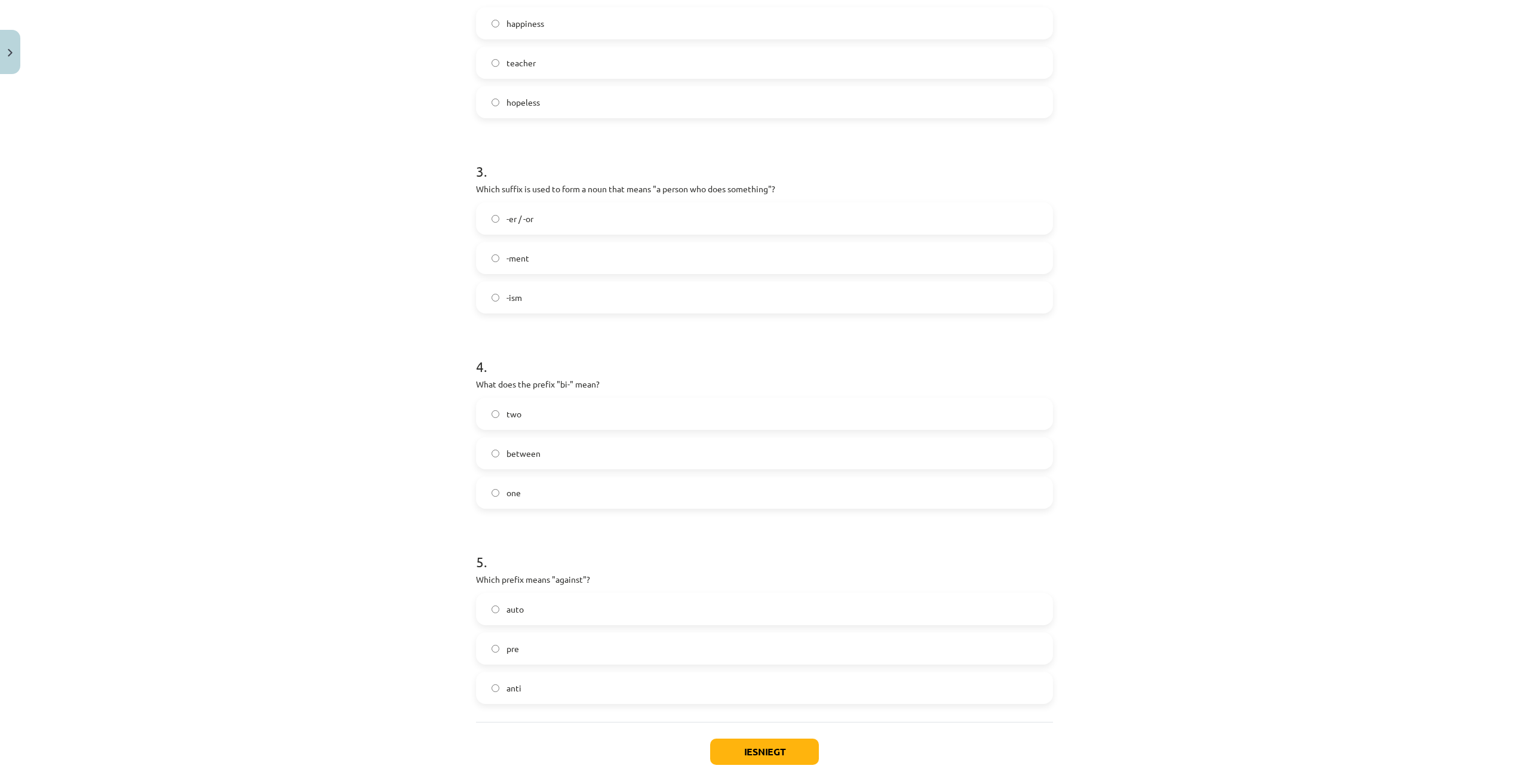
scroll to position [564, 0]
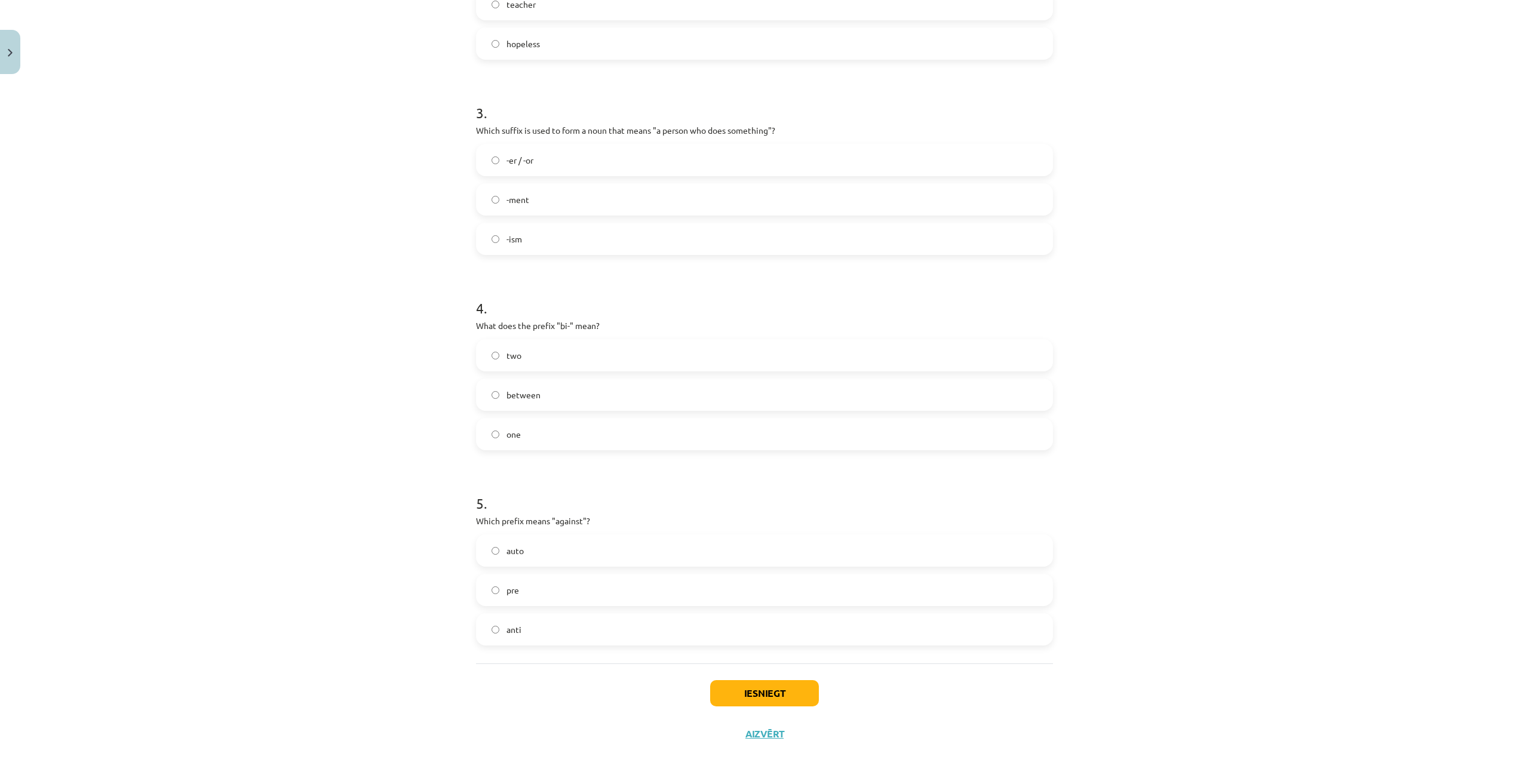
click at [550, 353] on label "two" at bounding box center [764, 355] width 574 height 30
drag, startPoint x: 544, startPoint y: 633, endPoint x: 782, endPoint y: 695, distance: 245.9
click at [544, 633] on label "anti" at bounding box center [764, 629] width 574 height 30
click at [792, 696] on button "Iesniegt" at bounding box center [764, 692] width 109 height 27
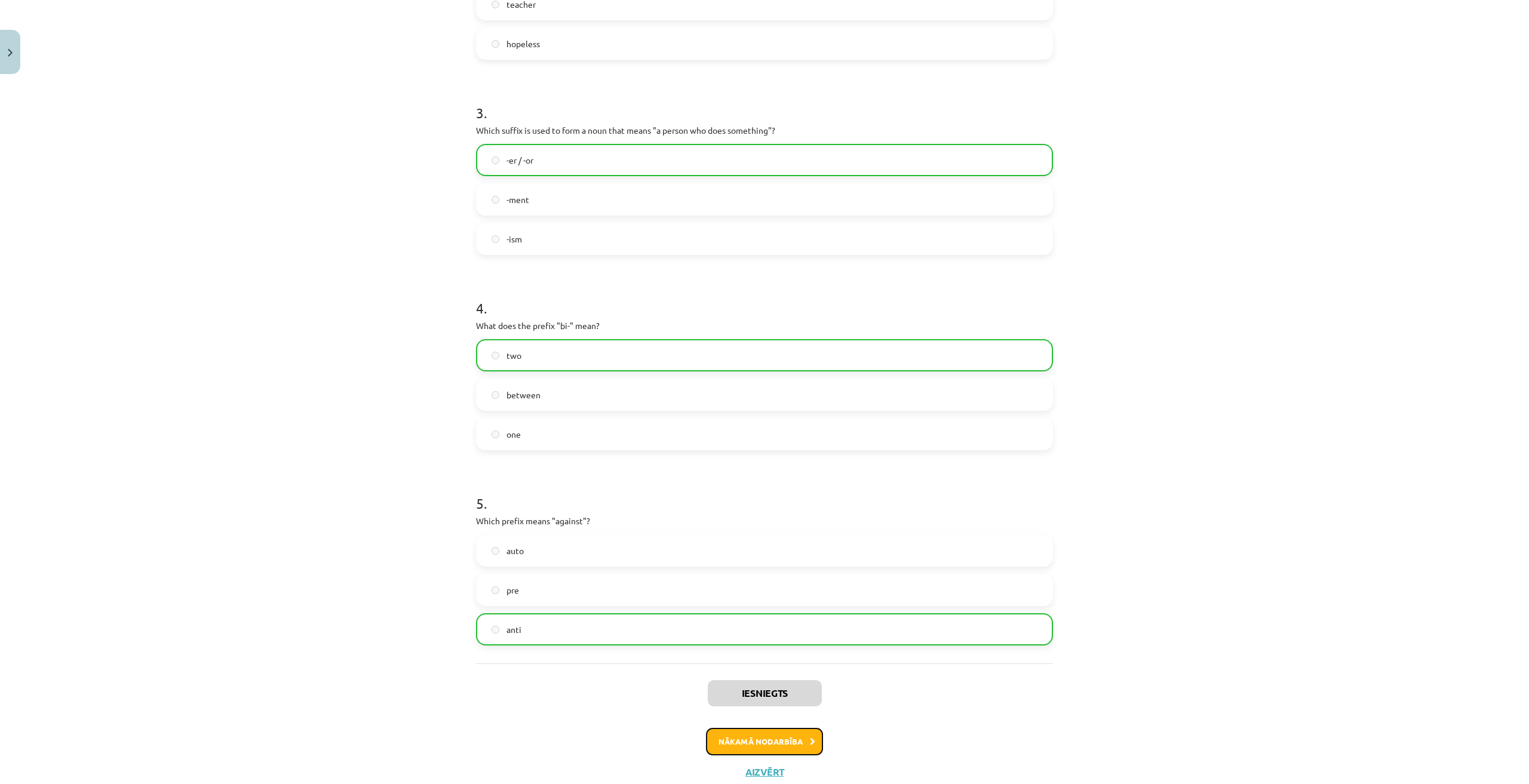
click at [802, 737] on button "Nākamā nodarbība" at bounding box center [764, 741] width 117 height 27
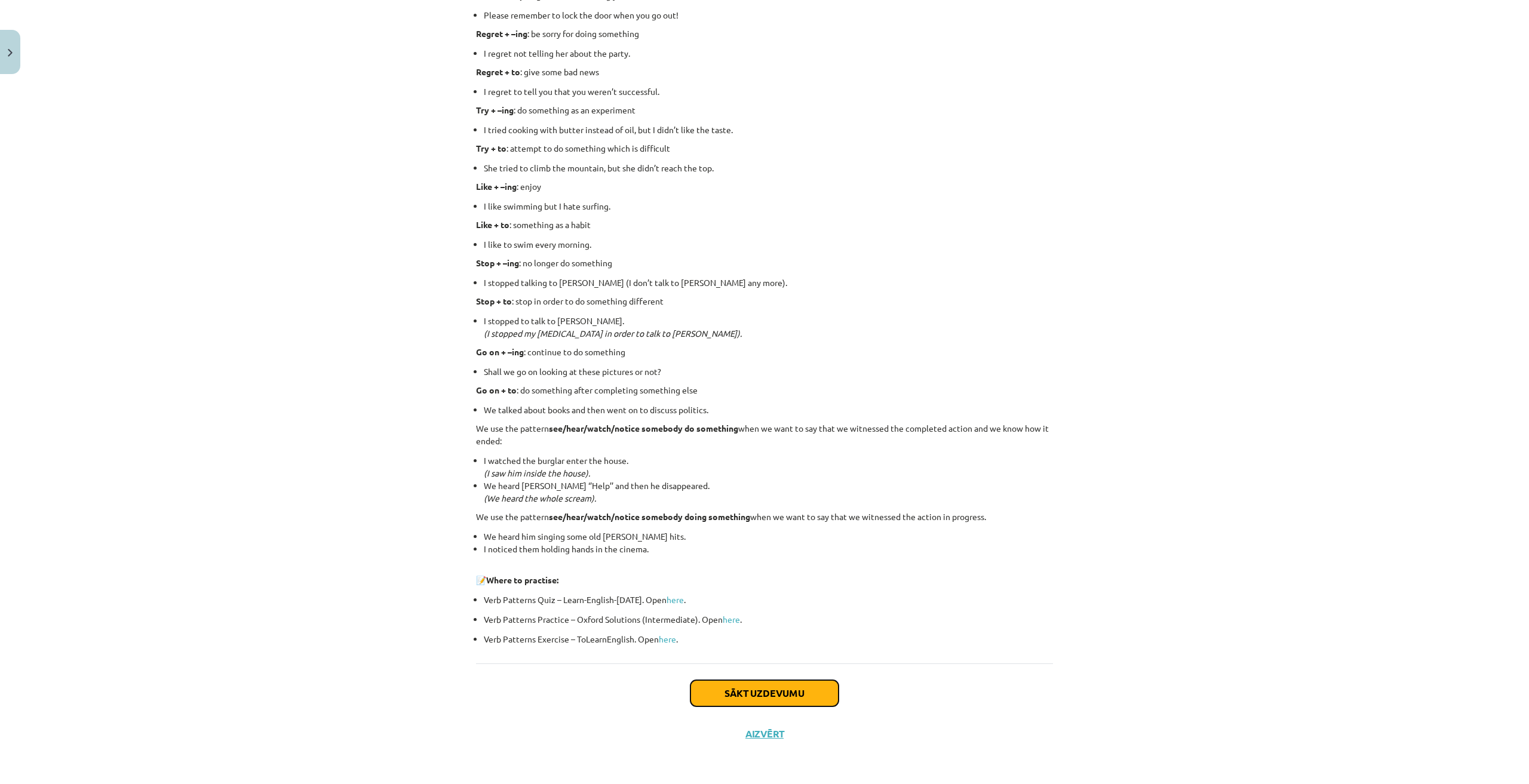
click at [788, 702] on button "Sākt uzdevumu" at bounding box center [764, 692] width 148 height 27
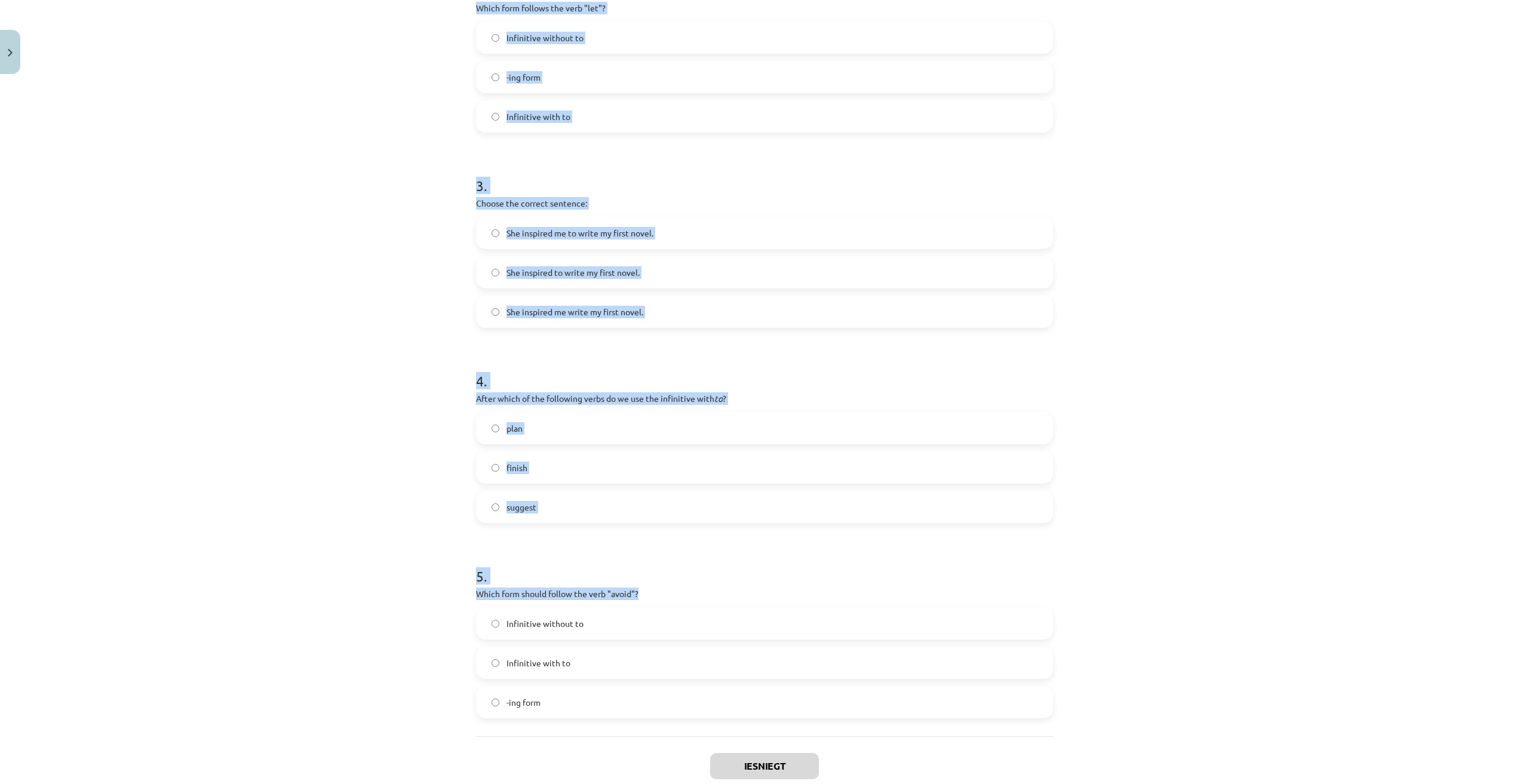
scroll to position [544, 0]
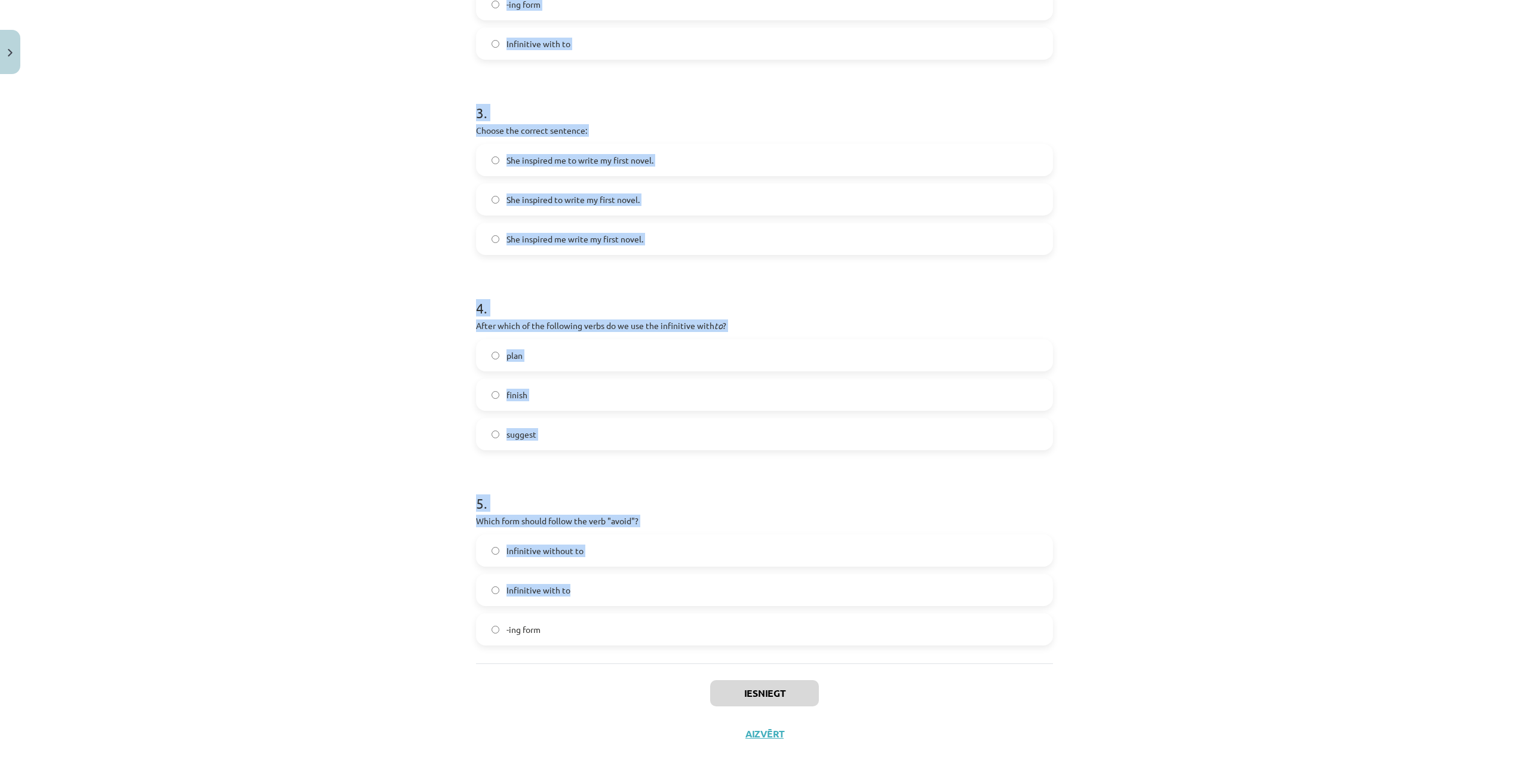
drag, startPoint x: 442, startPoint y: 247, endPoint x: 970, endPoint y: 600, distance: 635.1
click at [970, 600] on div "Mācību tēma: Angļu valodas i - 11. klases 1. ieskaites mācību materiāls #7 📝 To…" at bounding box center [764, 392] width 1529 height 784
click at [501, 449] on div "suggest" at bounding box center [764, 434] width 577 height 33
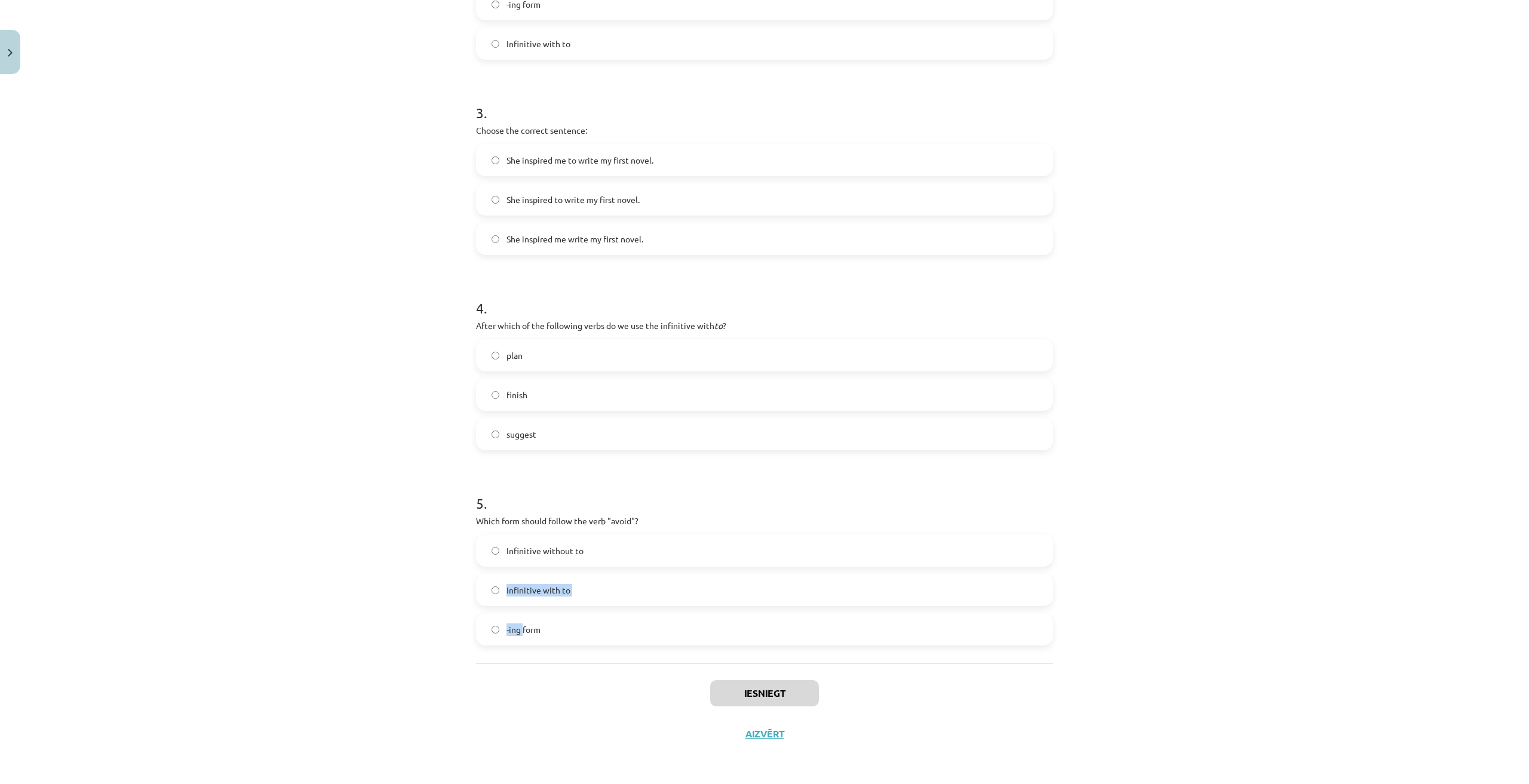
drag, startPoint x: 518, startPoint y: 662, endPoint x: 986, endPoint y: 561, distance: 478.8
click at [1010, 555] on div "1 . What is the difference in meaning between "stop talking" and "stop to talk"…" at bounding box center [764, 161] width 577 height 1005
click at [506, 680] on div "Iesniegt Aizvērt" at bounding box center [764, 705] width 577 height 84
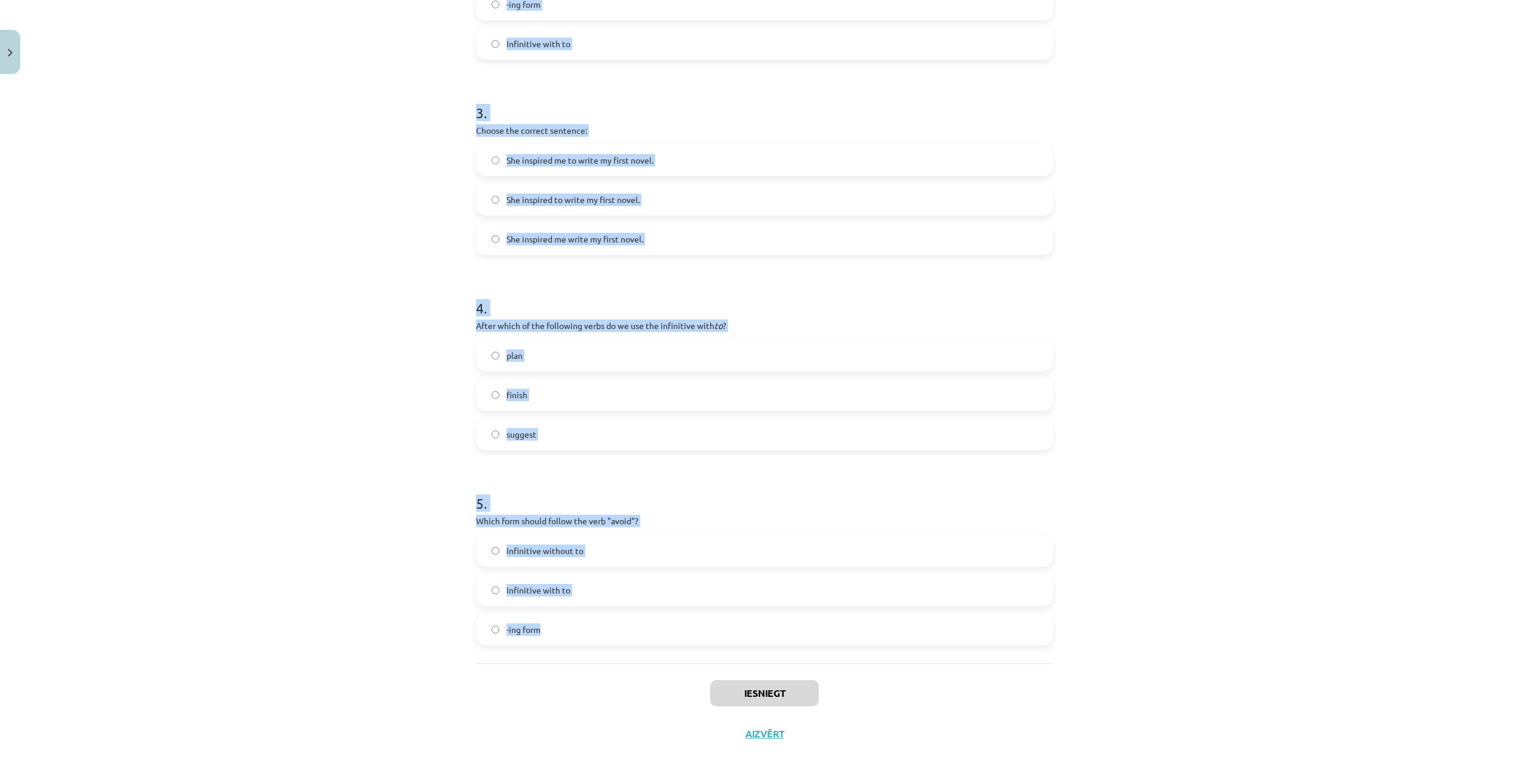
drag, startPoint x: 458, startPoint y: 277, endPoint x: 846, endPoint y: 631, distance: 525.2
click at [846, 631] on div "Mācību tēma: Angļu valodas i - 11. klases 1. ieskaites mācību materiāls #7 📝 To…" at bounding box center [764, 392] width 1529 height 784
copy form "What is the difference in meaning between "stop talking" and "stop to talk"? Bo…"
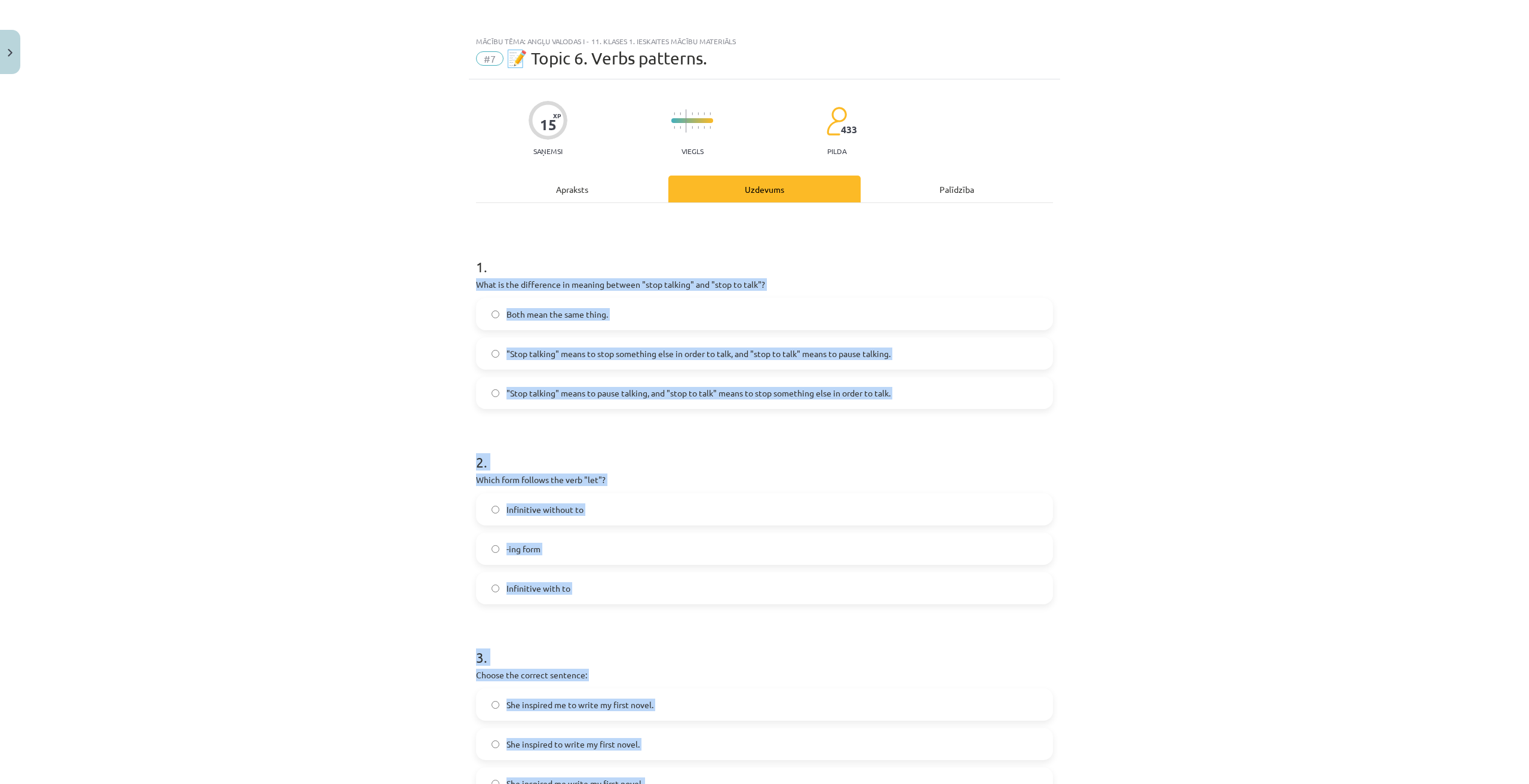
click at [372, 382] on div "Mācību tēma: Angļu valodas i - 11. klases 1. ieskaites mācību materiāls #7 📝 To…" at bounding box center [764, 392] width 1529 height 784
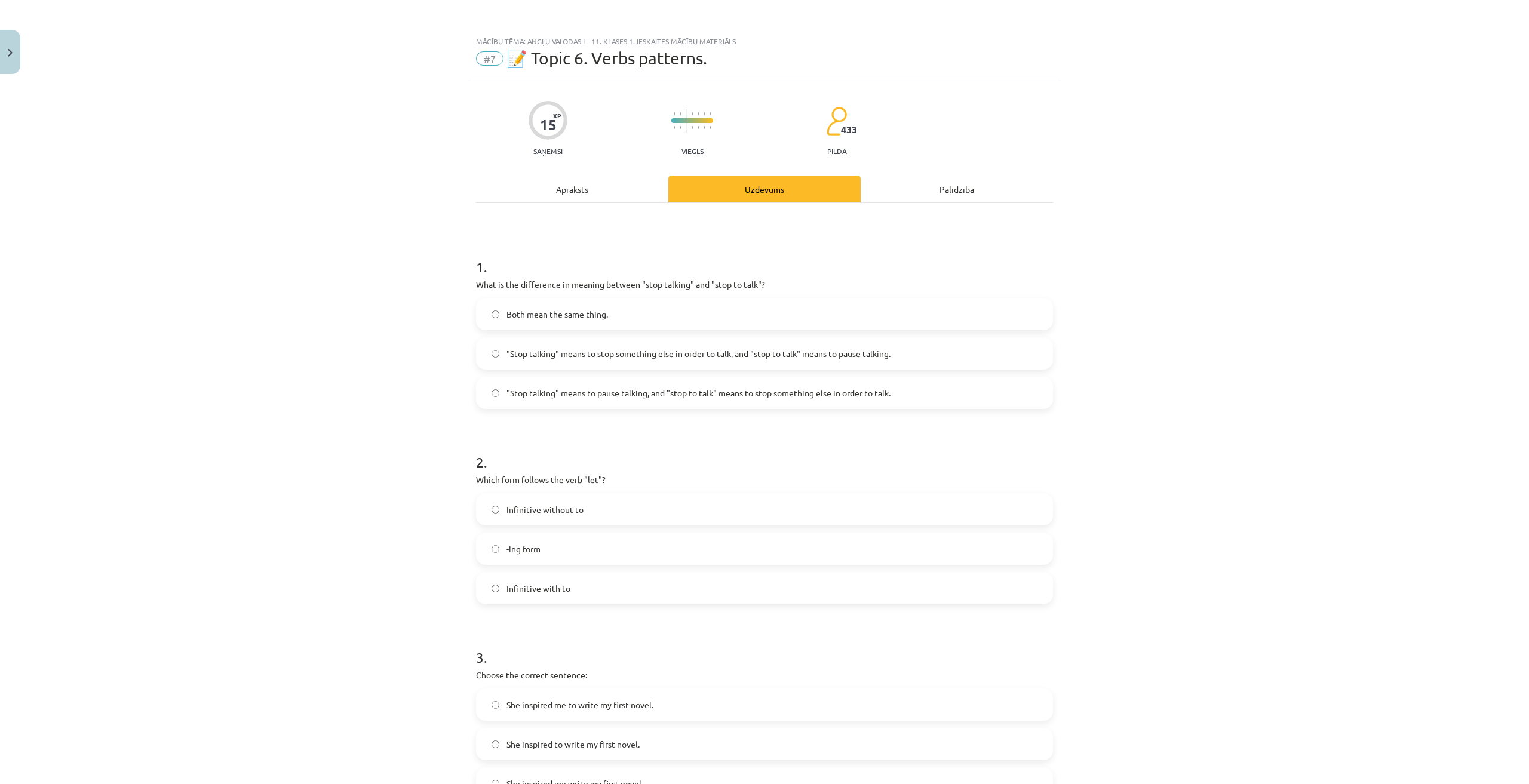
click at [721, 401] on label ""Stop talking" means to pause talking, and "stop to talk" means to stop somethi…" at bounding box center [764, 393] width 574 height 30
click at [712, 351] on span ""Stop talking" means to stop something else in order to talk, and "stop to talk…" at bounding box center [698, 353] width 384 height 13
click at [702, 389] on span ""Stop talking" means to pause talking, and "stop to talk" means to stop somethi…" at bounding box center [698, 393] width 384 height 13
click at [610, 521] on label "Infinitive without to" at bounding box center [764, 509] width 574 height 30
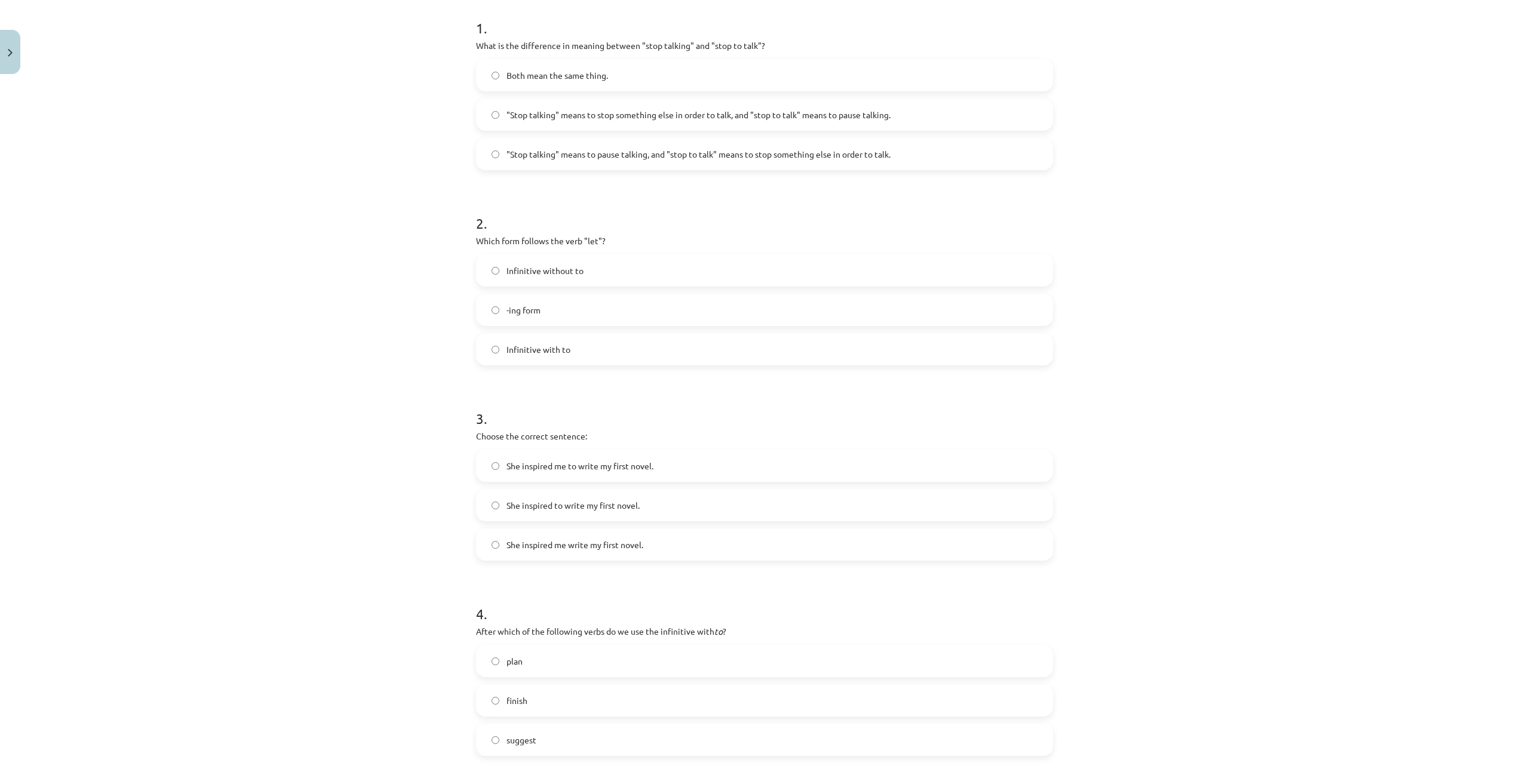
click at [622, 466] on span "She inspired me to write my first novel." at bounding box center [580, 466] width 147 height 13
click at [597, 503] on span "She inspired to write my first novel." at bounding box center [573, 505] width 134 height 13
click at [584, 468] on span "She inspired me to write my first novel." at bounding box center [580, 466] width 147 height 13
click at [533, 658] on label "plan" at bounding box center [764, 661] width 574 height 30
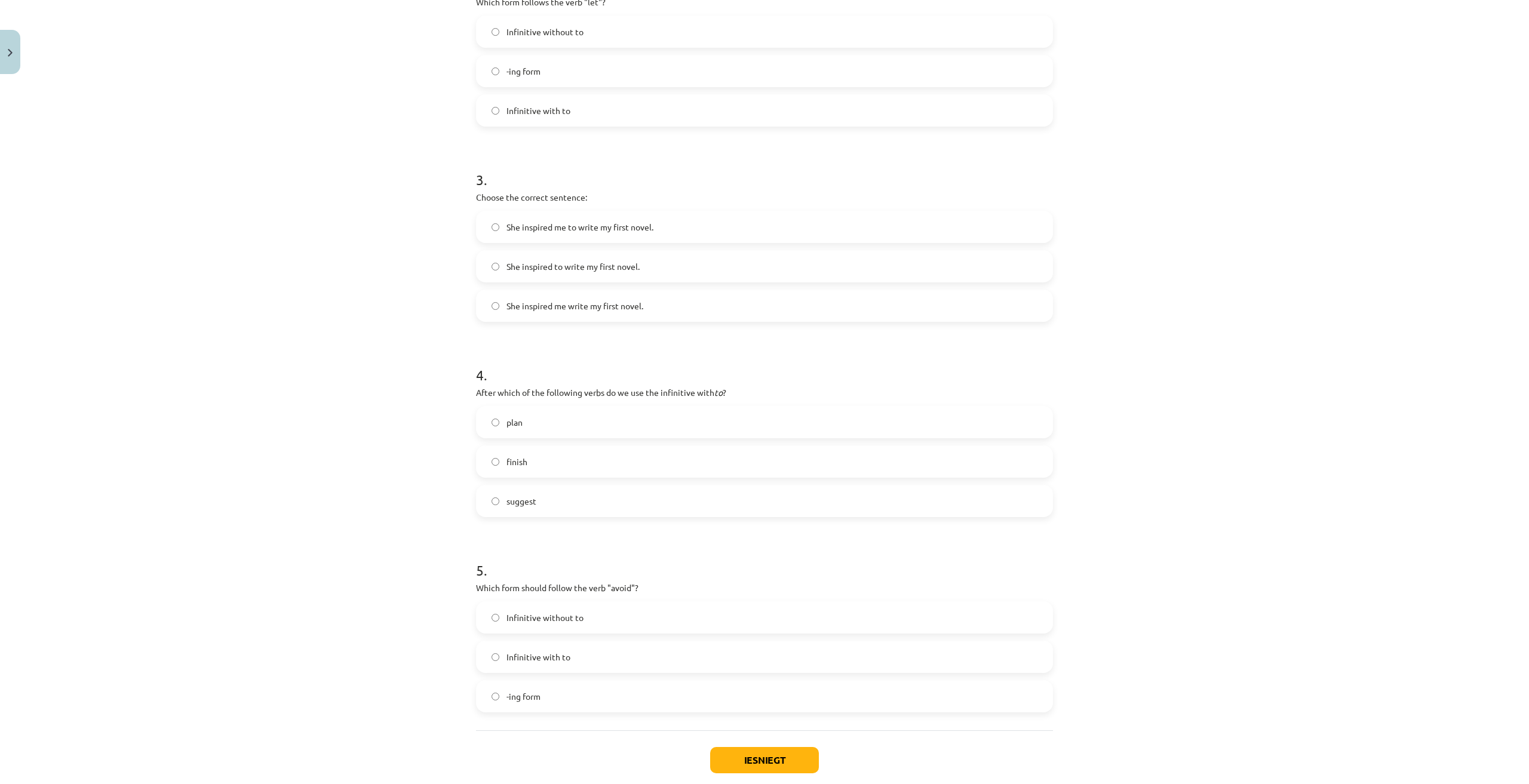
click at [598, 704] on label "-ing form" at bounding box center [764, 696] width 574 height 30
click at [770, 765] on button "Iesniegt" at bounding box center [764, 760] width 109 height 27
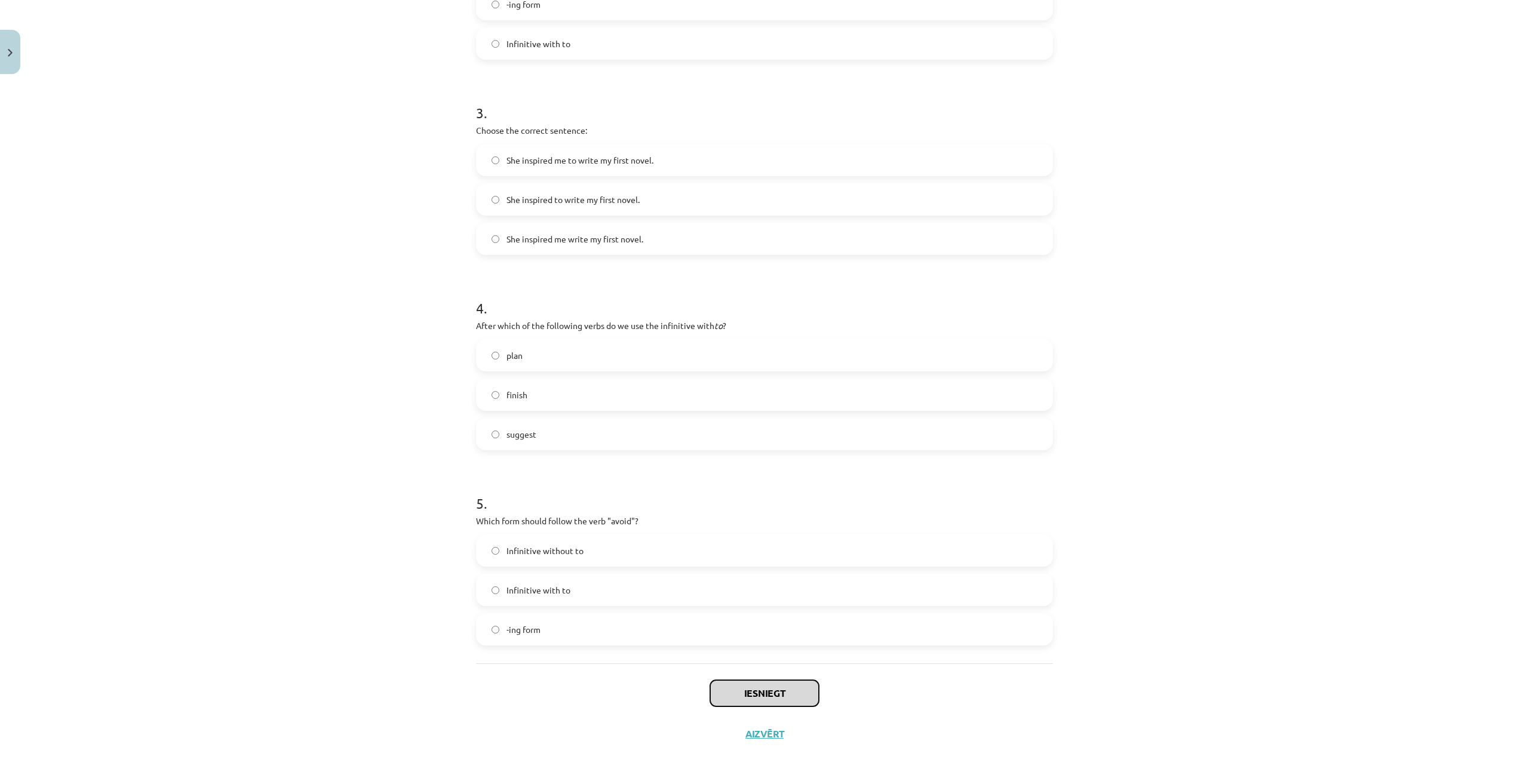
scroll to position [0, 0]
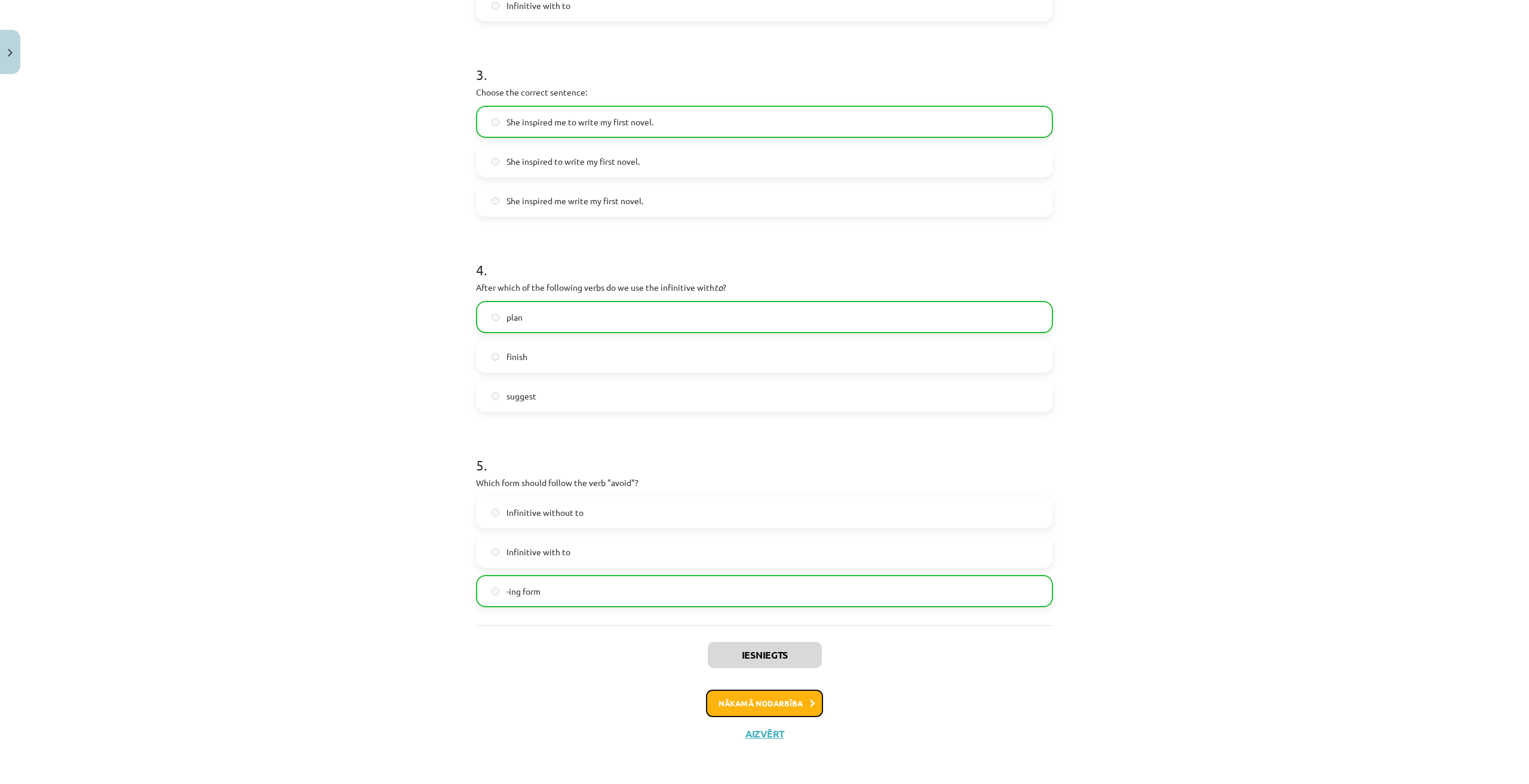
click at [780, 706] on button "Nākamā nodarbība" at bounding box center [764, 704] width 117 height 27
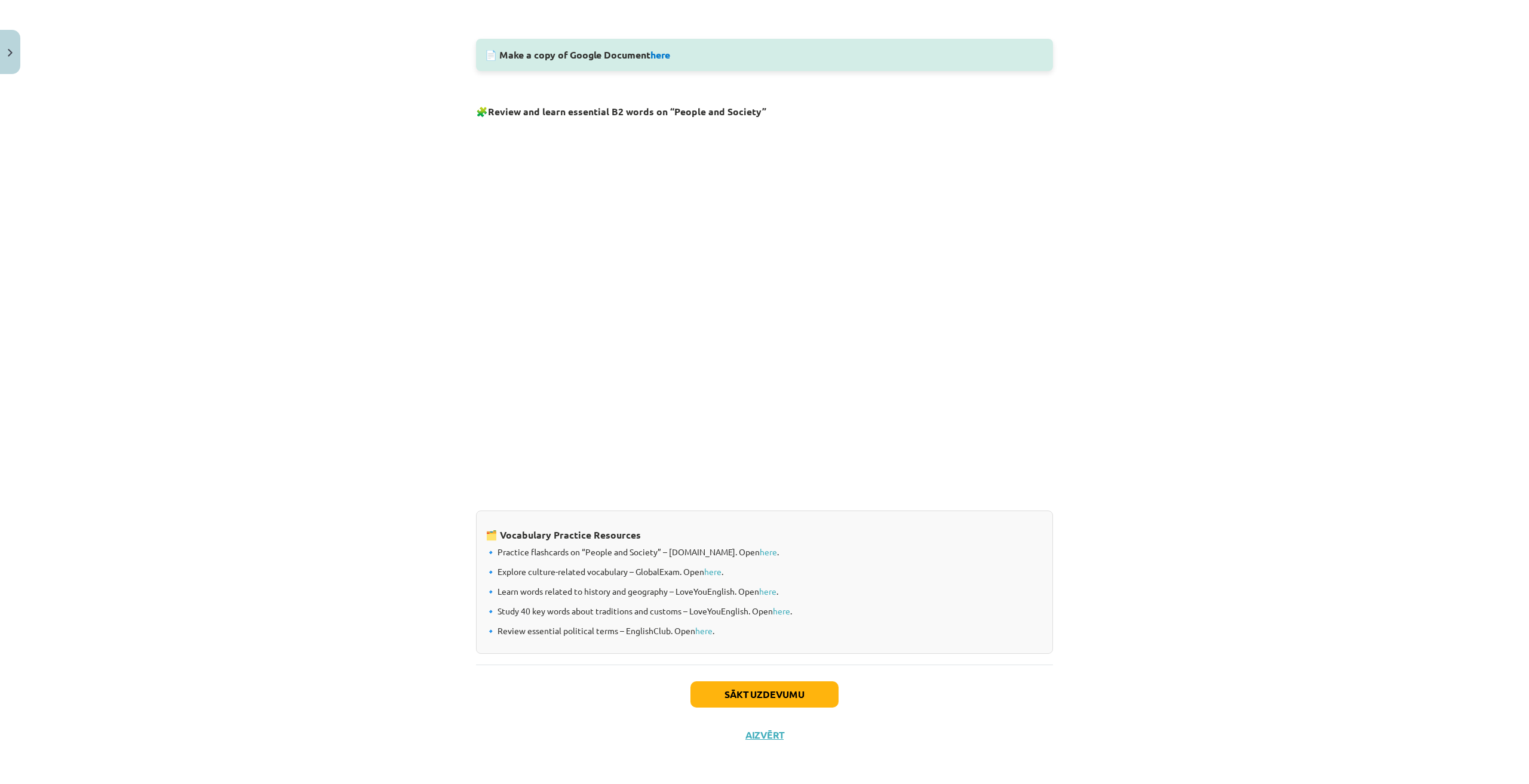
scroll to position [626, 0]
click at [743, 698] on button "Sākt uzdevumu" at bounding box center [764, 693] width 148 height 27
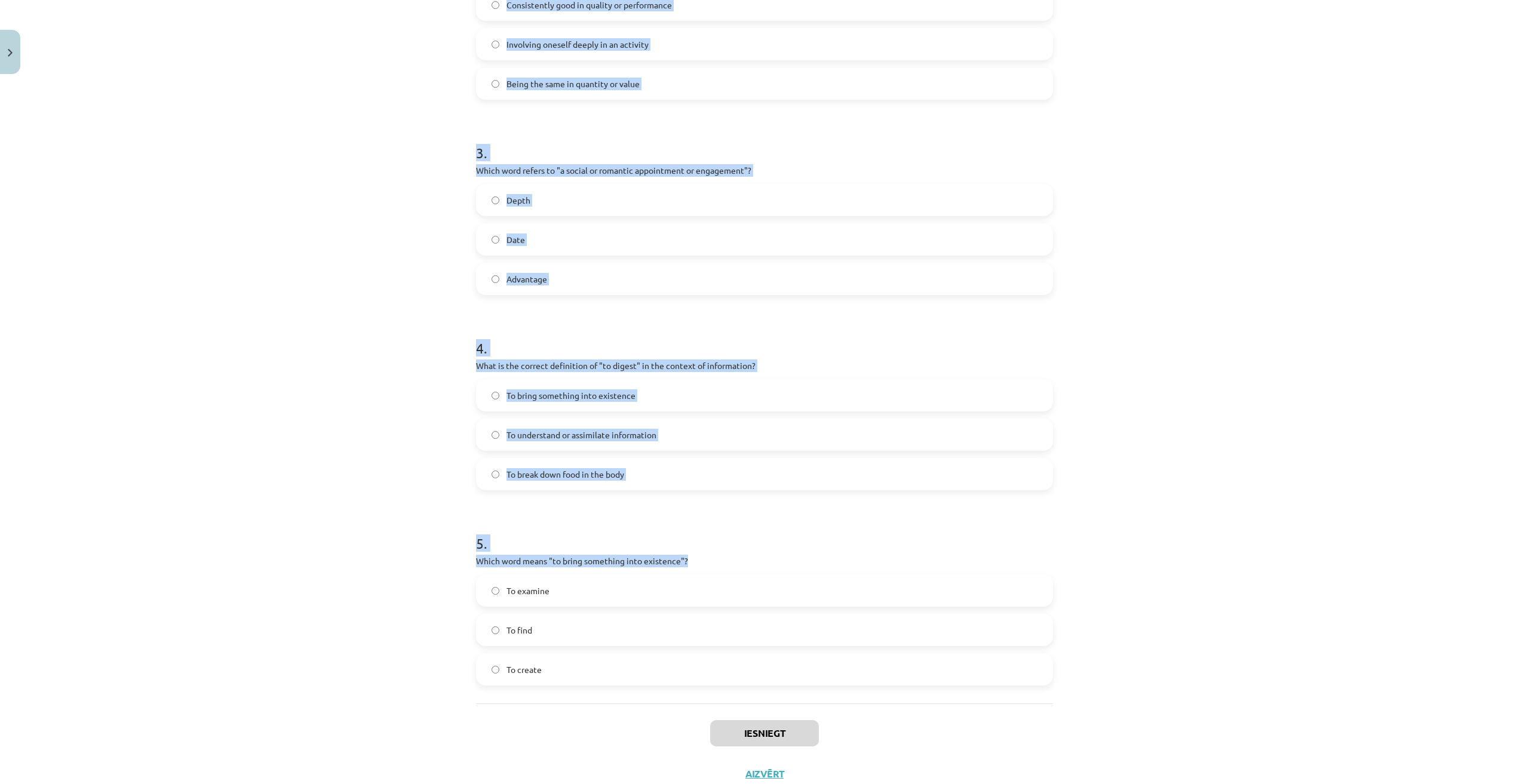
scroll to position [584, 0]
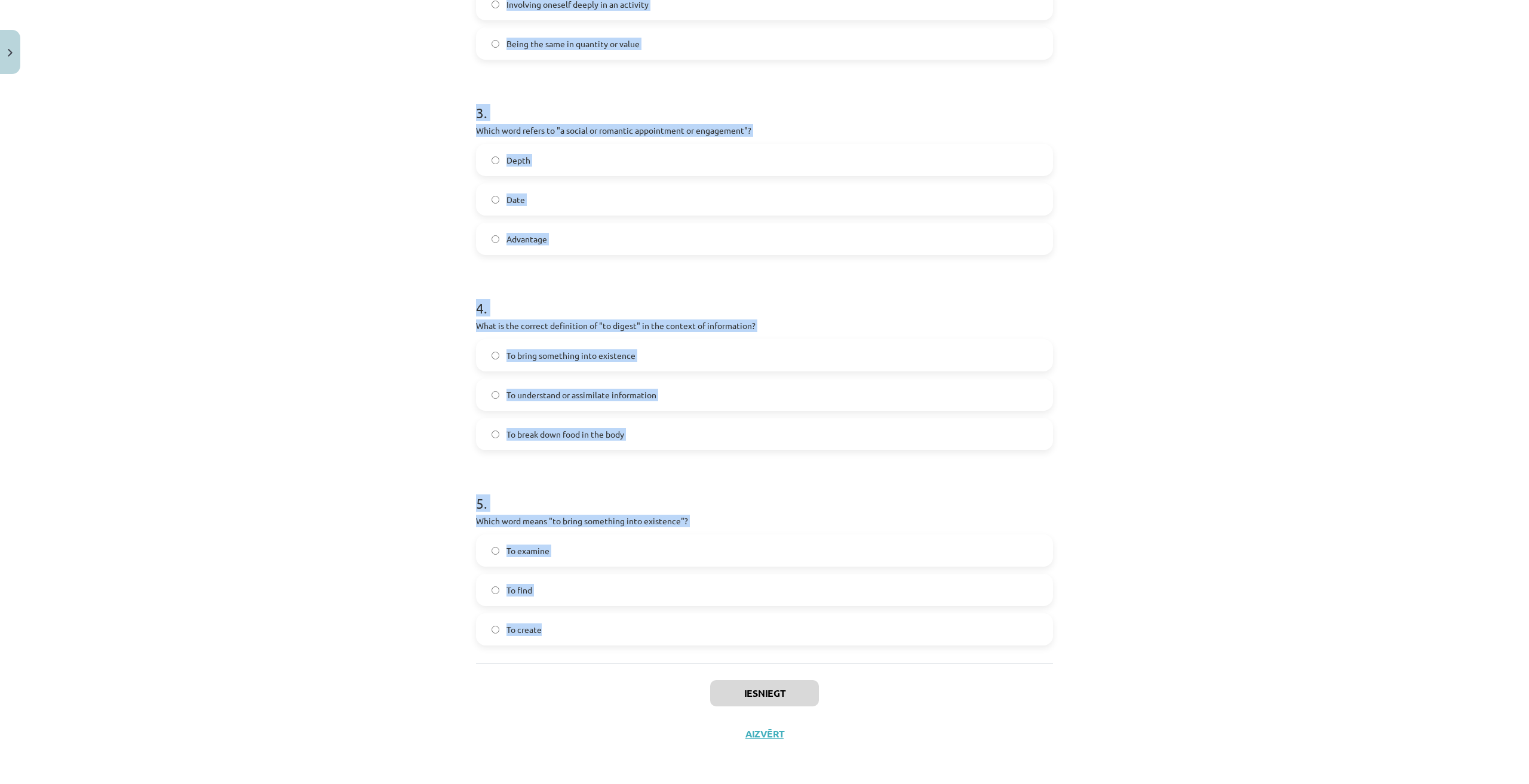
drag, startPoint x: 413, startPoint y: 256, endPoint x: 782, endPoint y: 634, distance: 528.2
click at [782, 634] on div "Mācību tēma: Angļu valodas i - 11. klases 1. ieskaites mācību materiāls #8 🔤 To…" at bounding box center [764, 392] width 1529 height 784
copy form "Which of the following means "the surroundings or conditions in which a person,…"
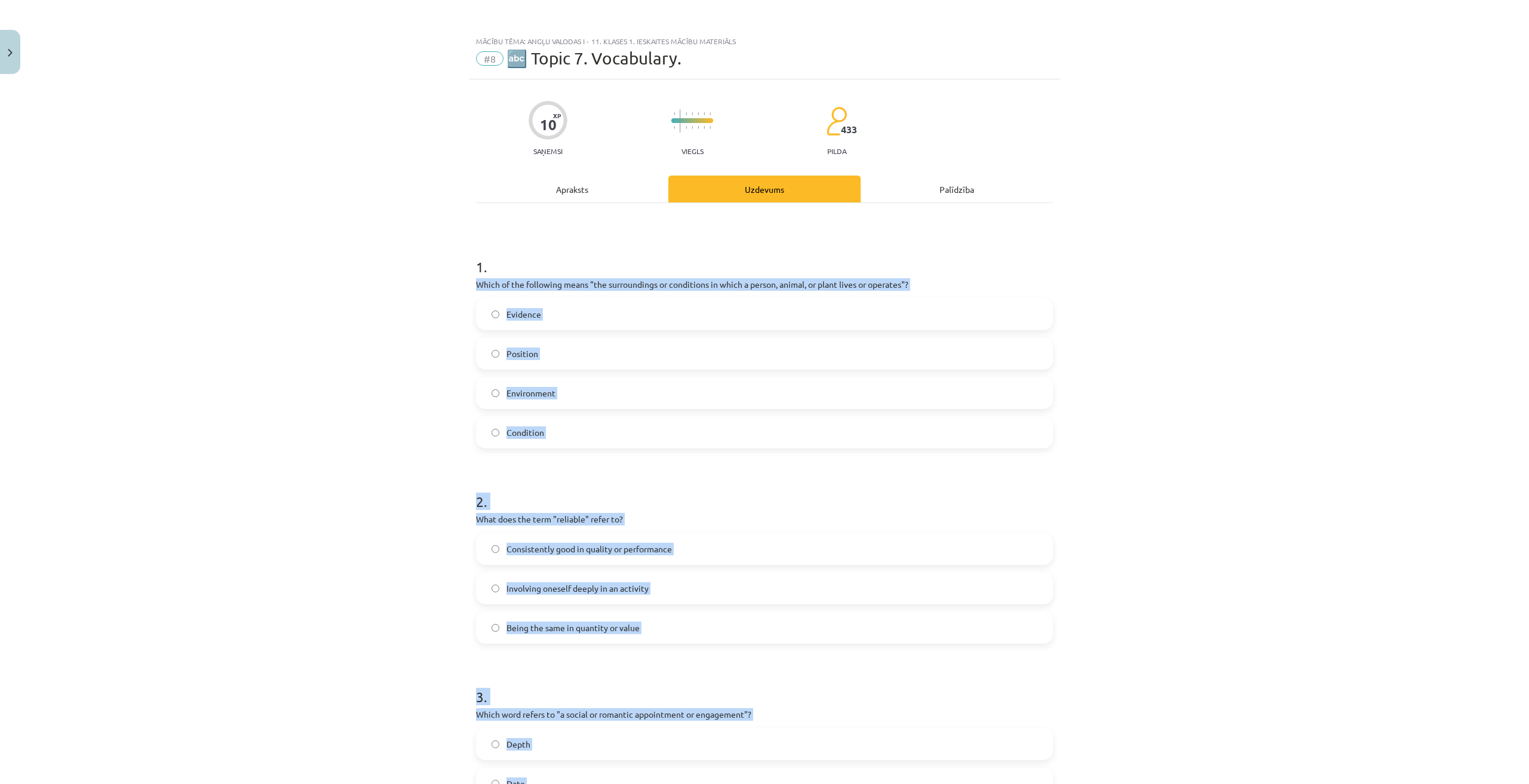
click at [404, 398] on div "Mācību tēma: Angļu valodas i - 11. klases 1. ieskaites mācību materiāls #8 🔤 To…" at bounding box center [764, 392] width 1529 height 784
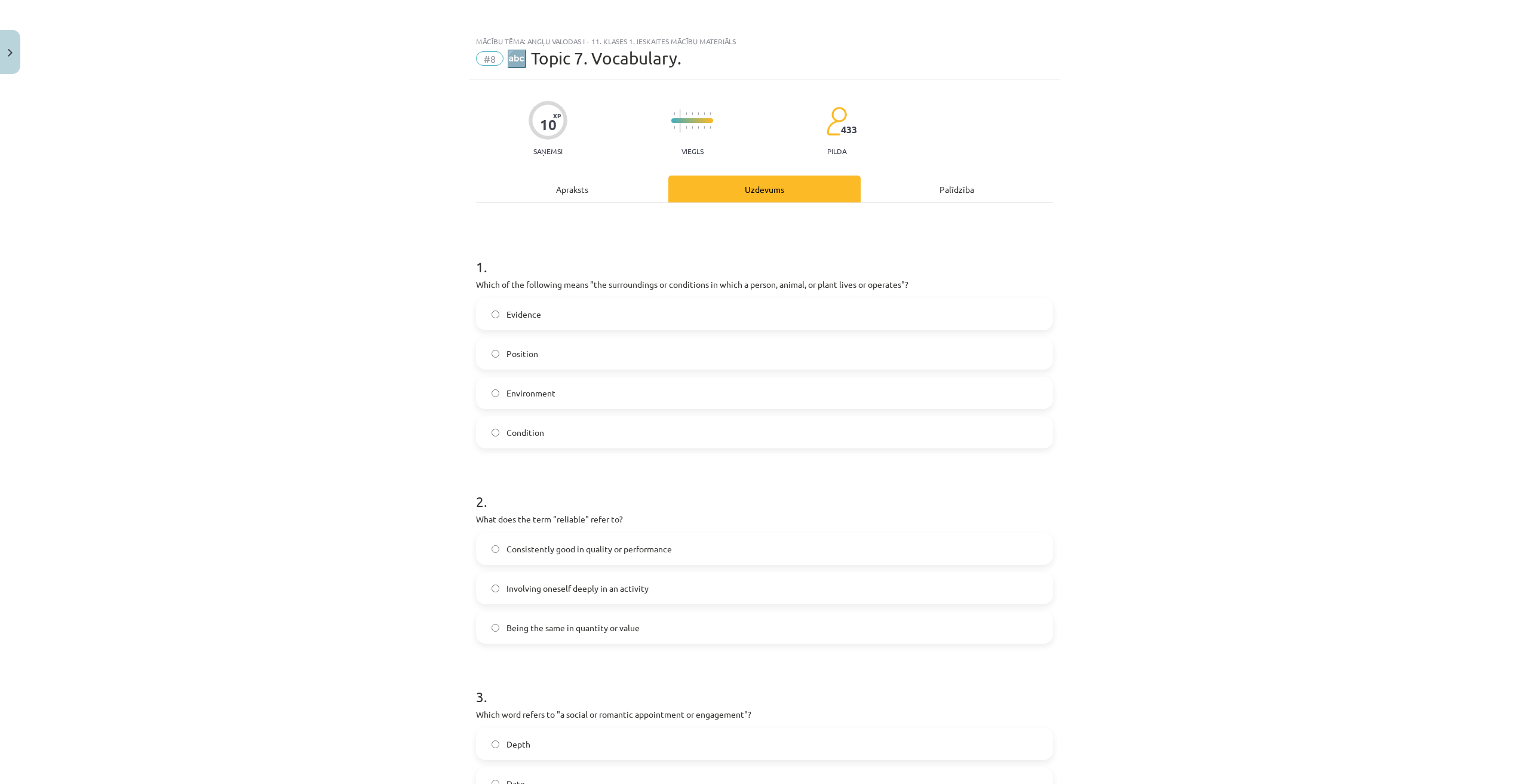
click at [571, 405] on label "Environment" at bounding box center [764, 393] width 574 height 30
click at [630, 547] on span "Consistently good in quality or performance" at bounding box center [588, 549] width 165 height 13
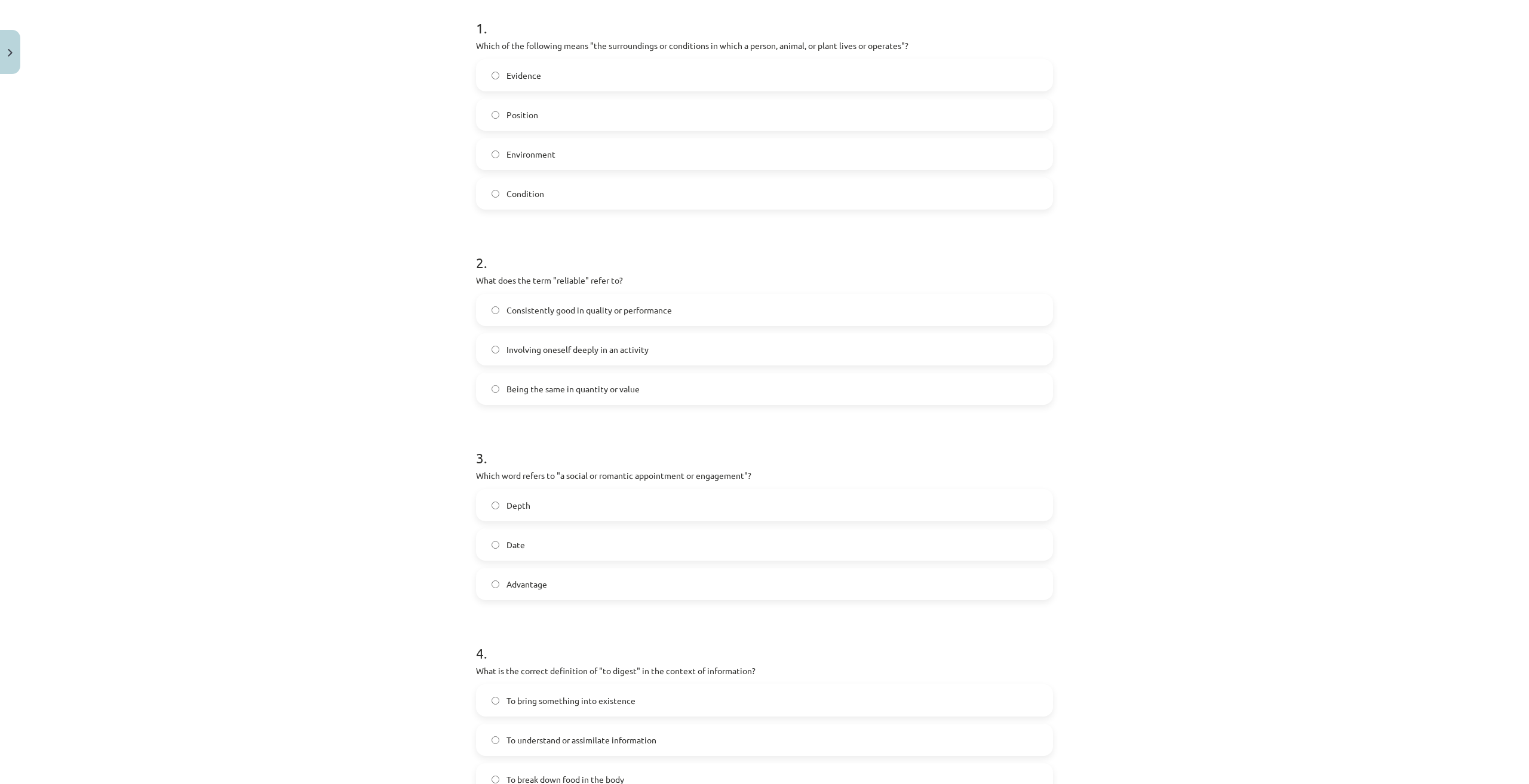
click at [571, 547] on label "Date" at bounding box center [764, 544] width 574 height 30
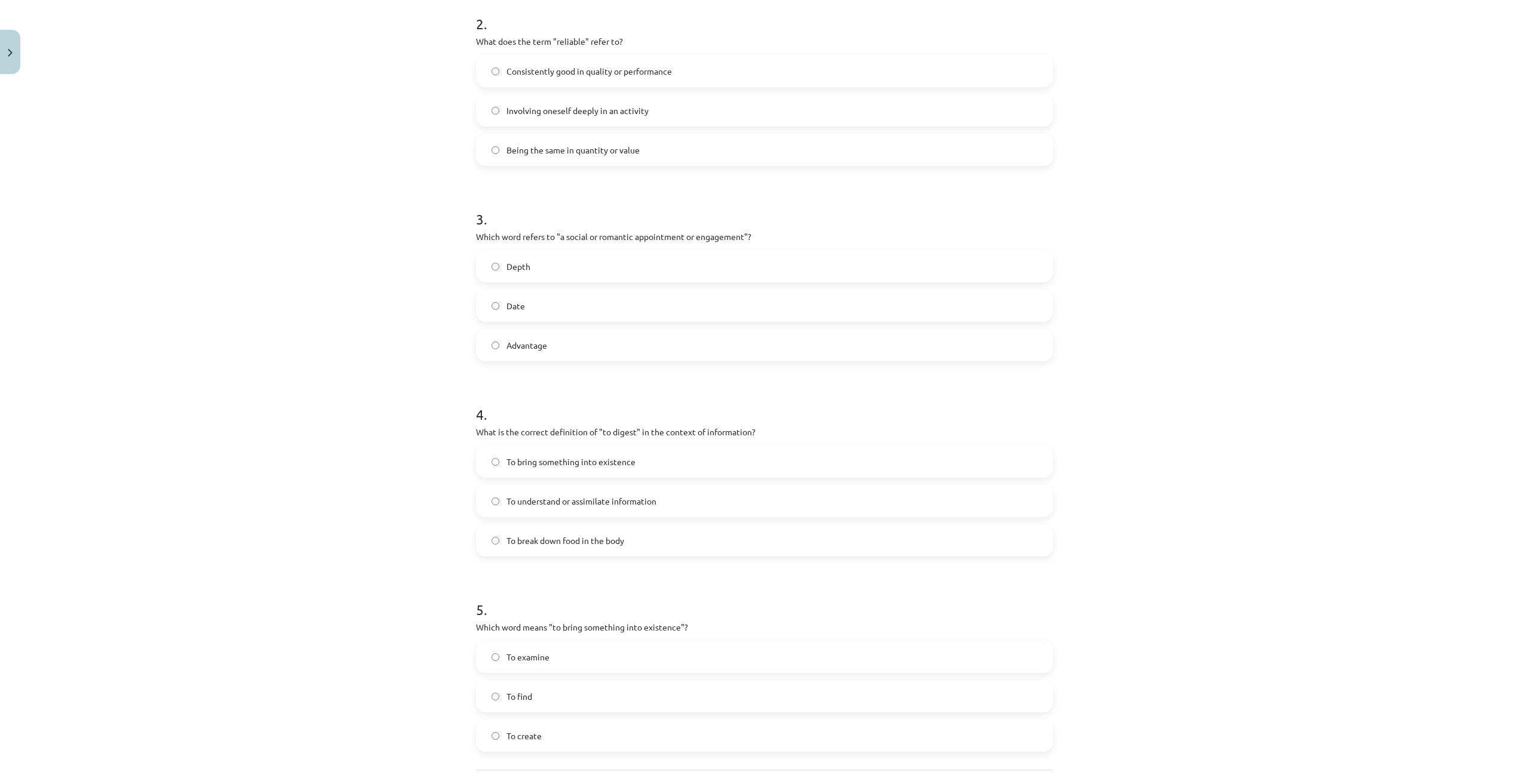
click at [634, 514] on label "To understand or assimilate information" at bounding box center [764, 501] width 574 height 30
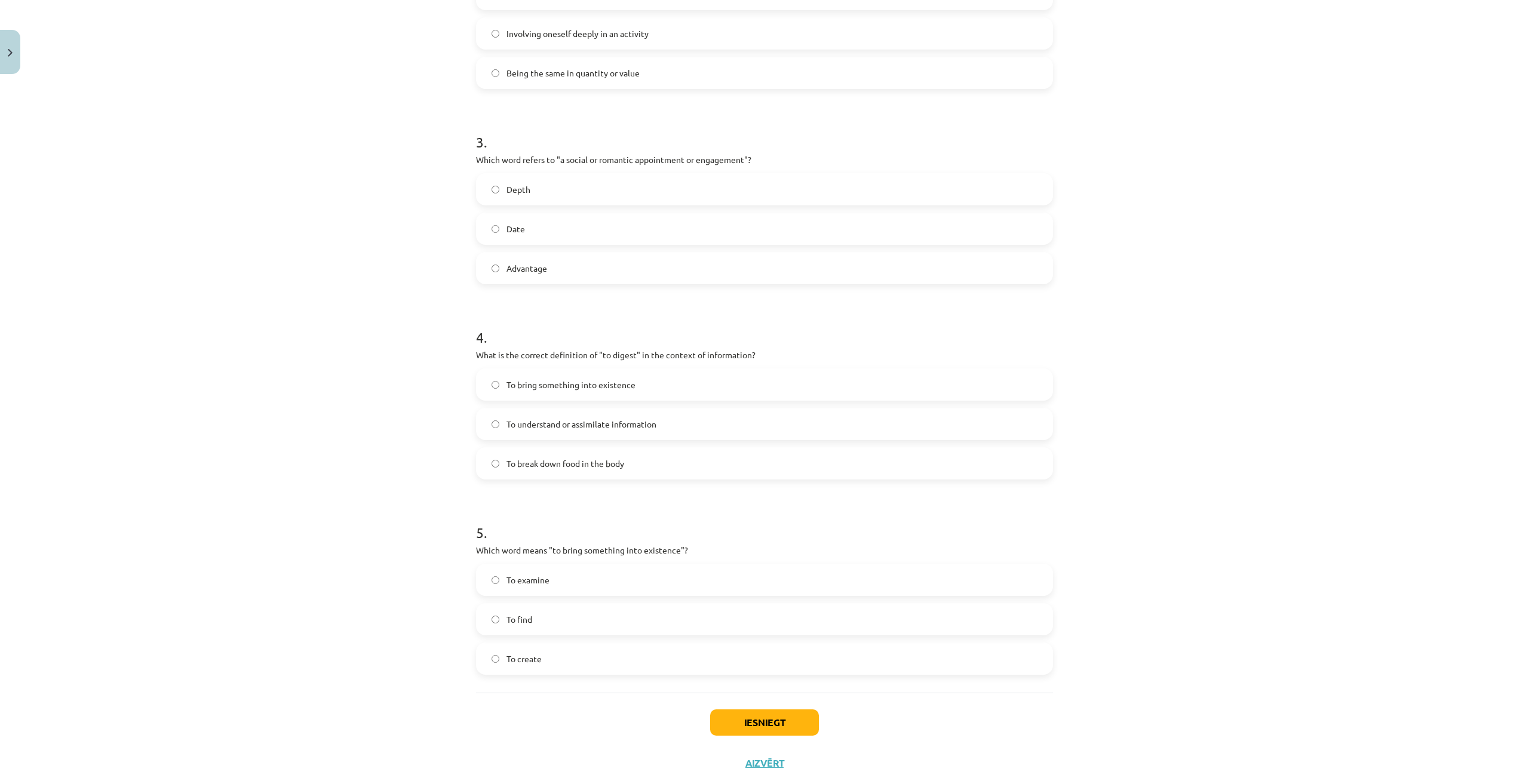
scroll to position [584, 0]
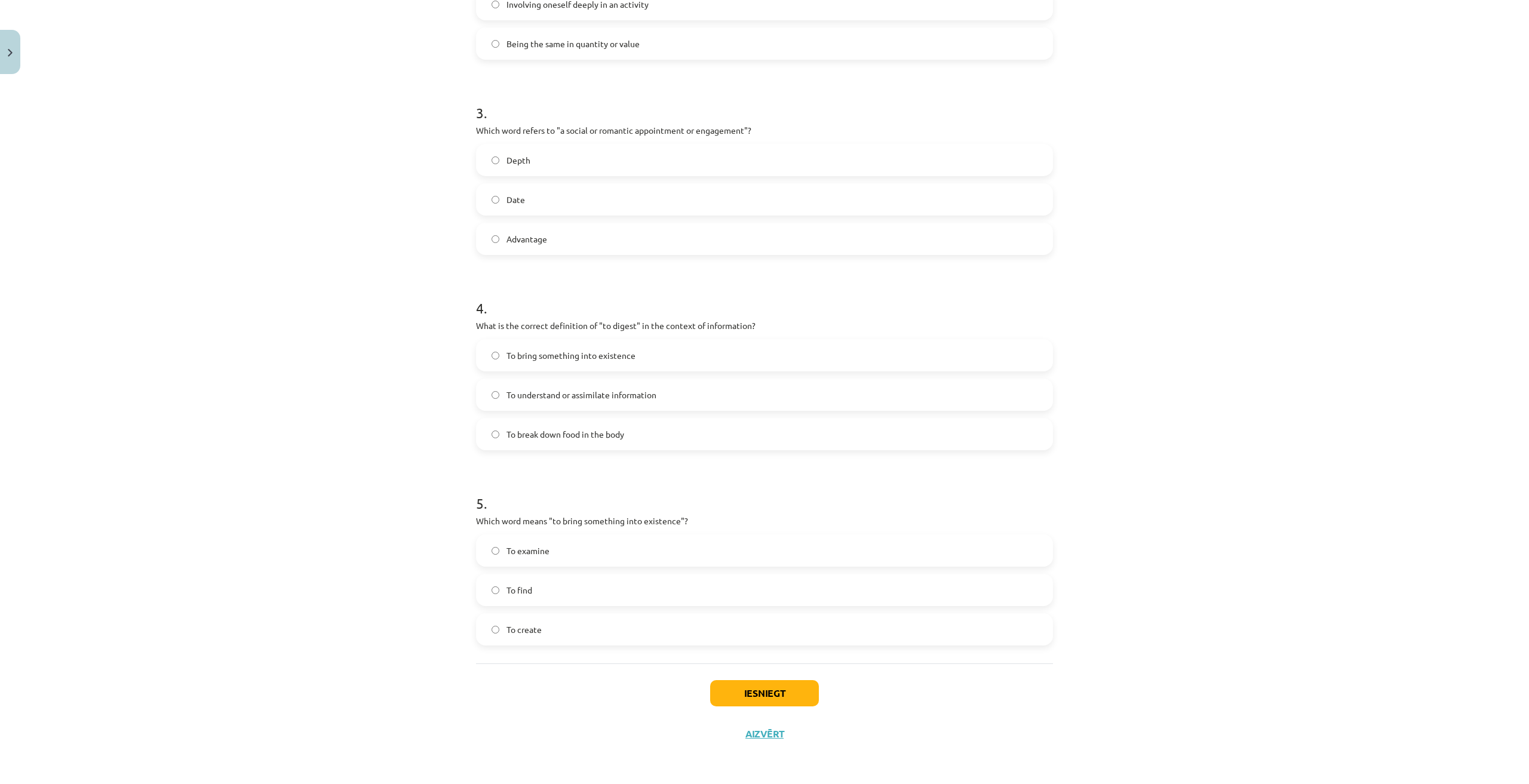
click at [595, 621] on label "To create" at bounding box center [764, 629] width 574 height 30
click at [787, 680] on button "Iesniegt" at bounding box center [764, 692] width 109 height 27
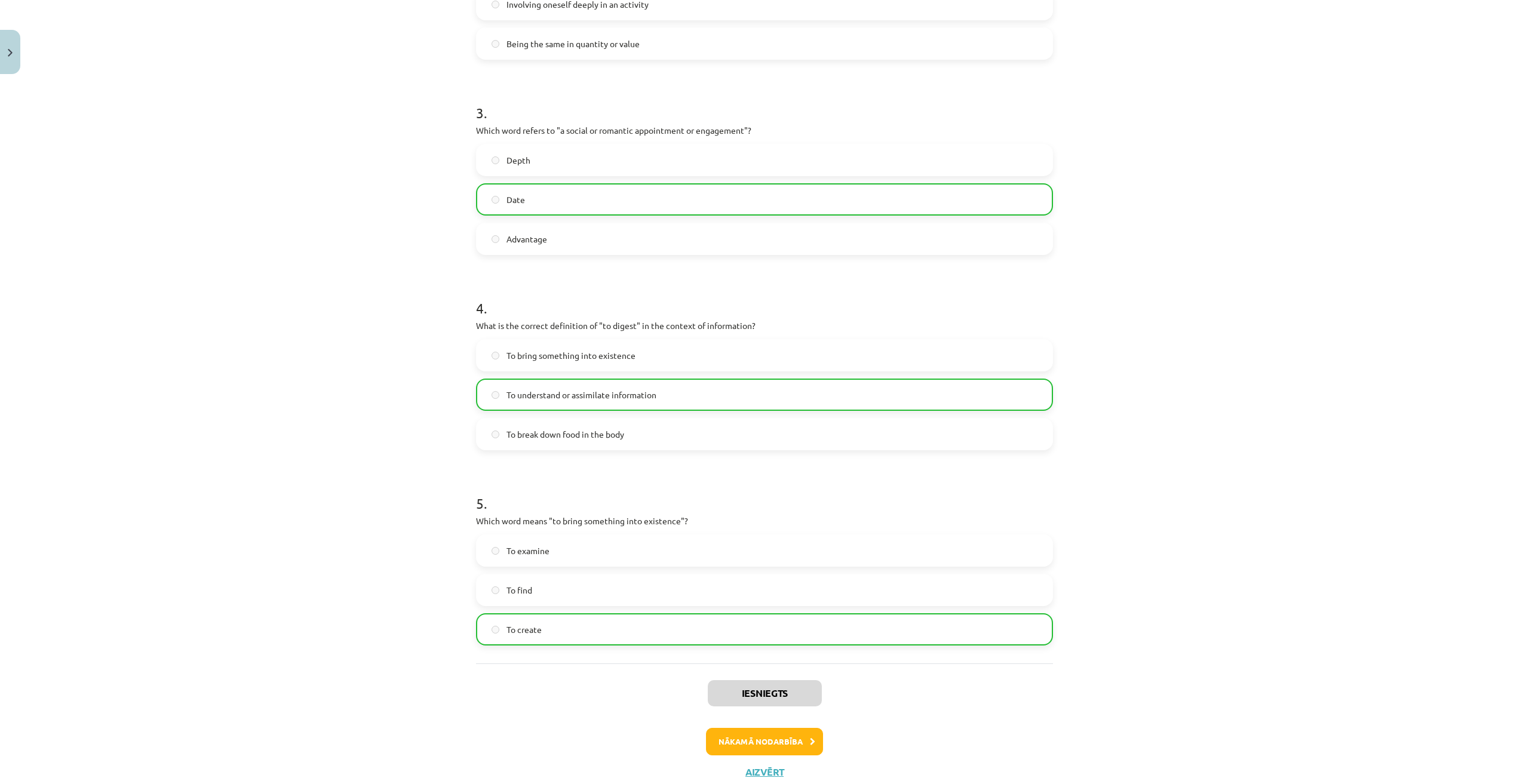
click at [751, 728] on div "Iesniegts Nākamā nodarbība Aizvērt" at bounding box center [764, 724] width 577 height 122
click at [752, 734] on button "Nākamā nodarbība" at bounding box center [764, 741] width 117 height 27
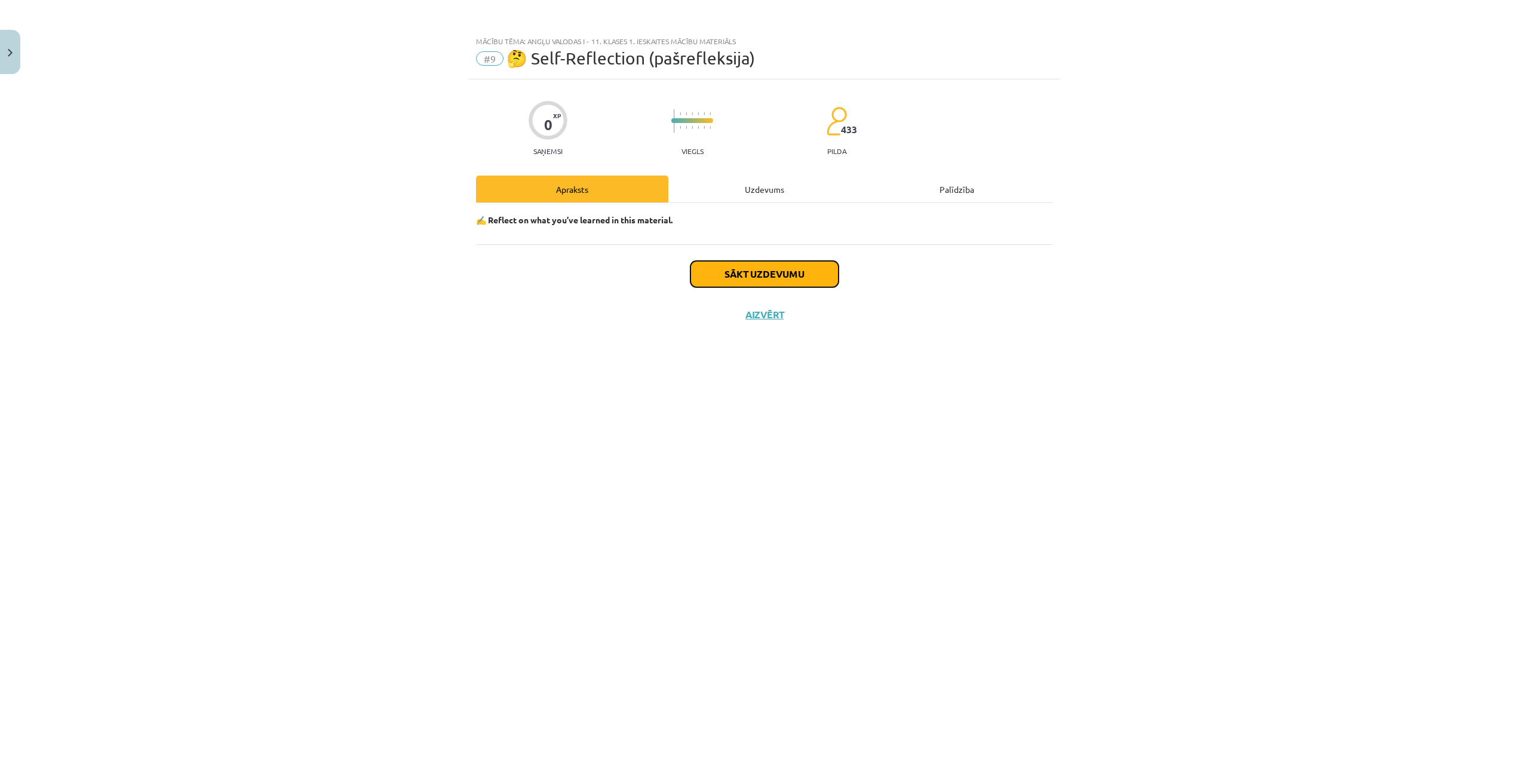
click at [764, 266] on button "Sākt uzdevumu" at bounding box center [764, 274] width 148 height 27
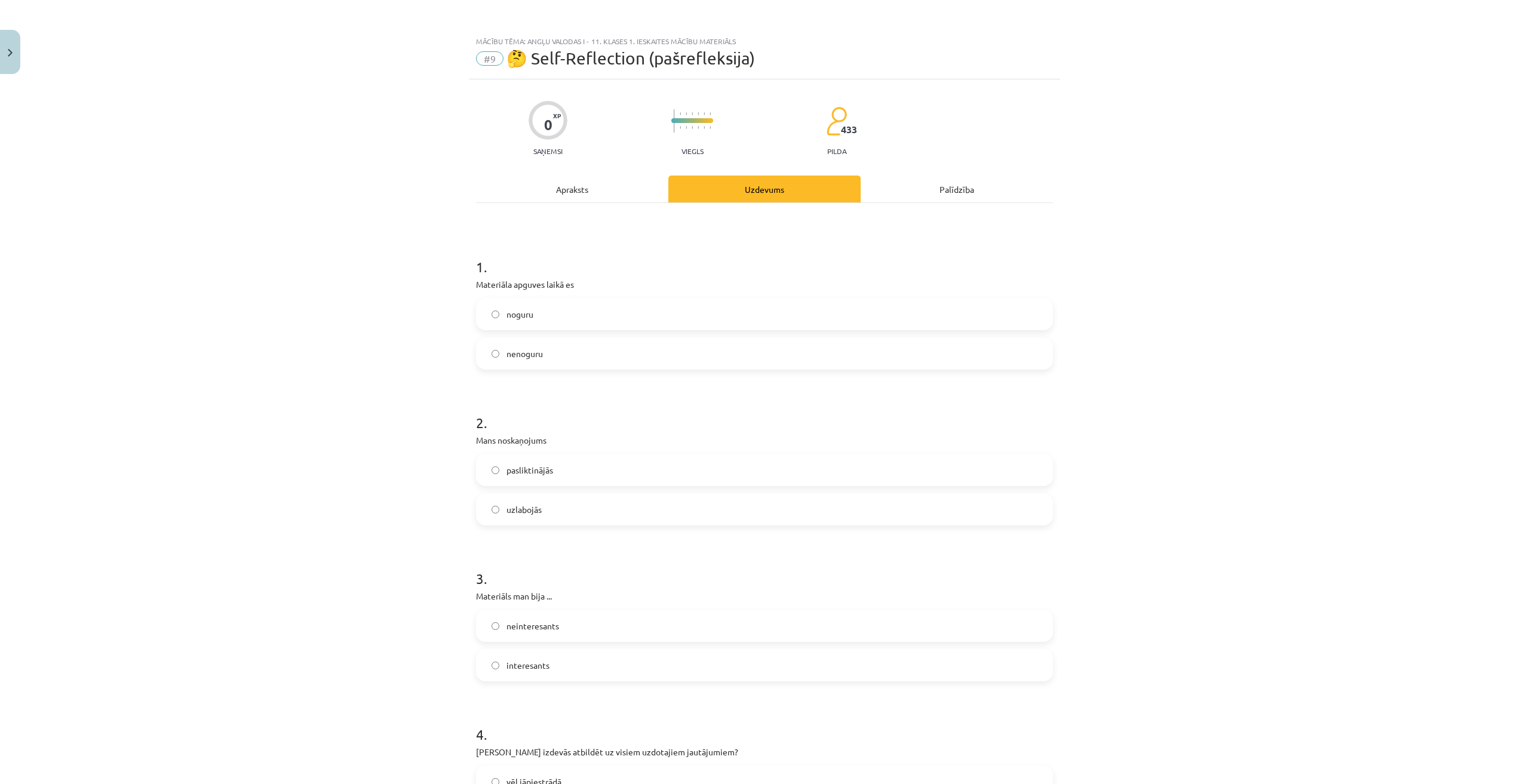
click at [585, 307] on label "noguru" at bounding box center [764, 313] width 574 height 30
click at [551, 527] on form "1 . Materiāla apguves laikā es noguru nenoguru 2 . Mans noskaņojums pasliktināj…" at bounding box center [764, 635] width 577 height 794
click at [550, 516] on label "uzlabojās" at bounding box center [764, 509] width 574 height 30
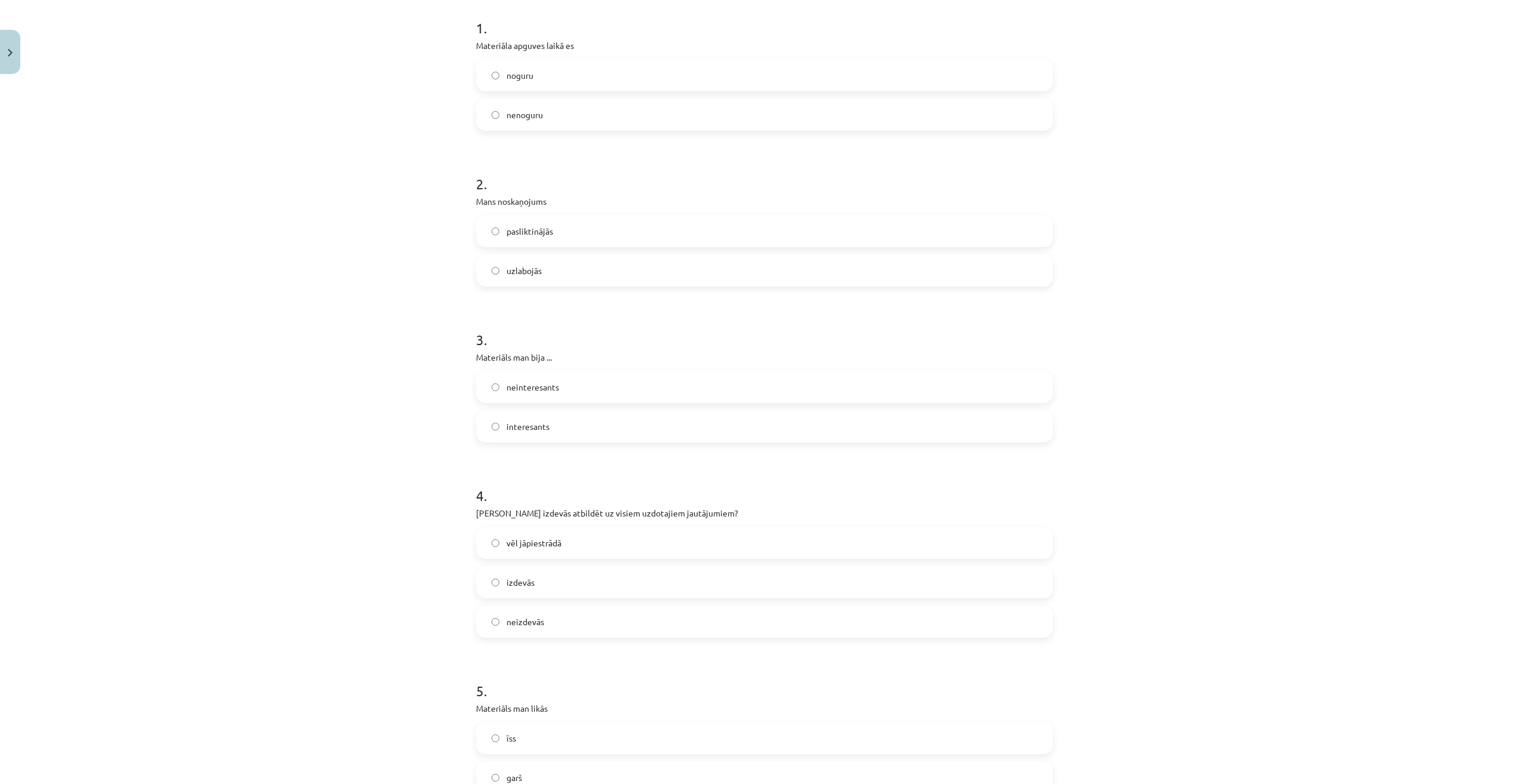
click at [608, 401] on label "neinteresants" at bounding box center [764, 387] width 574 height 30
click at [604, 581] on label "izdevās" at bounding box center [764, 582] width 574 height 30
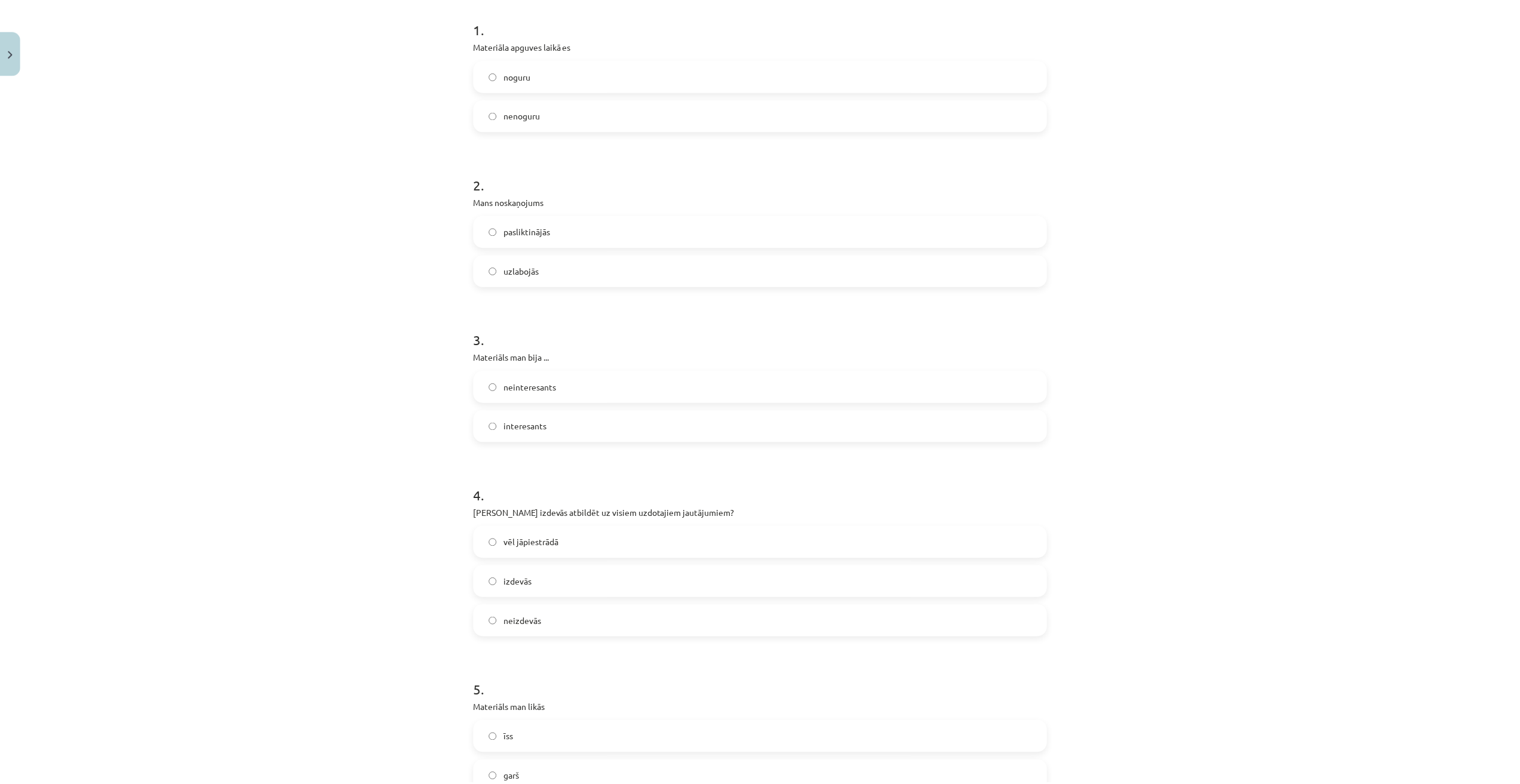
scroll to position [387, 0]
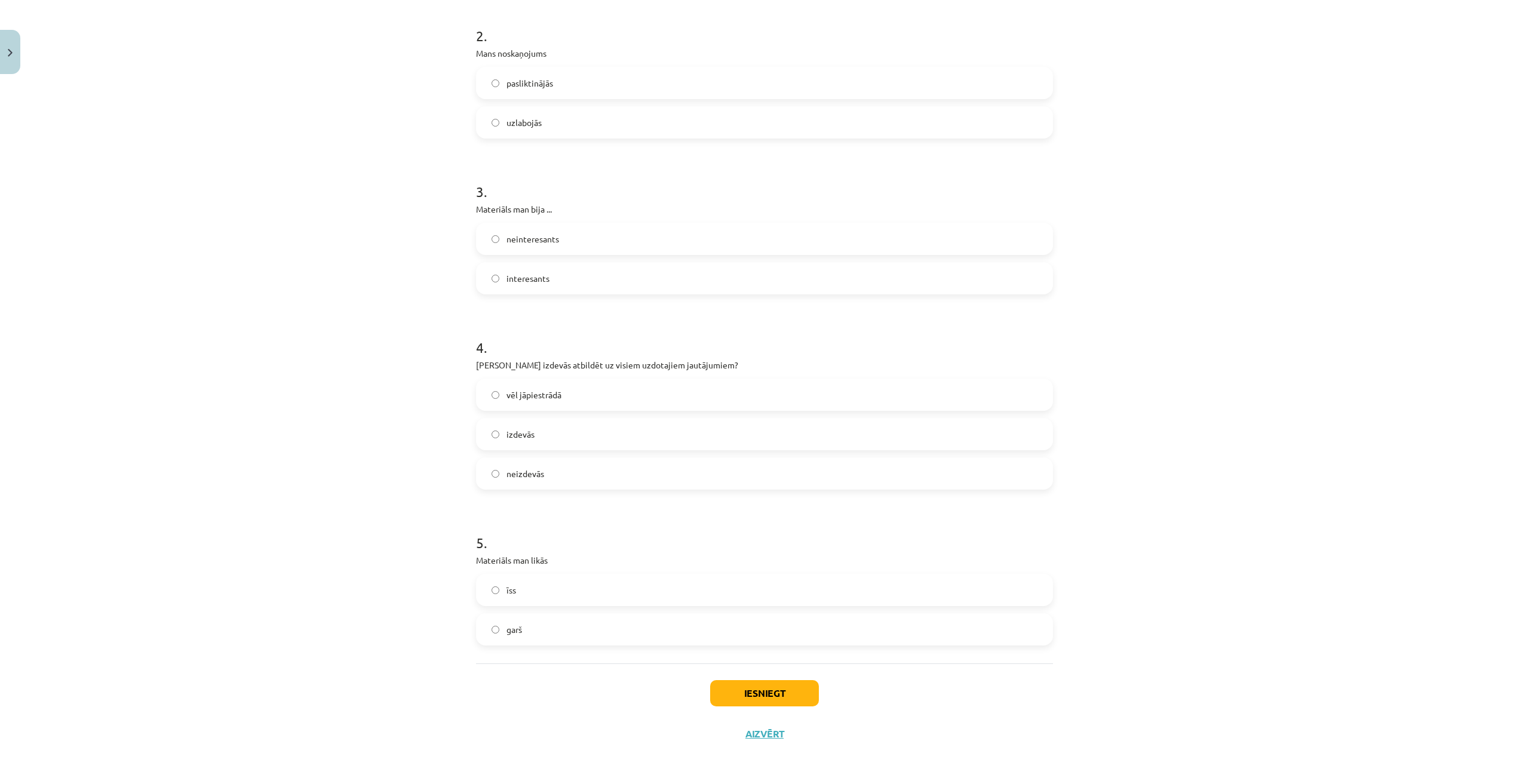
click at [621, 628] on label "garš" at bounding box center [764, 629] width 574 height 30
click at [778, 692] on button "Iesniegt" at bounding box center [764, 692] width 109 height 27
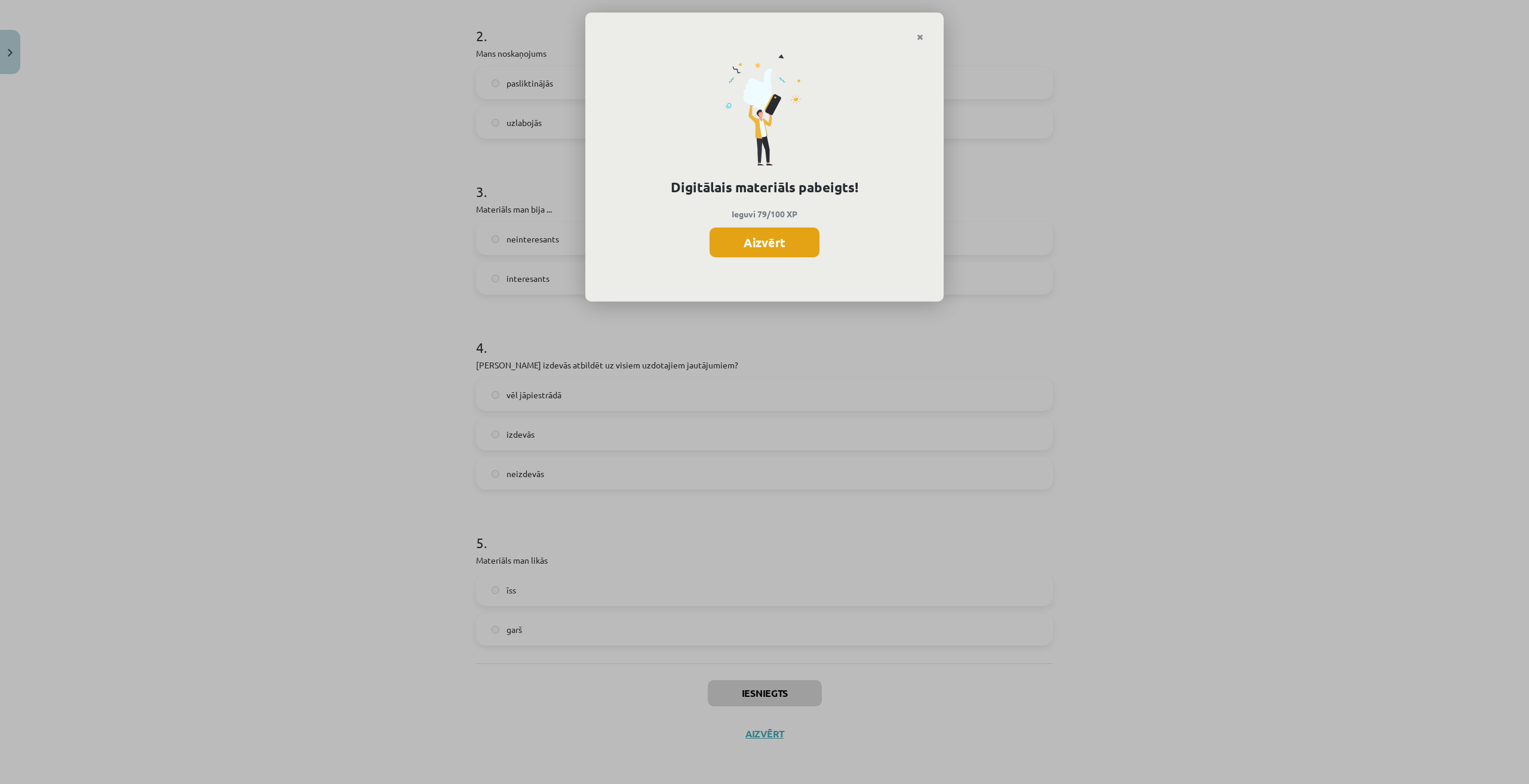
click at [749, 238] on button "Aizvērt" at bounding box center [764, 242] width 110 height 30
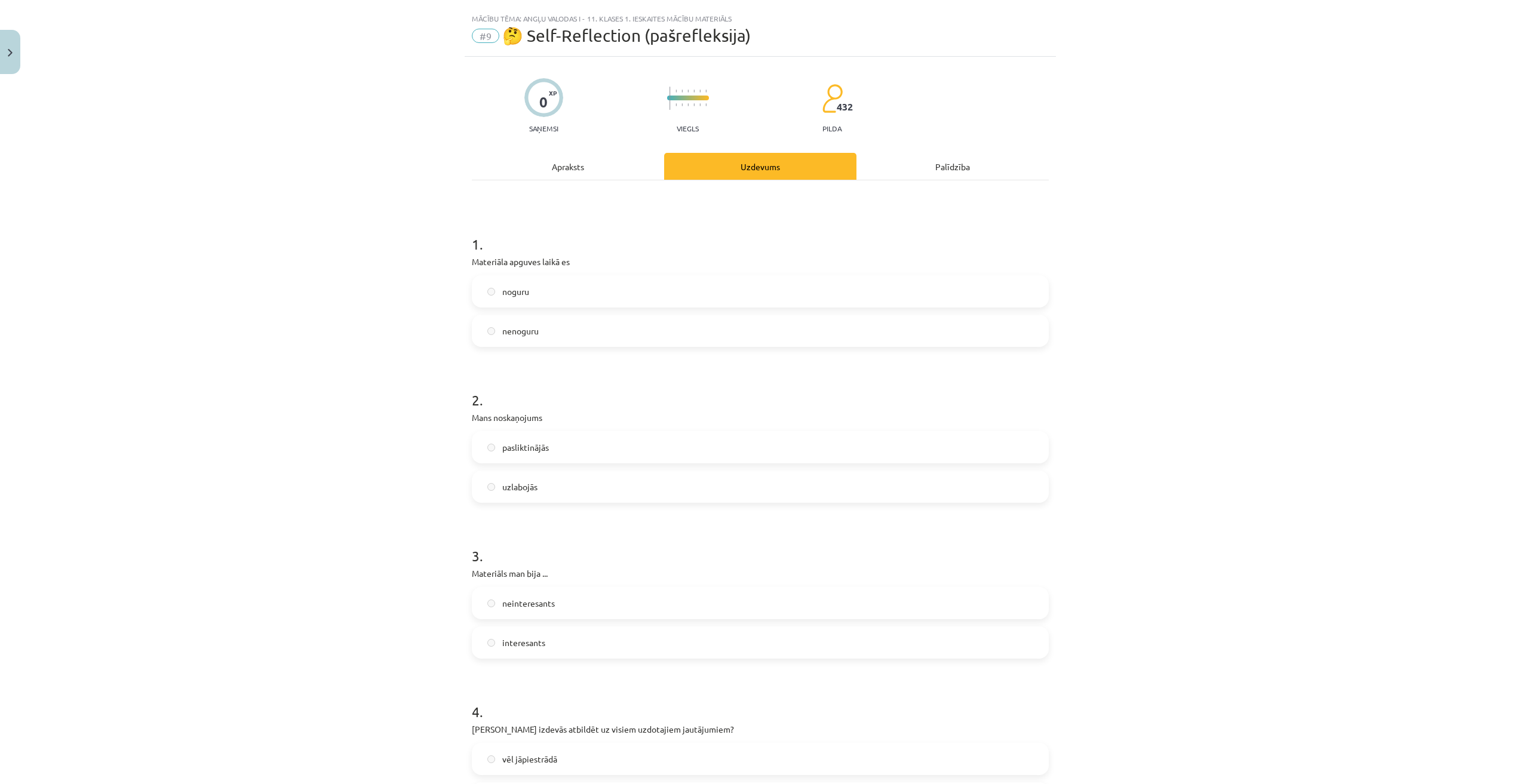
scroll to position [0, 0]
